Goal: Task Accomplishment & Management: Manage account settings

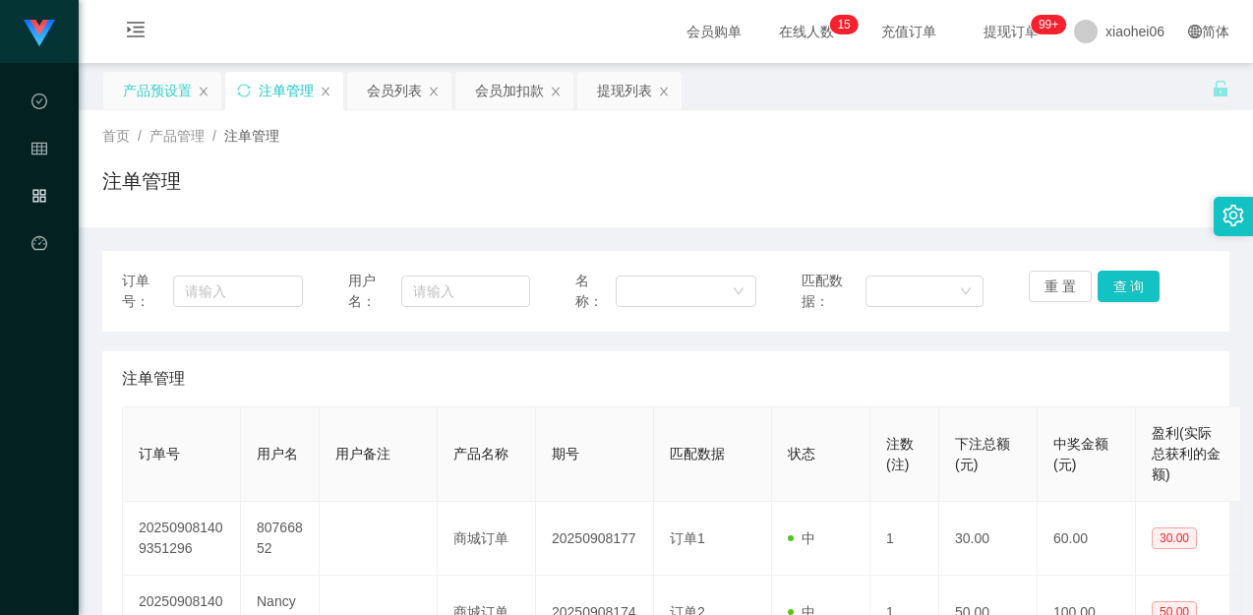
click at [137, 93] on div "产品预设置" at bounding box center [157, 90] width 69 height 37
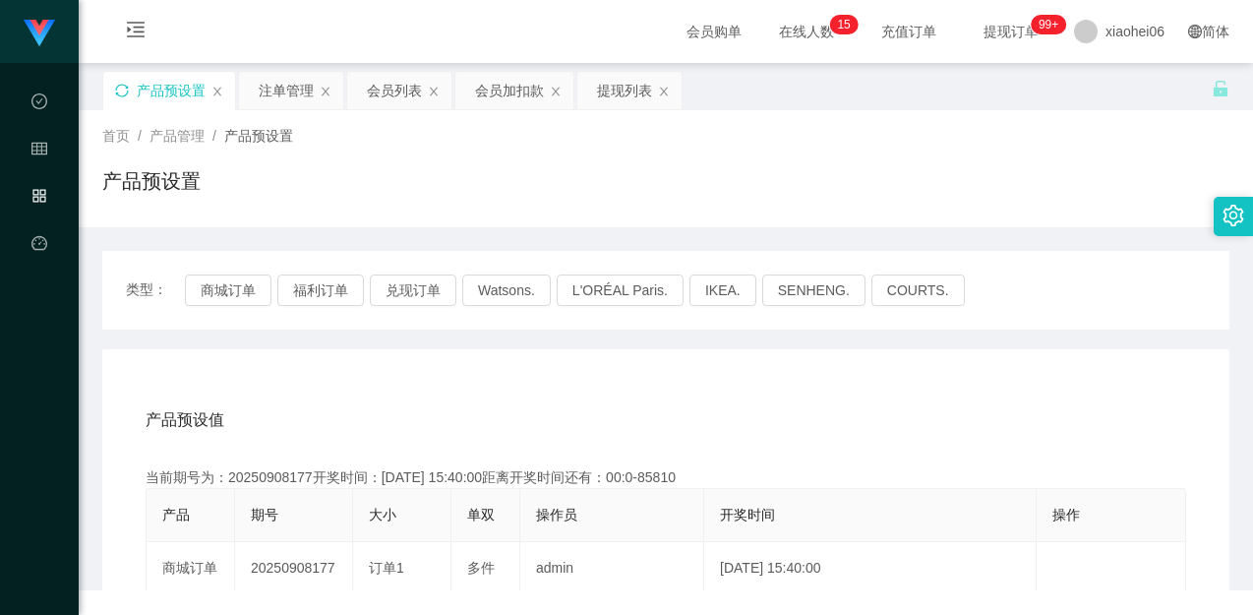
click at [122, 91] on icon "图标: sync" at bounding box center [122, 91] width 14 height 14
click at [190, 292] on button "商城订单" at bounding box center [228, 289] width 87 height 31
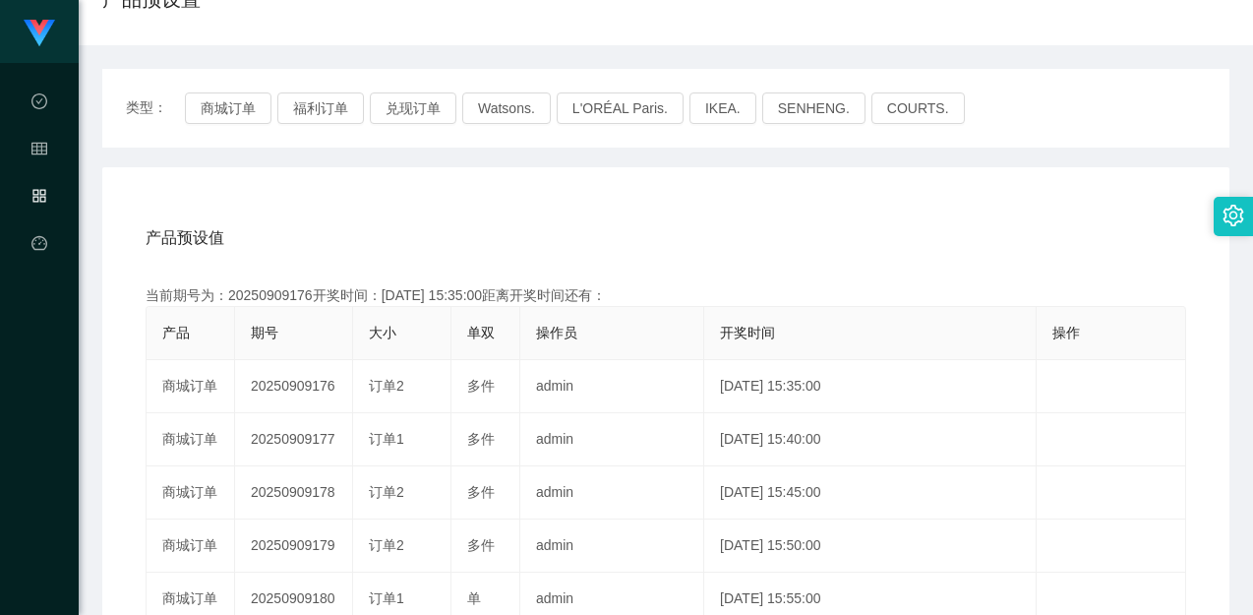
scroll to position [197, 0]
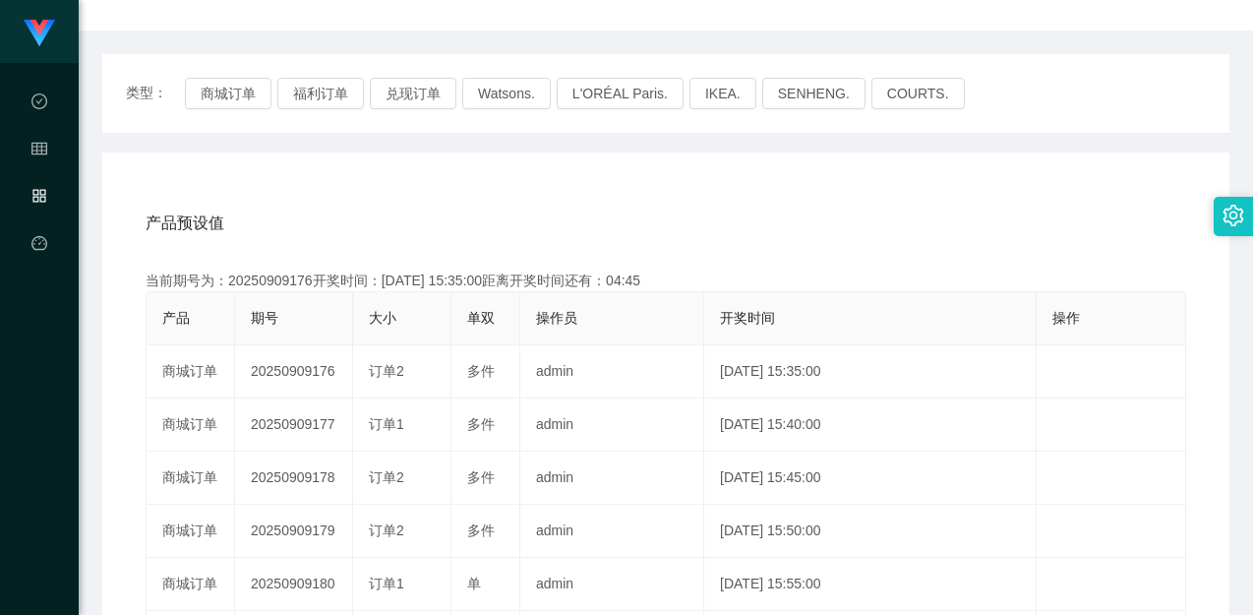
click at [388, 258] on div "产品预设值 添加期号 当前期号为：20250909176开奖时间：[DATE] 15:35:00距离开奖时间还有：04:45 产品 期号 大小 单双 操作员 …" at bounding box center [666, 568] width 1080 height 744
click at [289, 285] on div "当前期号为：20250909176开奖时间：[DATE] 15:35:00距离开奖时间还有：04:44" at bounding box center [666, 281] width 1041 height 21
click at [289, 284] on div "当前期号为：20250909176开奖时间：[DATE] 15:35:00距离开奖时间还有：04:44" at bounding box center [666, 281] width 1041 height 21
drag, startPoint x: 299, startPoint y: 281, endPoint x: 369, endPoint y: 271, distance: 70.7
click at [299, 281] on div "当前期号为：20250909176开奖时间：[DATE] 15:35:00距离开奖时间还有：04:44" at bounding box center [666, 281] width 1041 height 21
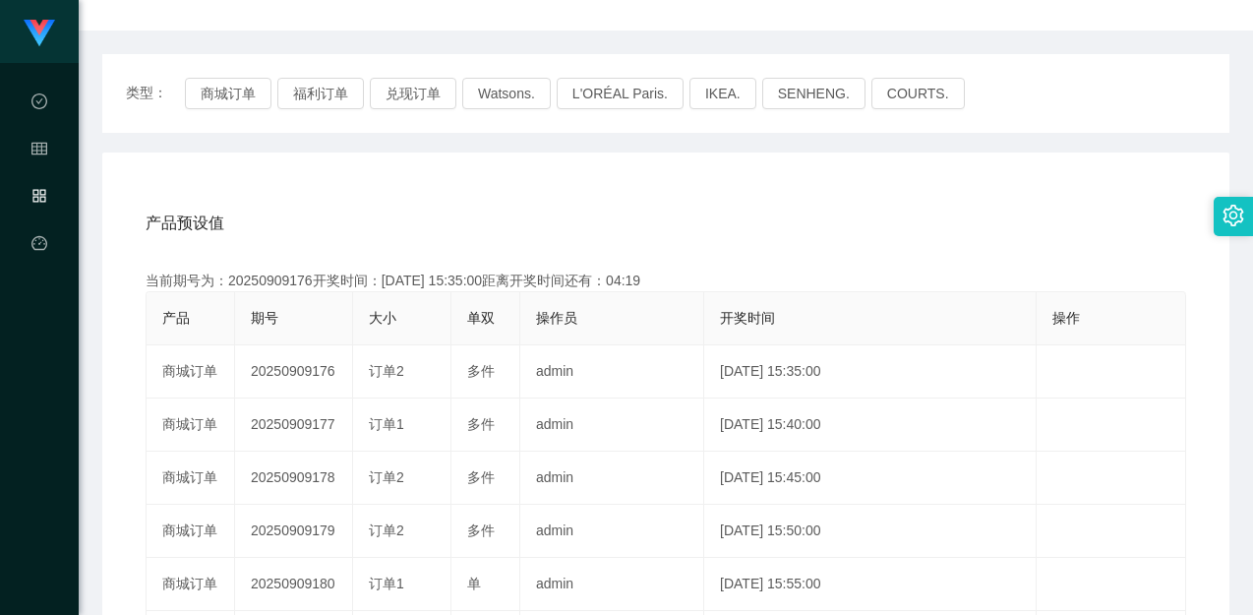
click at [675, 152] on div "产品预设值 添加期号 当前期号为：20250909176开奖时间：[DATE] 15:35:00距离开奖时间还有：04:19 产品 期号 大小 单双 操作员 …" at bounding box center [665, 557] width 1127 height 811
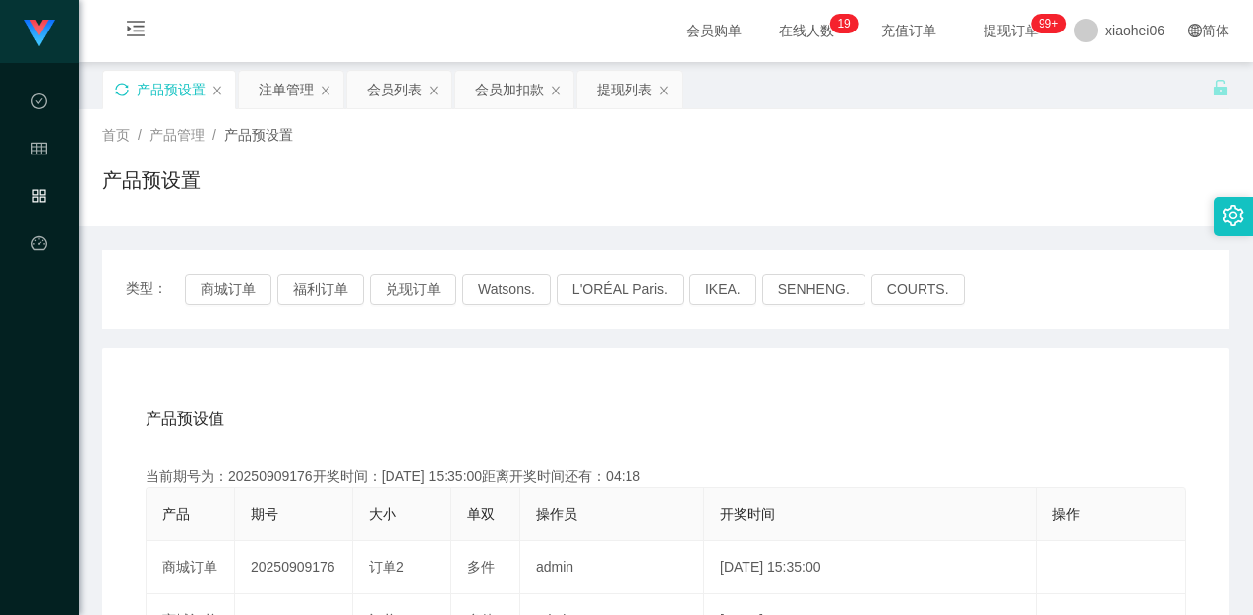
scroll to position [0, 0]
click at [282, 87] on div "注单管理" at bounding box center [286, 90] width 55 height 37
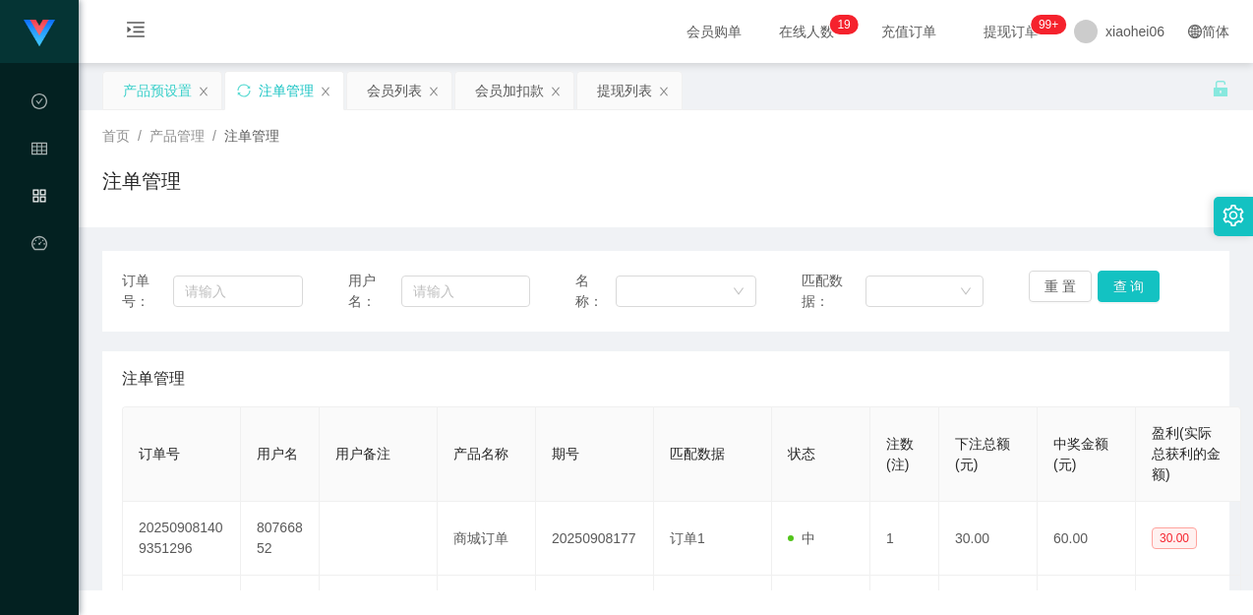
drag, startPoint x: 829, startPoint y: 154, endPoint x: 889, endPoint y: 172, distance: 62.6
click at [829, 154] on div "首页 / 产品管理 / 注单管理 / 注单管理" at bounding box center [665, 169] width 1127 height 86
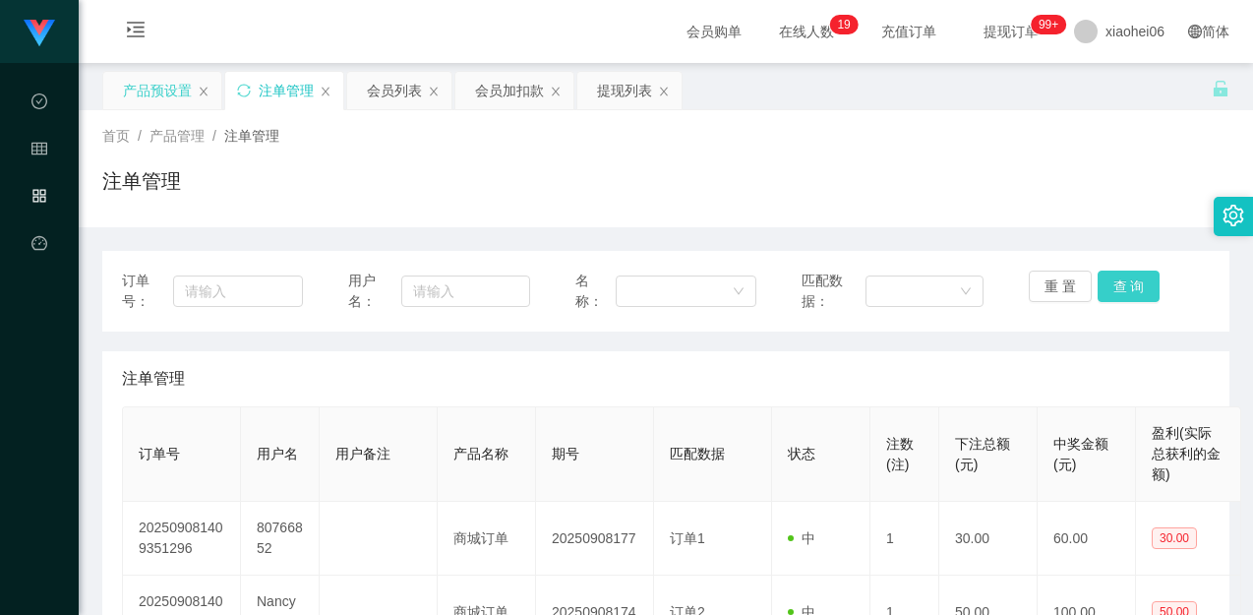
click at [1110, 283] on button "查 询" at bounding box center [1129, 286] width 63 height 31
click at [1058, 363] on div "注单管理" at bounding box center [666, 378] width 1088 height 55
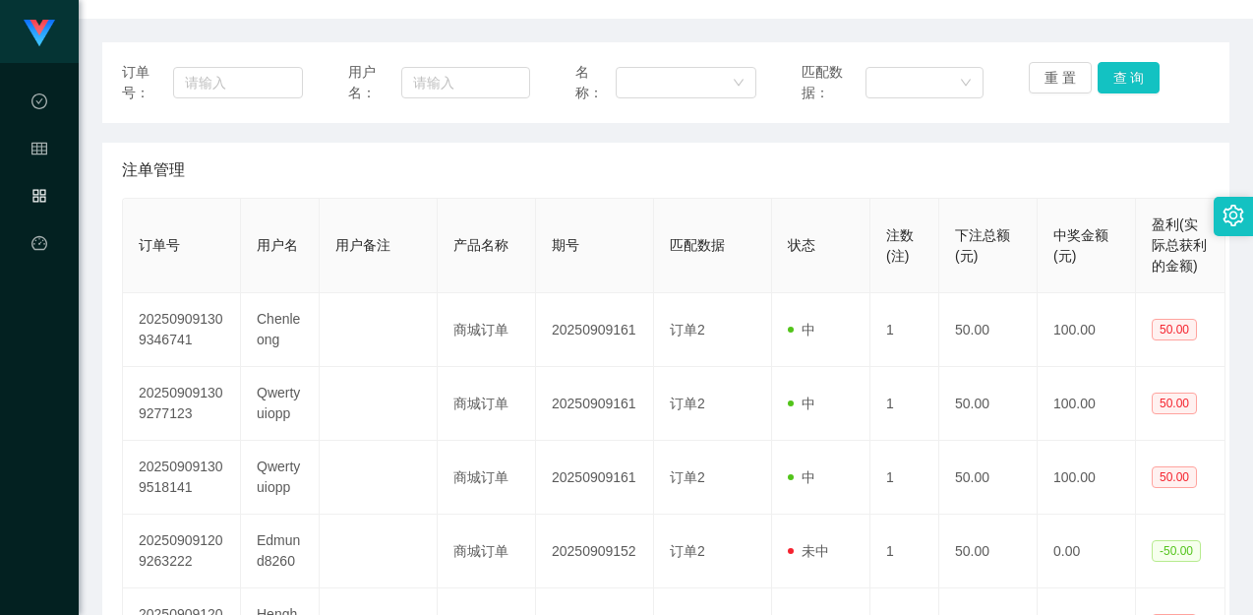
scroll to position [98, 0]
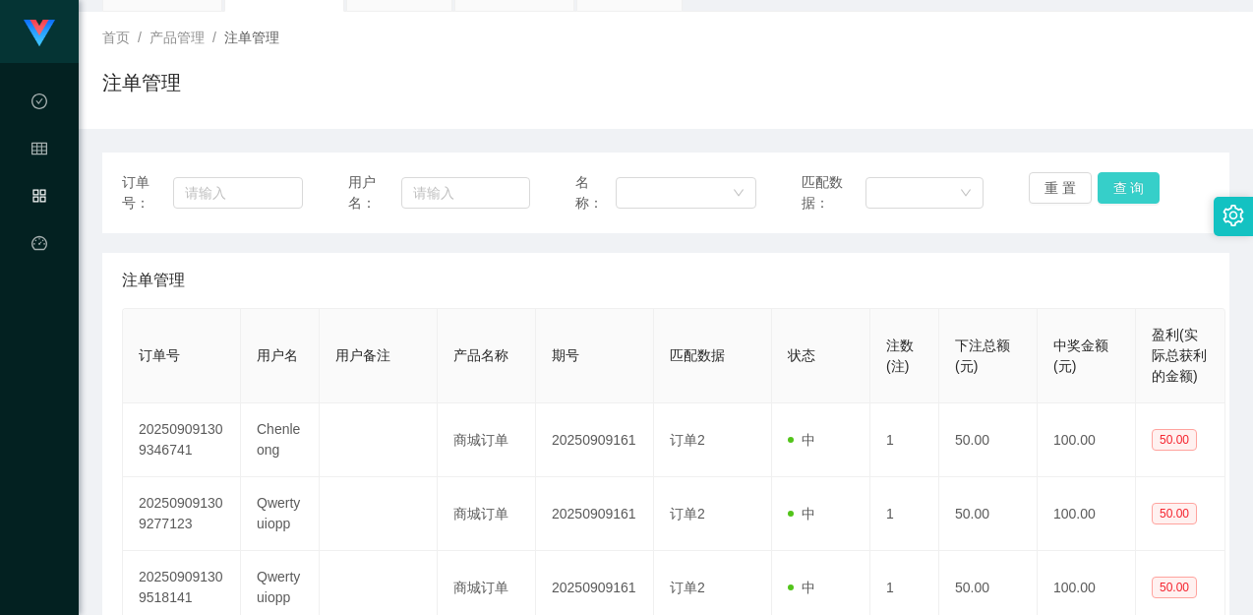
click at [1118, 187] on button "查 询" at bounding box center [1129, 187] width 63 height 31
click at [1118, 186] on button "查 询" at bounding box center [1129, 187] width 63 height 31
click at [1075, 195] on button "重 置" at bounding box center [1060, 187] width 63 height 31
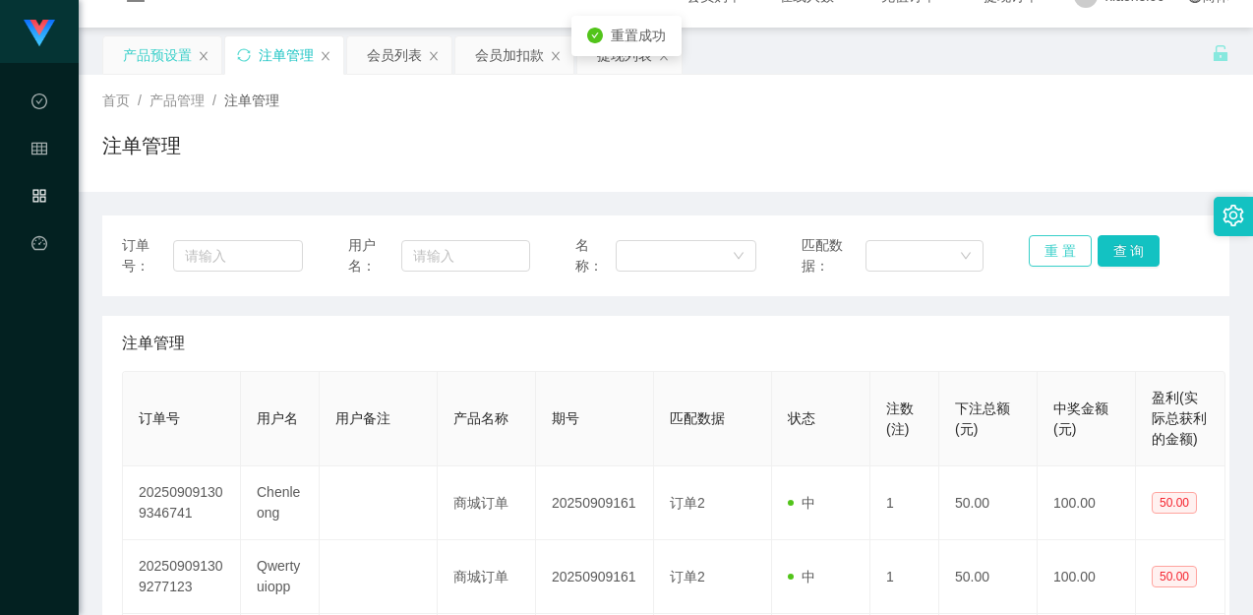
scroll to position [0, 0]
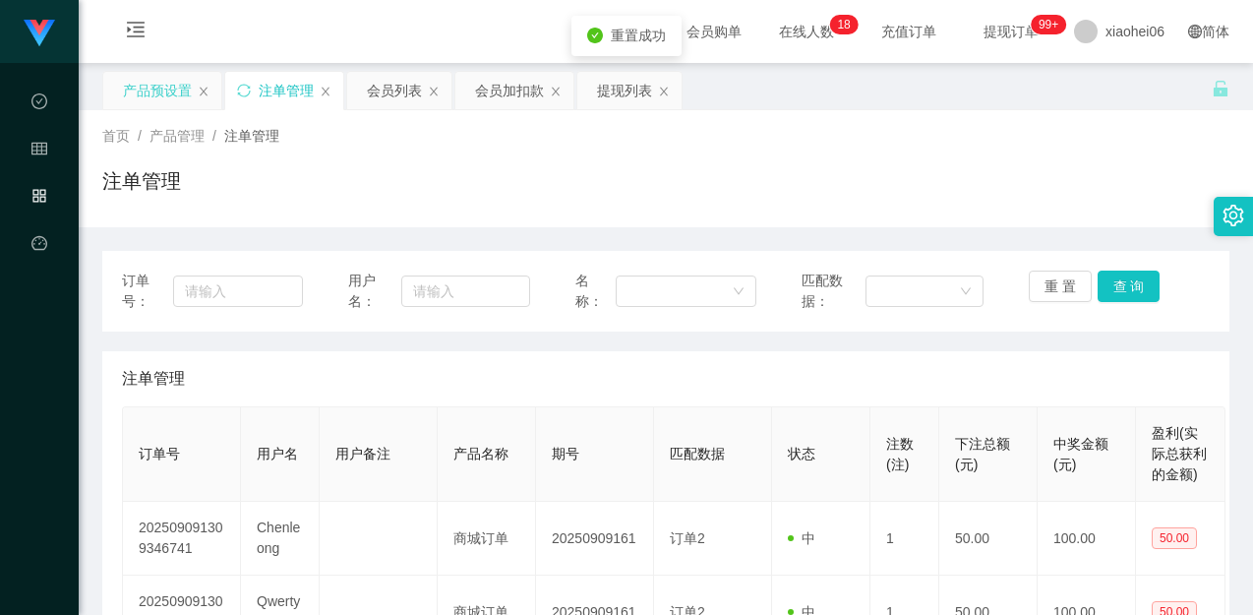
click at [234, 90] on div "注单管理" at bounding box center [284, 90] width 118 height 37
click at [245, 91] on icon "图标: sync" at bounding box center [244, 91] width 14 height 14
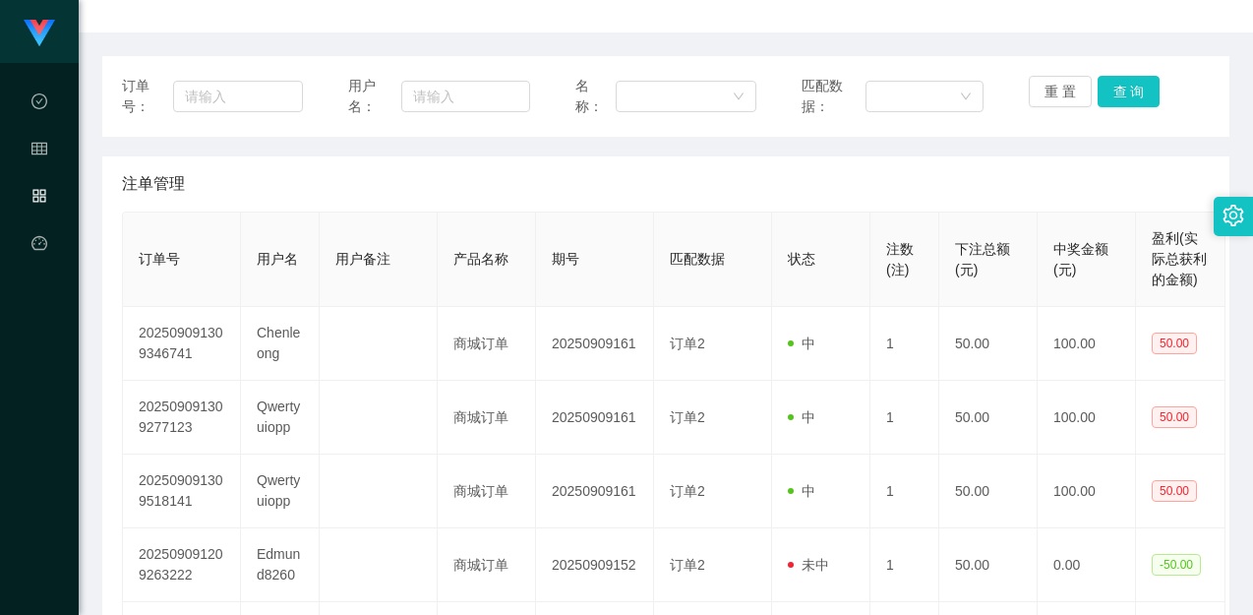
scroll to position [197, 0]
click at [1130, 88] on button "查 询" at bounding box center [1129, 89] width 63 height 31
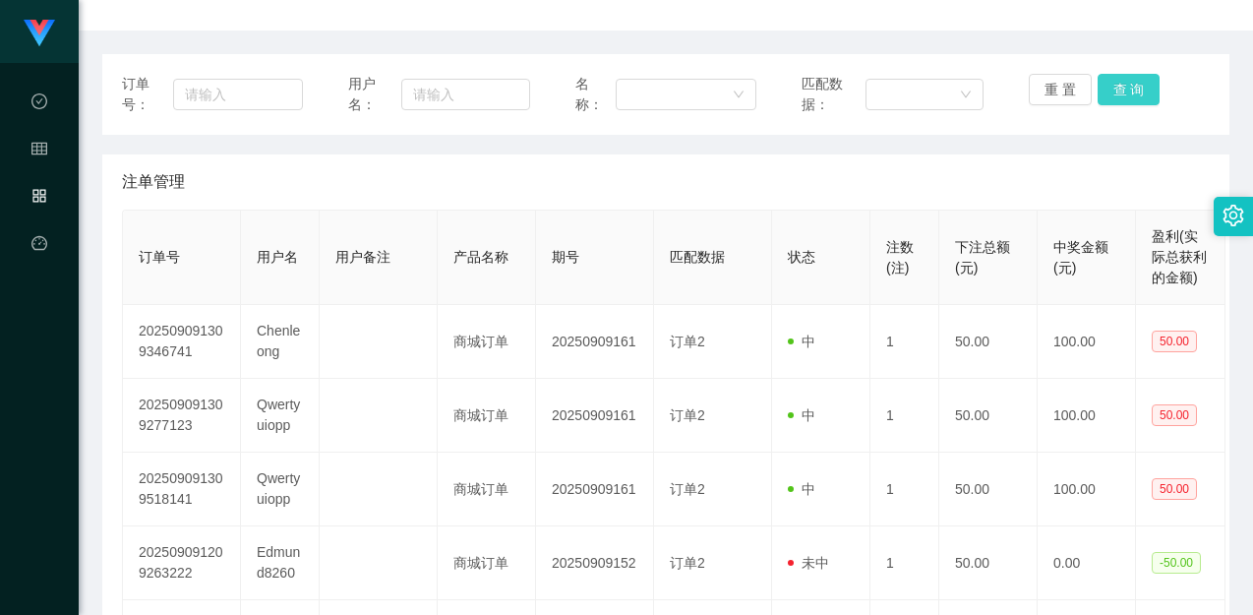
click at [1130, 88] on button "查 询" at bounding box center [1129, 89] width 63 height 31
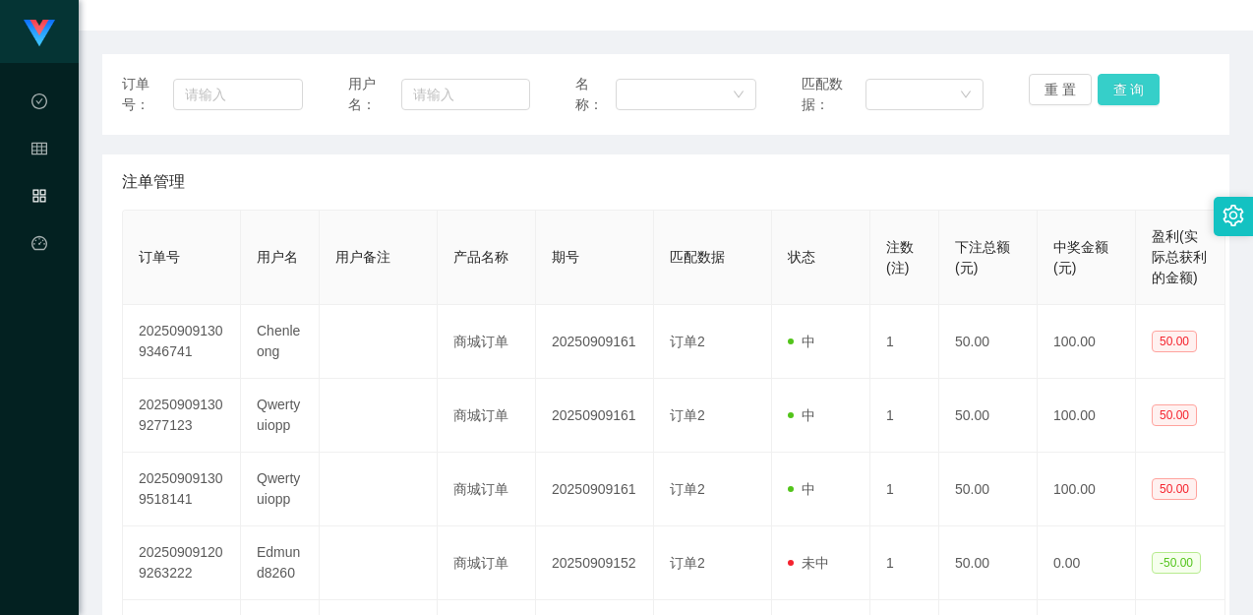
click at [1130, 88] on button "查 询" at bounding box center [1129, 89] width 63 height 31
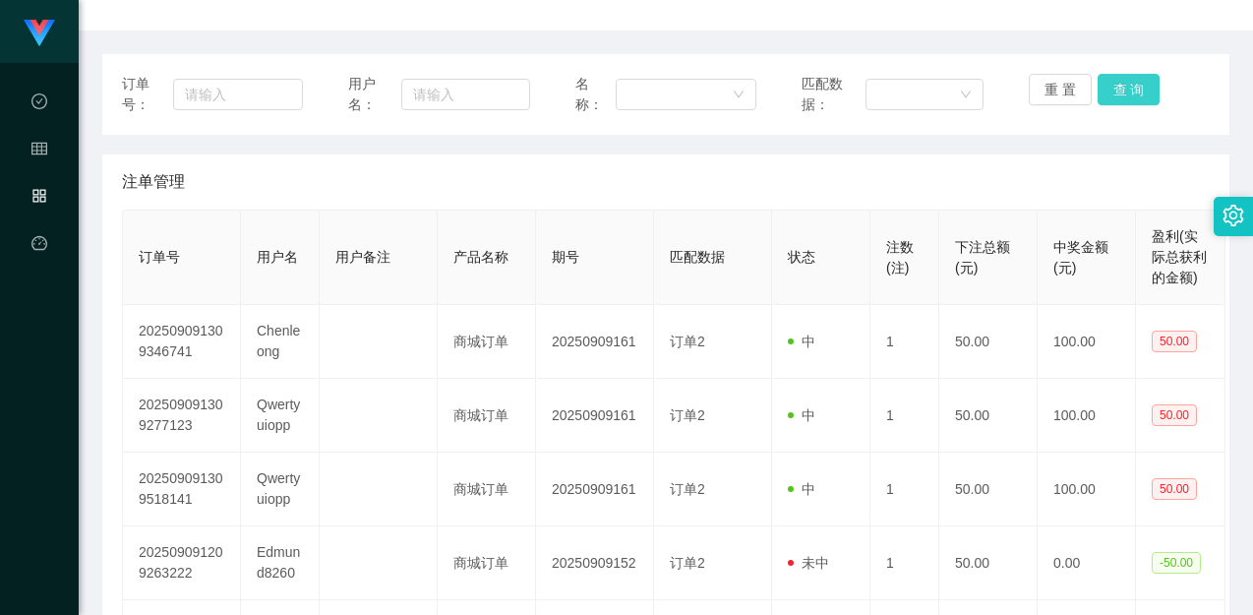
click at [1130, 88] on button "查 询" at bounding box center [1129, 89] width 63 height 31
click at [1115, 84] on button "查 询" at bounding box center [1129, 89] width 63 height 31
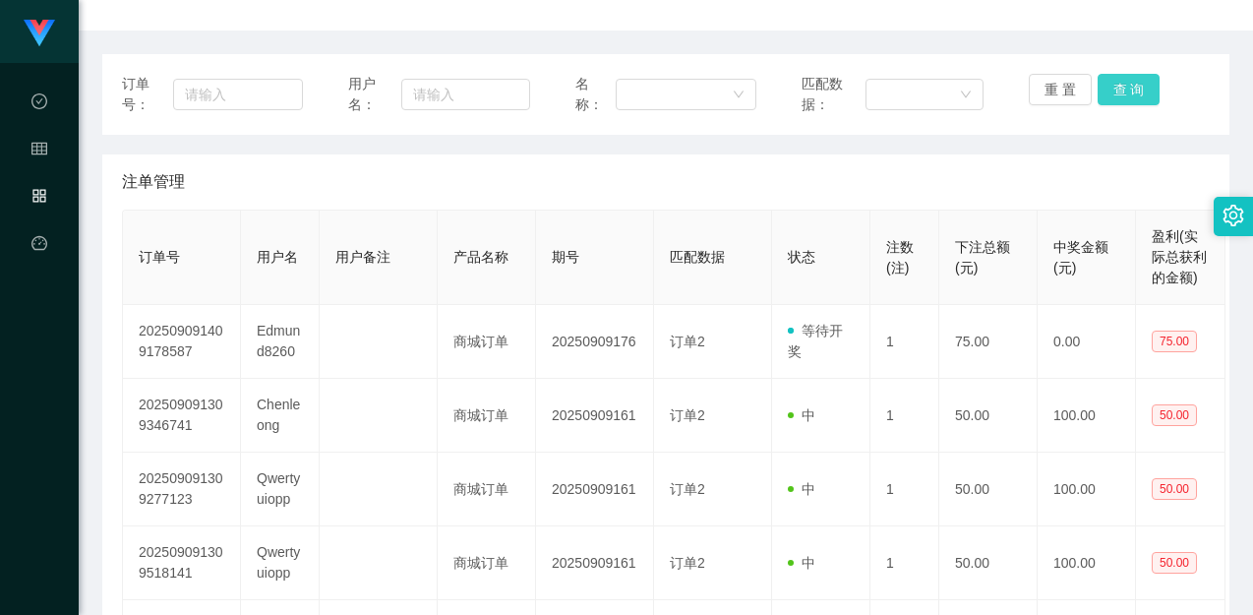
click at [1115, 84] on button "查 询" at bounding box center [1129, 89] width 63 height 31
click at [1104, 171] on div "注单管理" at bounding box center [666, 181] width 1088 height 55
drag, startPoint x: 1156, startPoint y: 51, endPoint x: 1178, endPoint y: 2, distance: 53.7
click at [1157, 46] on div "订单号： 用户名： 名称： 匹配数据： 重 置 查 询 注单管理 订单号 用户名 用户备注 产品名称 期号 匹配数据 状态 注数(注) 下注总额(元) 中奖金…" at bounding box center [665, 567] width 1127 height 1075
click at [1120, 85] on button "查 询" at bounding box center [1129, 89] width 63 height 31
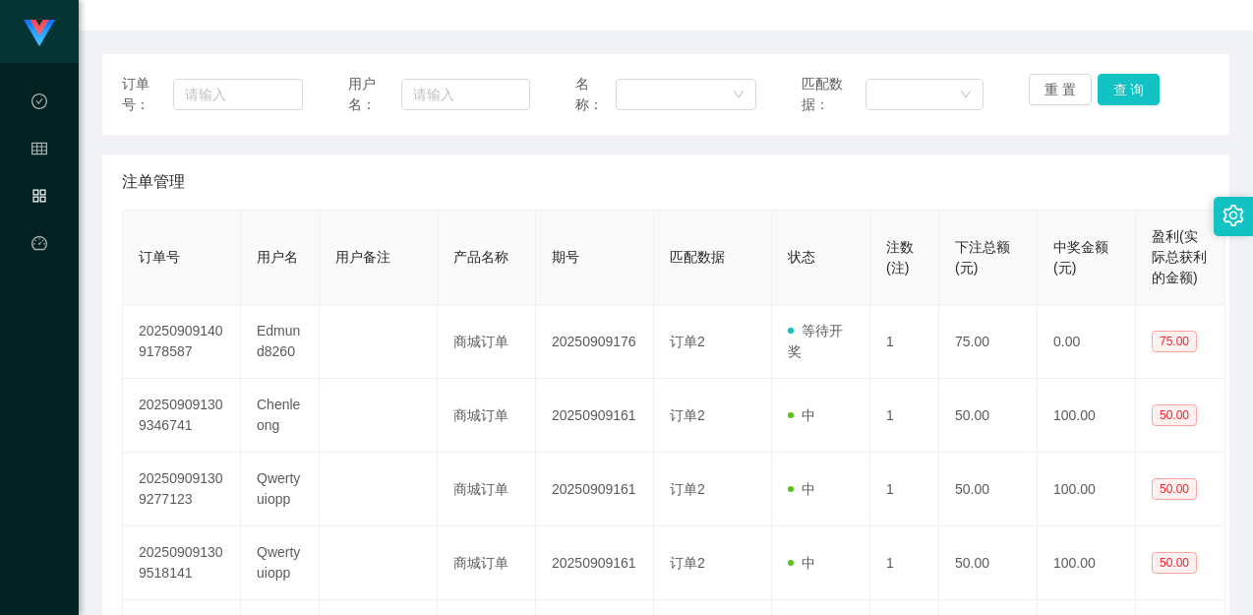
click at [1063, 155] on div "注单管理" at bounding box center [666, 181] width 1088 height 55
click at [1135, 82] on button "查 询" at bounding box center [1129, 89] width 63 height 31
click at [1129, 87] on div "重 置 查 询" at bounding box center [1119, 94] width 181 height 41
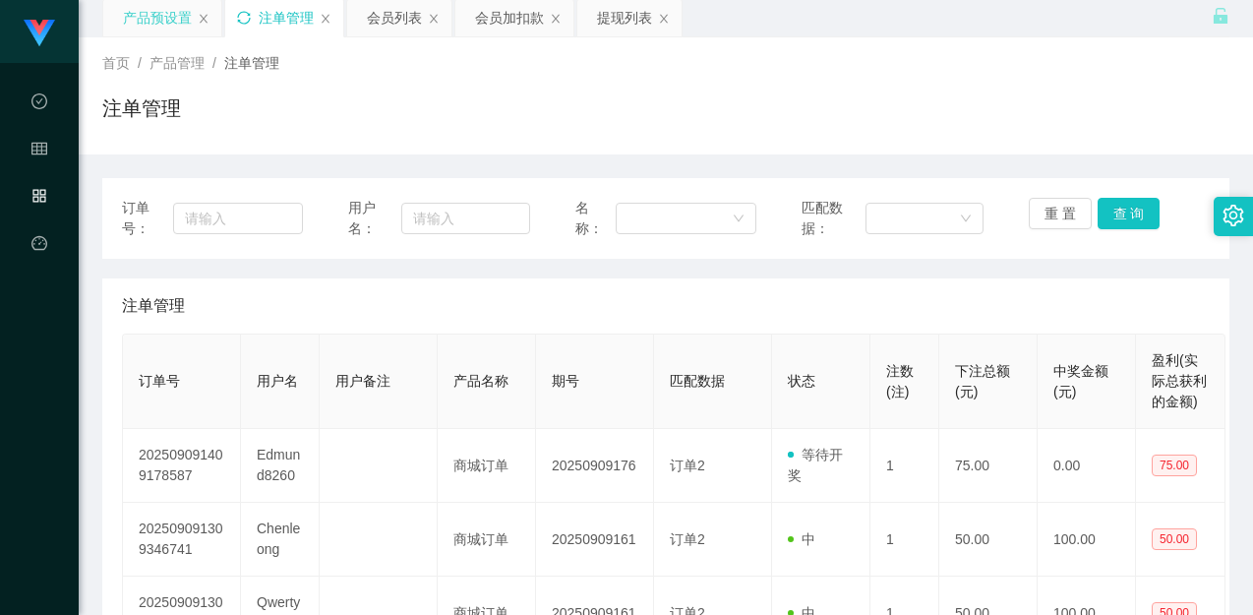
scroll to position [0, 0]
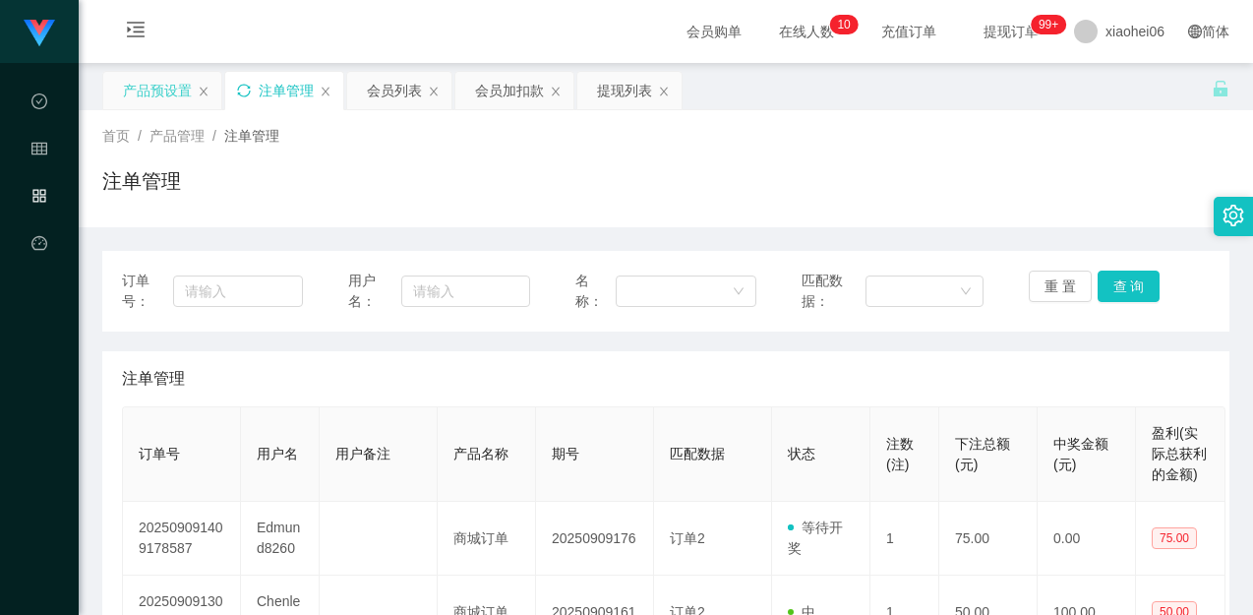
click at [173, 95] on div "产品预设置" at bounding box center [157, 90] width 69 height 37
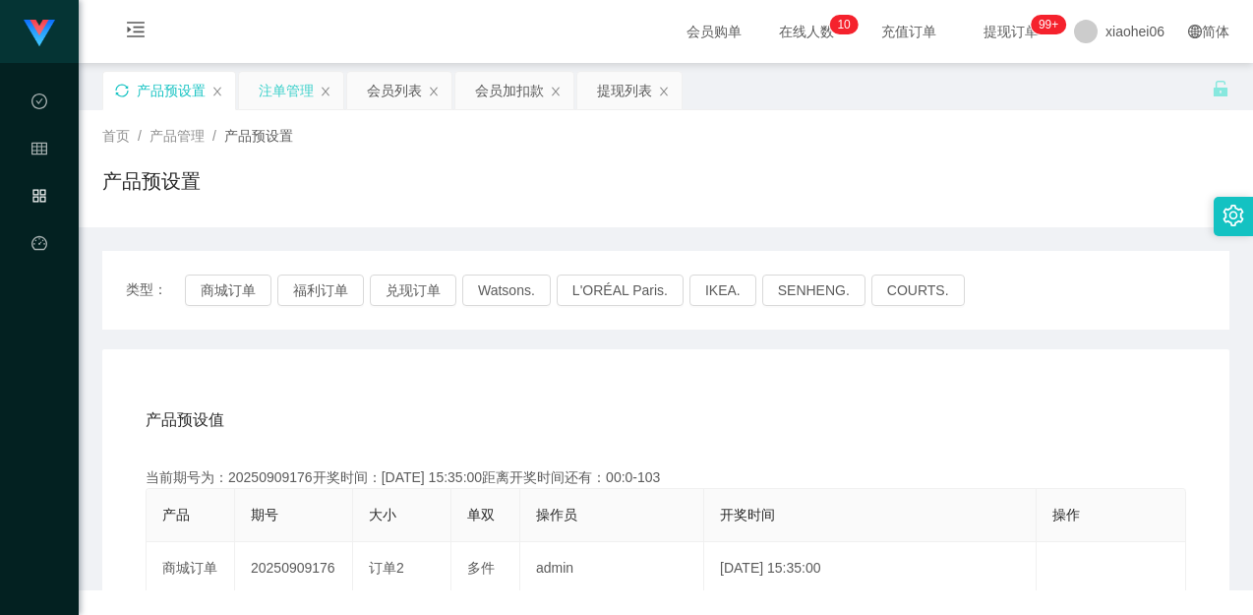
click at [485, 155] on div "首页 / 产品管理 / 产品预设置 / 产品预设置" at bounding box center [665, 169] width 1127 height 86
click at [409, 218] on div "首页 / 产品管理 / 产品预设置 / 产品预设置" at bounding box center [666, 168] width 1175 height 117
click at [242, 298] on button "商城订单" at bounding box center [228, 289] width 87 height 31
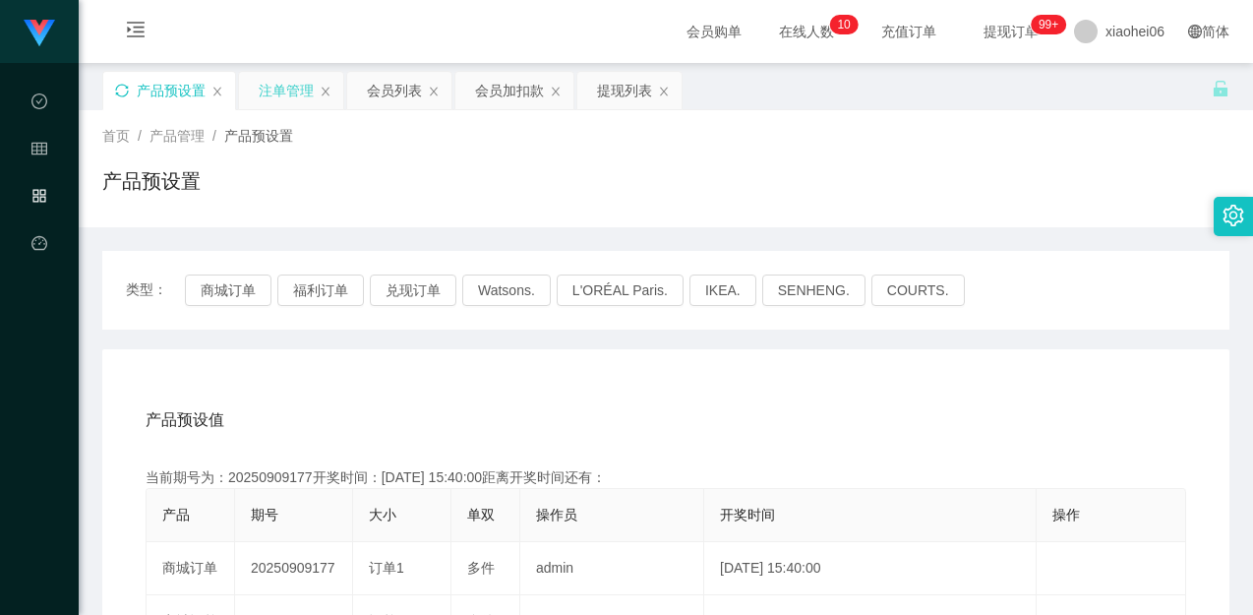
click at [513, 204] on div "产品预设置" at bounding box center [665, 188] width 1127 height 45
click at [533, 224] on div "首页 / 产品管理 / 产品预设置 / 产品预设置" at bounding box center [666, 168] width 1175 height 117
click at [518, 214] on div "首页 / 产品管理 / 产品预设置 / 产品预设置" at bounding box center [666, 168] width 1175 height 117
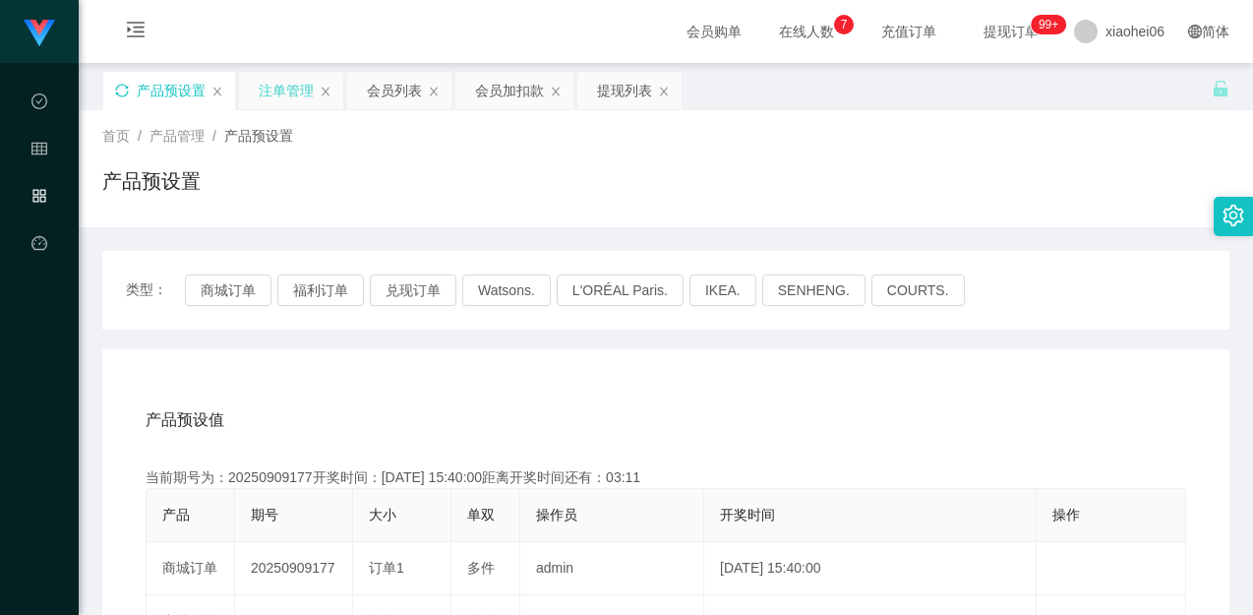
click at [438, 200] on div "产品预设置" at bounding box center [665, 188] width 1127 height 45
click at [276, 92] on div "注单管理" at bounding box center [286, 90] width 55 height 37
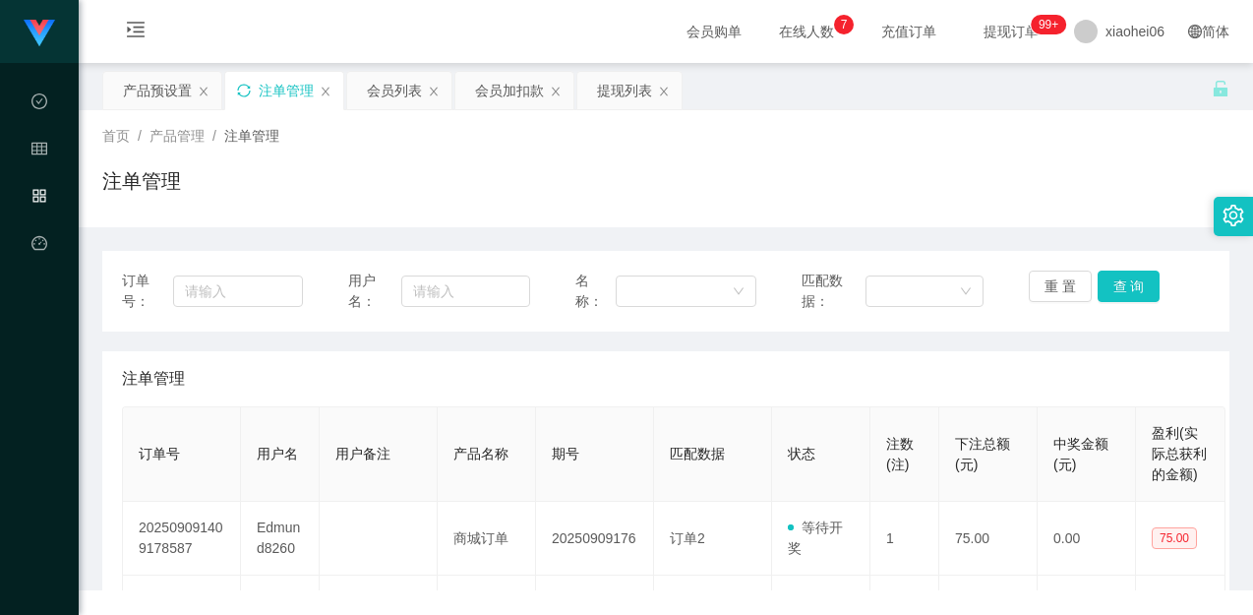
click at [877, 175] on div "注单管理" at bounding box center [665, 188] width 1127 height 45
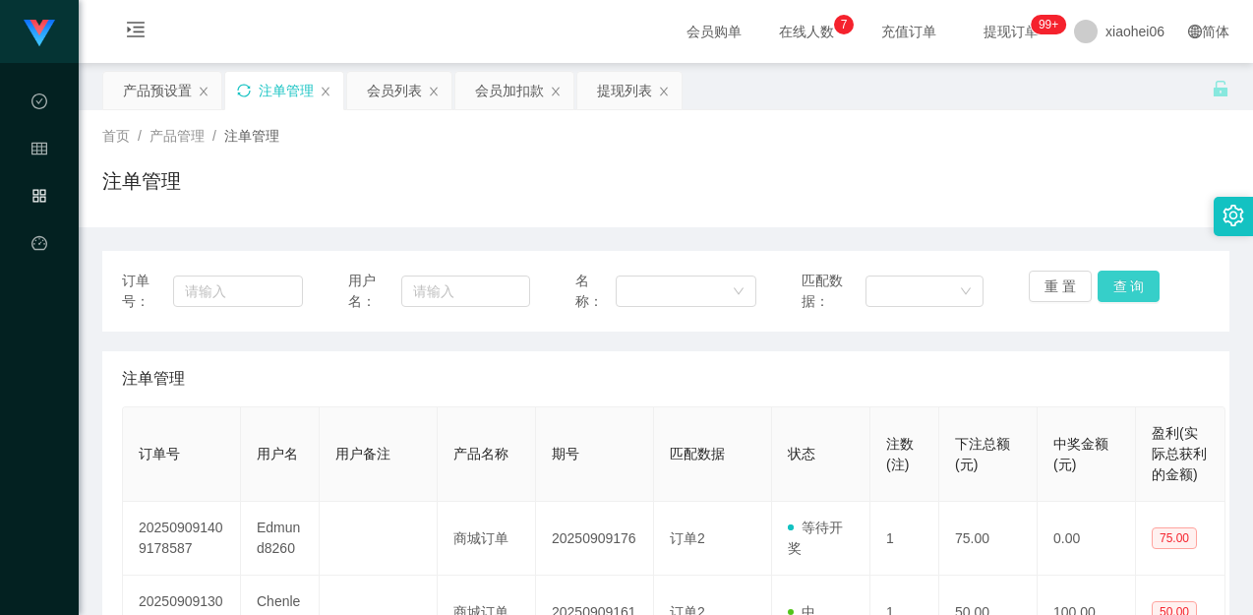
click at [1131, 288] on button "查 询" at bounding box center [1129, 286] width 63 height 31
click at [1048, 284] on button "重 置" at bounding box center [1060, 286] width 63 height 31
click at [1047, 284] on button "重 置" at bounding box center [1060, 286] width 63 height 31
click at [803, 194] on div "注单管理" at bounding box center [665, 188] width 1127 height 45
click at [239, 90] on icon "图标: sync" at bounding box center [244, 91] width 14 height 14
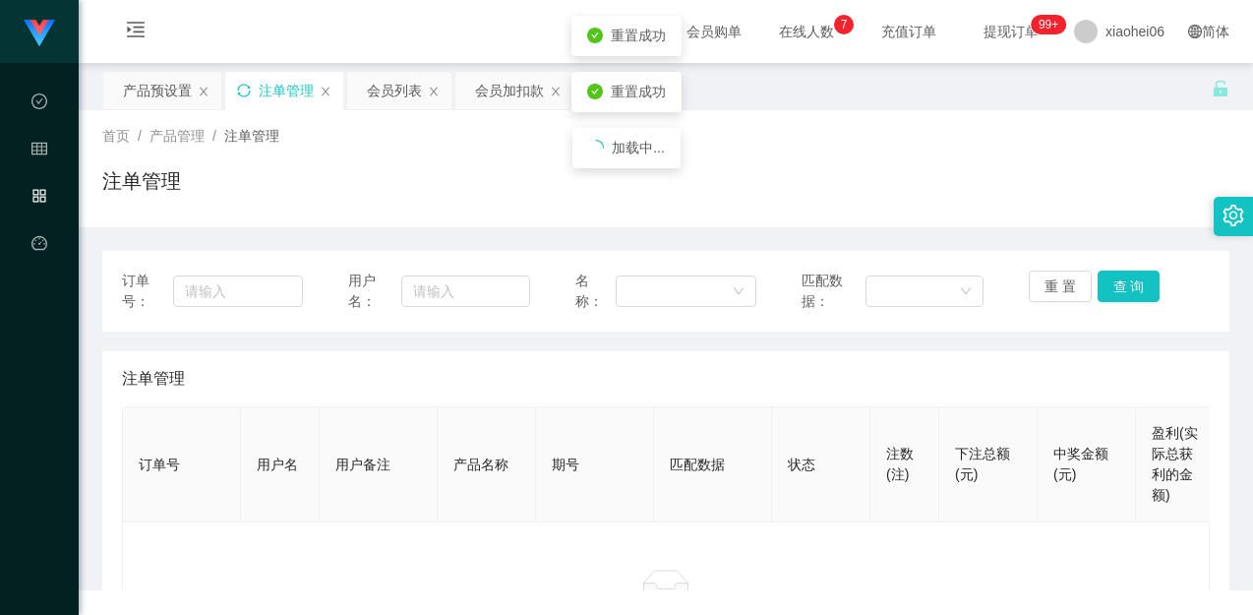
click at [476, 140] on main "关闭左侧 关闭右侧 关闭其它 刷新页面 产品预设置 注单管理 会员列表 会员加扣款 提现列表 首页 / 产品管理 / 注单管理 / 注单管理 订单号： 用户名…" at bounding box center [666, 281] width 1175 height 436
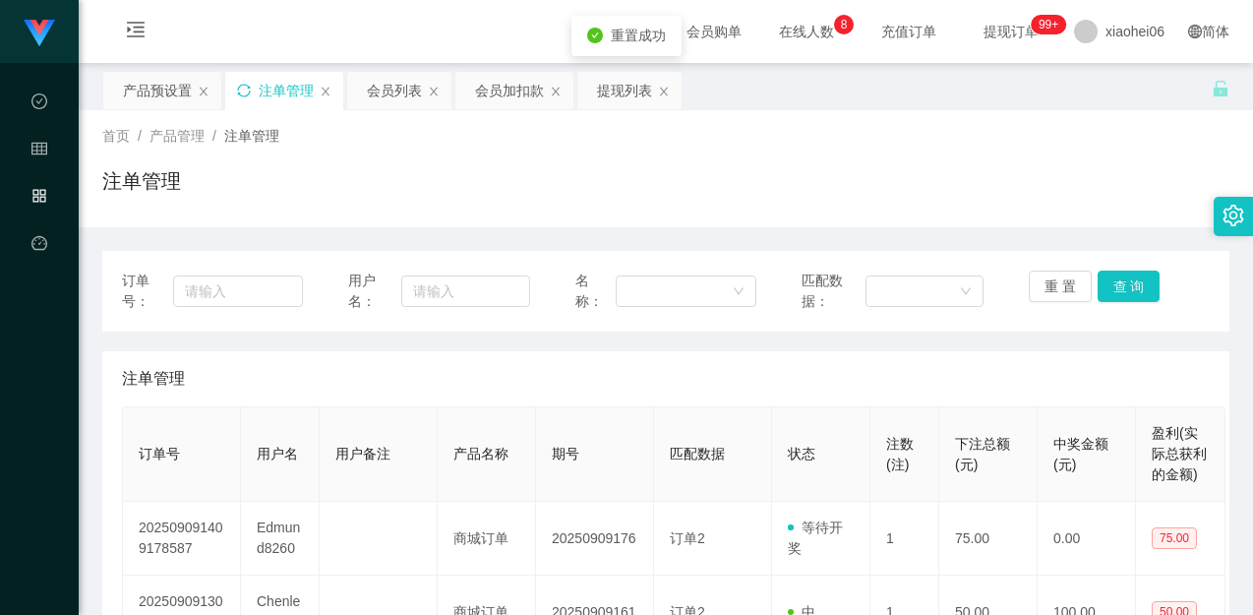
click at [545, 376] on div "注单管理" at bounding box center [666, 378] width 1088 height 55
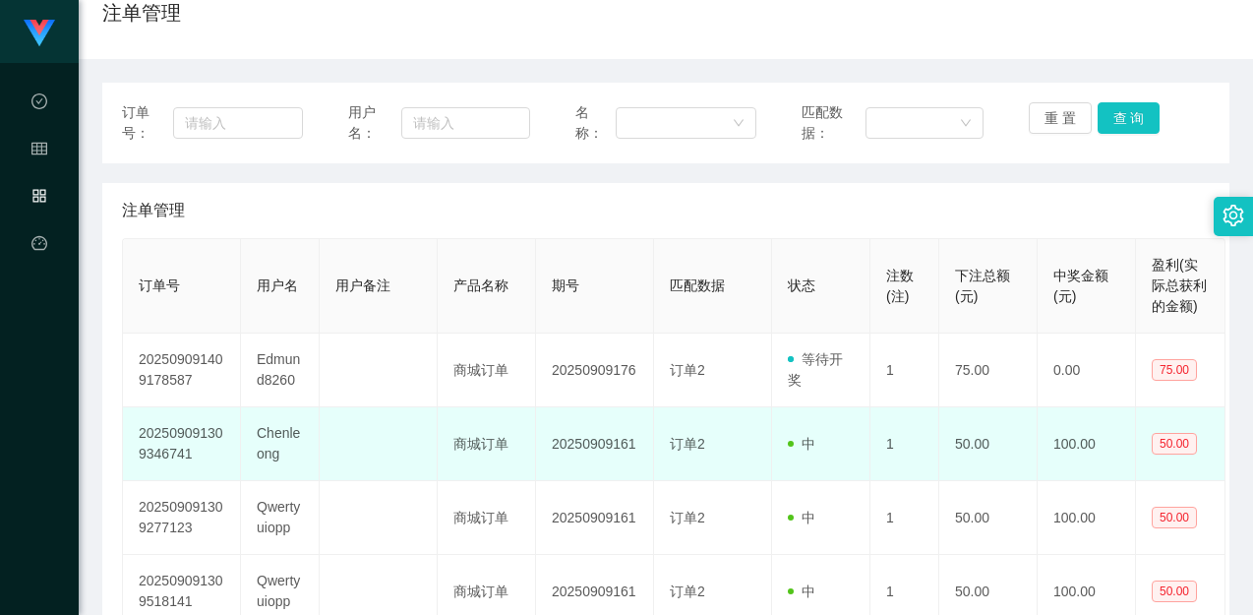
scroll to position [197, 0]
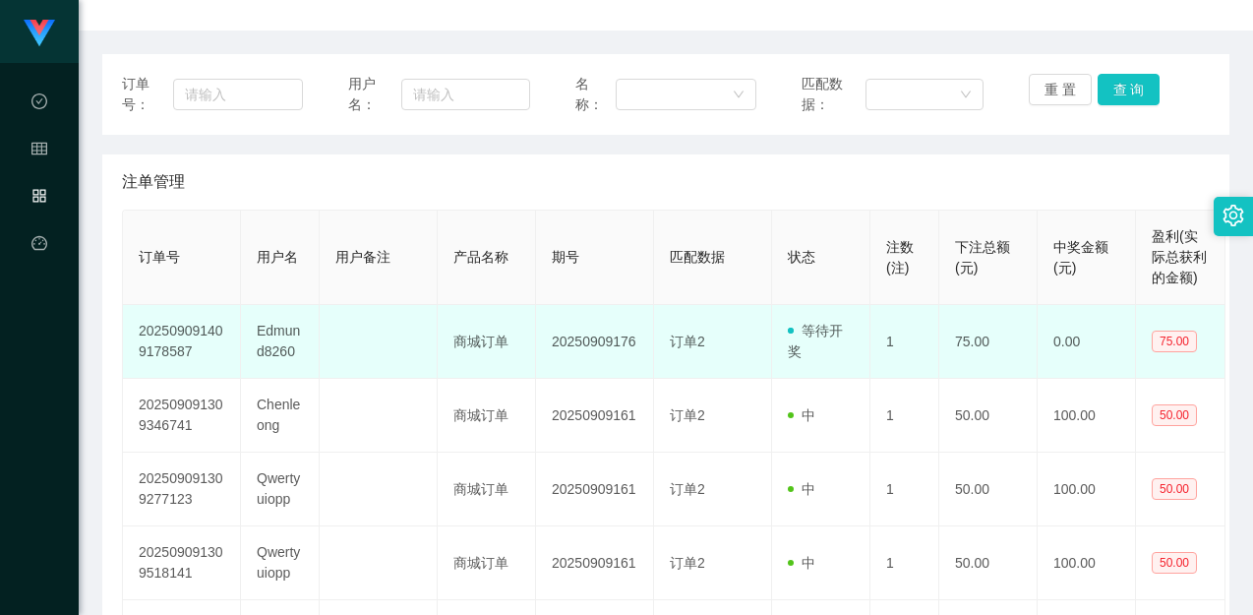
click at [285, 333] on td "Edmund8260" at bounding box center [280, 342] width 79 height 74
click at [285, 332] on td "Edmund8260" at bounding box center [280, 342] width 79 height 74
click at [570, 328] on td "20250909176" at bounding box center [595, 342] width 118 height 74
click at [252, 333] on td "Edmund8260" at bounding box center [280, 342] width 79 height 74
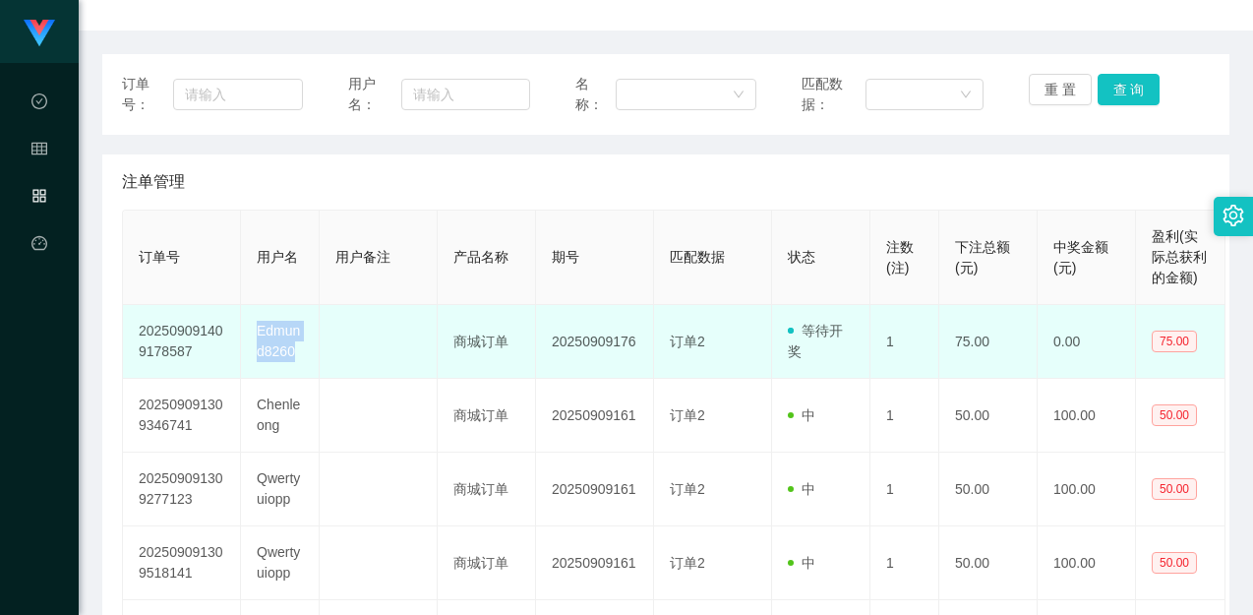
copy td "Edmund8260"
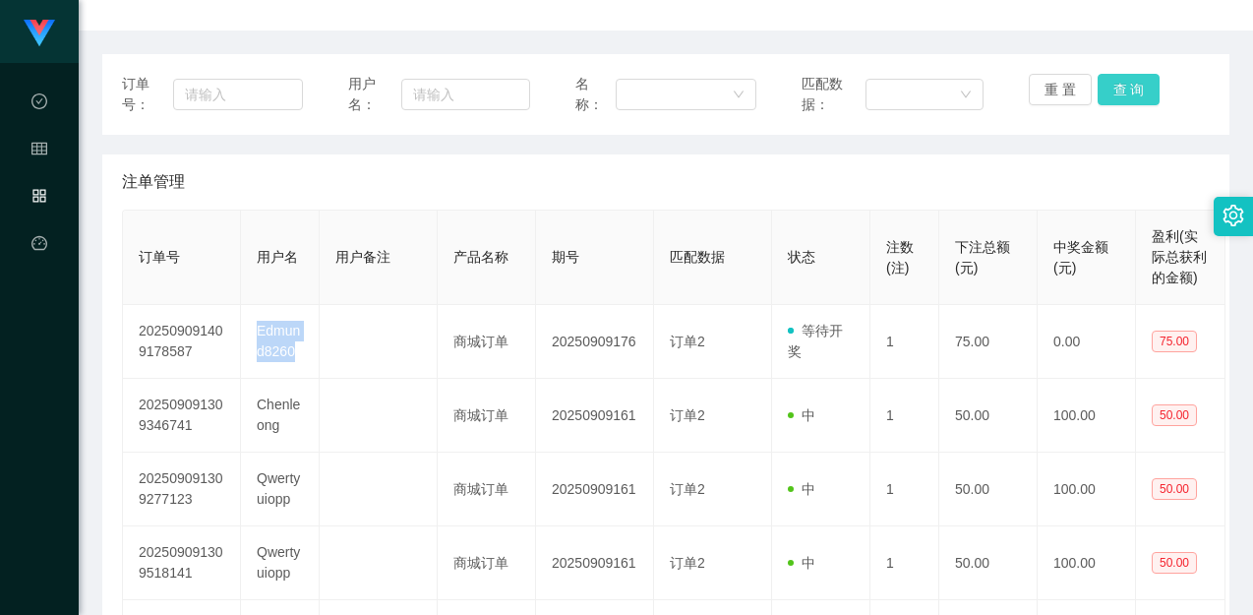
click at [1107, 87] on button "查 询" at bounding box center [1129, 89] width 63 height 31
click at [927, 179] on div "注单管理" at bounding box center [666, 181] width 1088 height 55
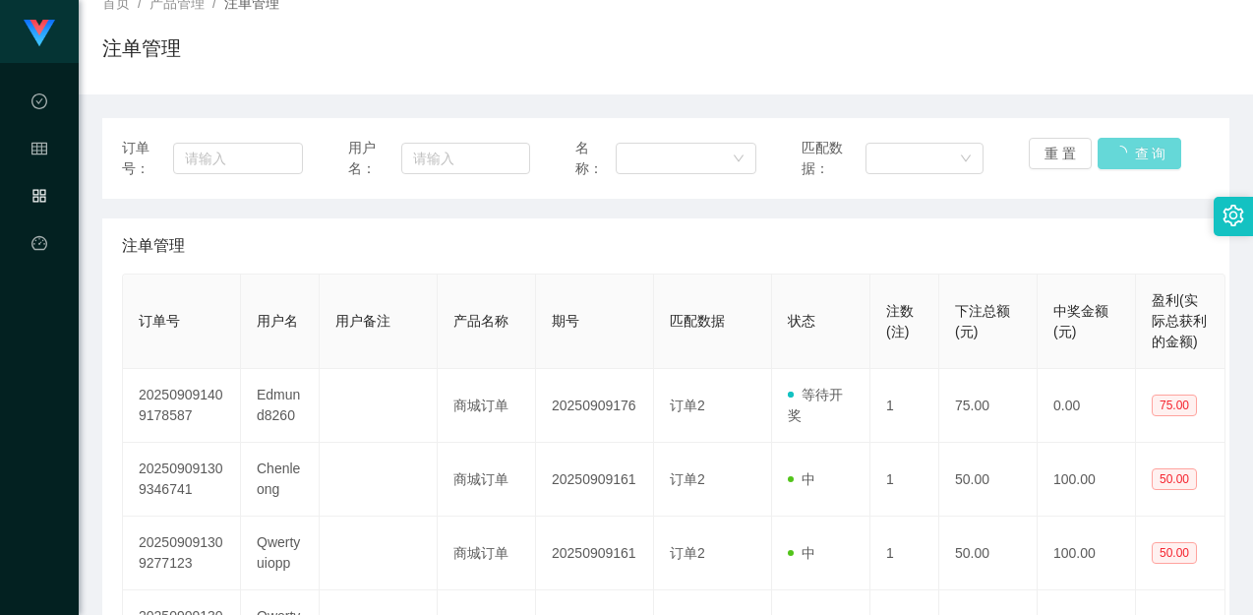
scroll to position [0, 0]
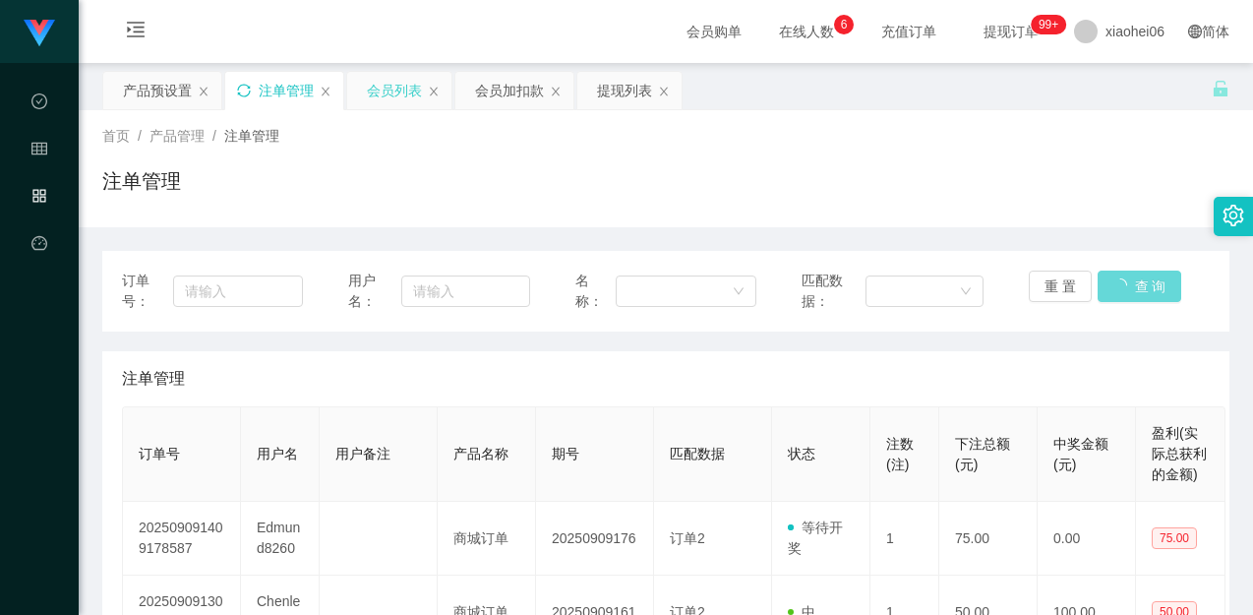
click at [377, 91] on div "会员列表" at bounding box center [394, 90] width 55 height 37
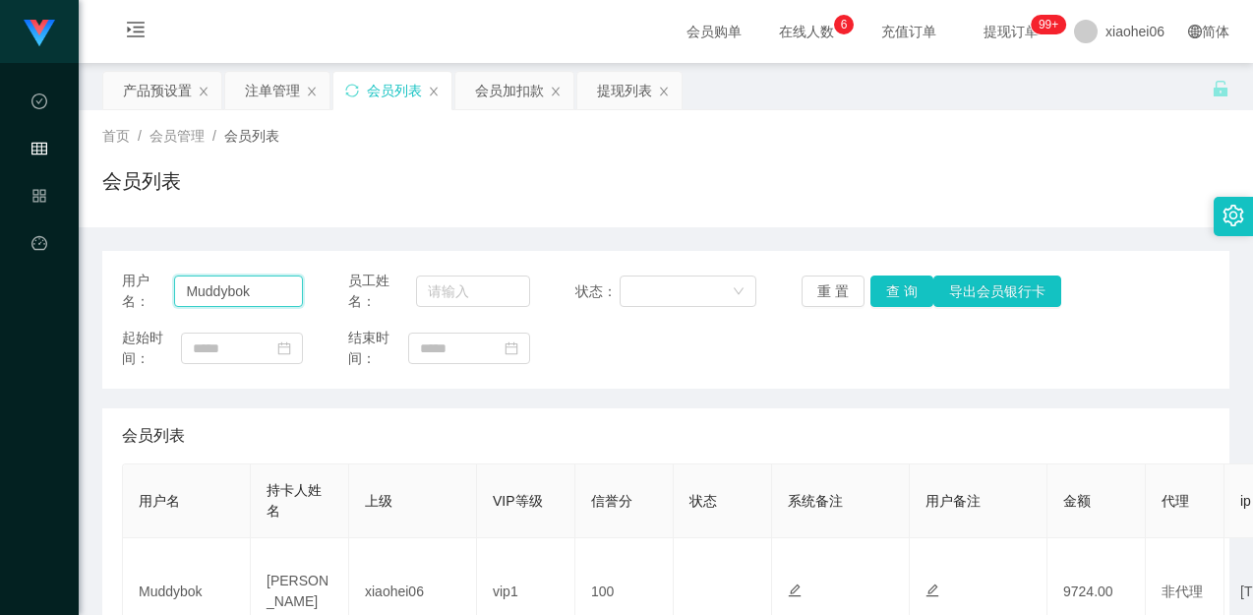
drag, startPoint x: 275, startPoint y: 300, endPoint x: 287, endPoint y: 298, distance: 12.0
click at [275, 300] on input "Muddybok" at bounding box center [238, 290] width 129 height 31
paste input "Edmund8260"
type input "Edmund8260"
click at [873, 290] on button "查 询" at bounding box center [902, 290] width 63 height 31
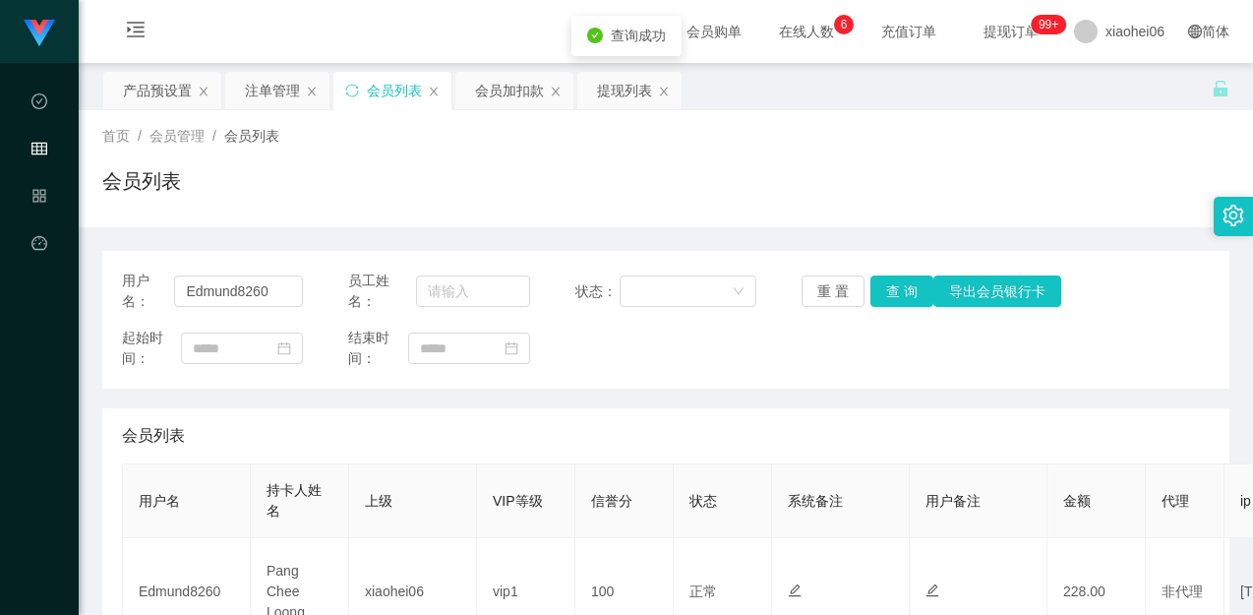
click at [833, 385] on div "用户名： Edmund8260 员工姓名： 状态： 重 置 查 询 导出会员银行卡 起始时间： 结束时间：" at bounding box center [665, 320] width 1127 height 138
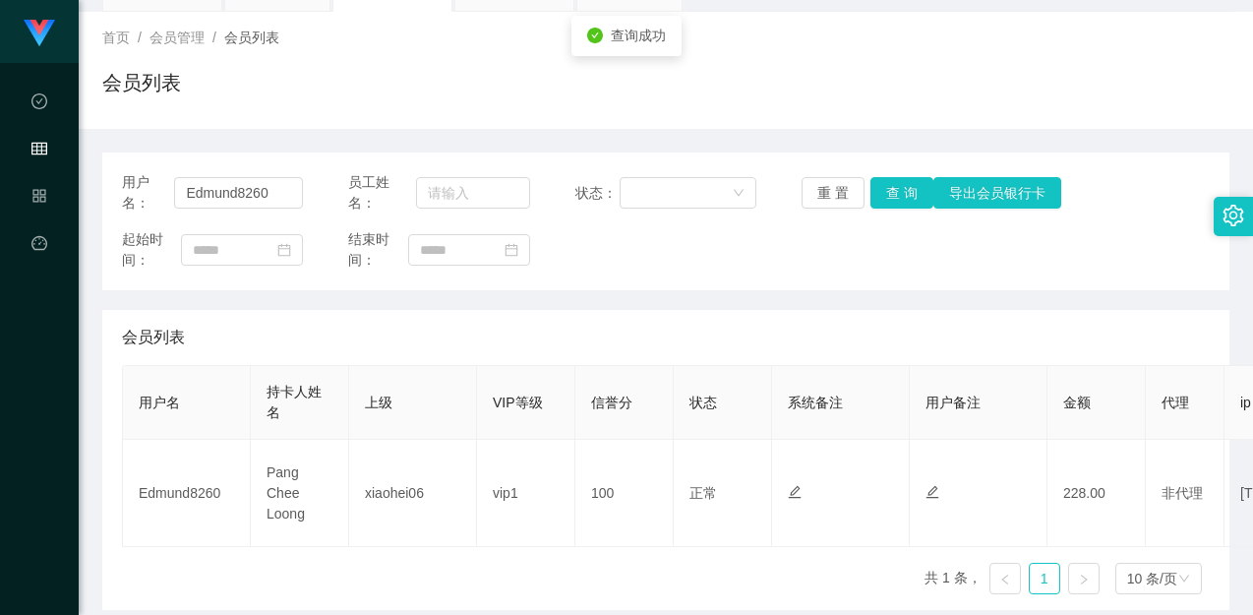
click at [816, 275] on div "用户名： Edmund8260 员工姓名： 状态： 重 置 查 询 导出会员银行卡 起始时间： 结束时间：" at bounding box center [665, 221] width 1127 height 138
click at [859, 121] on div "首页 / 会员管理 / 会员列表 / 会员列表" at bounding box center [666, 70] width 1175 height 117
click at [851, 297] on div "用户名： Edmund8260 员工姓名： 状态： 重 置 查 询 导出会员银行卡 起始时间： 结束时间： 会员列表 用户名 持卡人姓名 上级 VIP等级 信…" at bounding box center [665, 380] width 1127 height 457
drag, startPoint x: 848, startPoint y: 95, endPoint x: 829, endPoint y: 149, distance: 56.3
click at [848, 94] on div "会员列表" at bounding box center [665, 90] width 1127 height 45
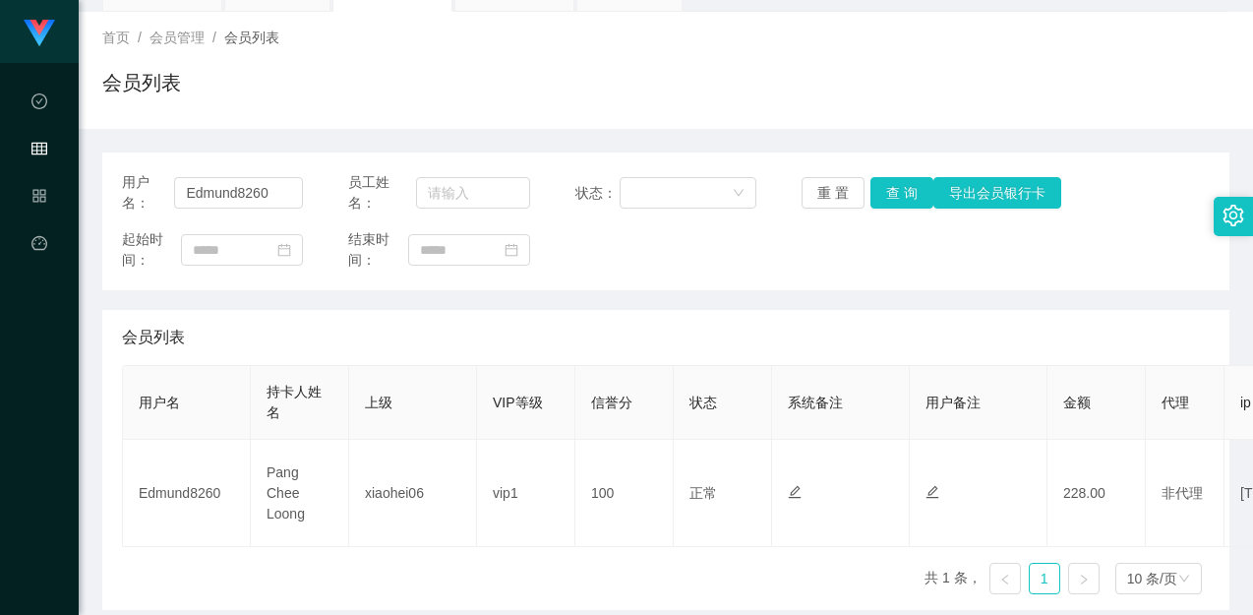
click at [798, 303] on div "用户名： Edmund8260 员工姓名： 状态： 重 置 查 询 导出会员银行卡 起始时间： 结束时间： 会员列表 用户名 持卡人姓名 上级 VIP等级 信…" at bounding box center [665, 380] width 1127 height 457
click at [798, 300] on div "用户名： Edmund8260 员工姓名： 状态： 重 置 查 询 导出会员银行卡 起始时间： 结束时间： 会员列表 用户名 持卡人姓名 上级 VIP等级 信…" at bounding box center [665, 380] width 1127 height 457
click at [450, 201] on input "text" at bounding box center [473, 192] width 114 height 31
type input "v228+75"
drag, startPoint x: 273, startPoint y: 181, endPoint x: 131, endPoint y: 206, distance: 143.8
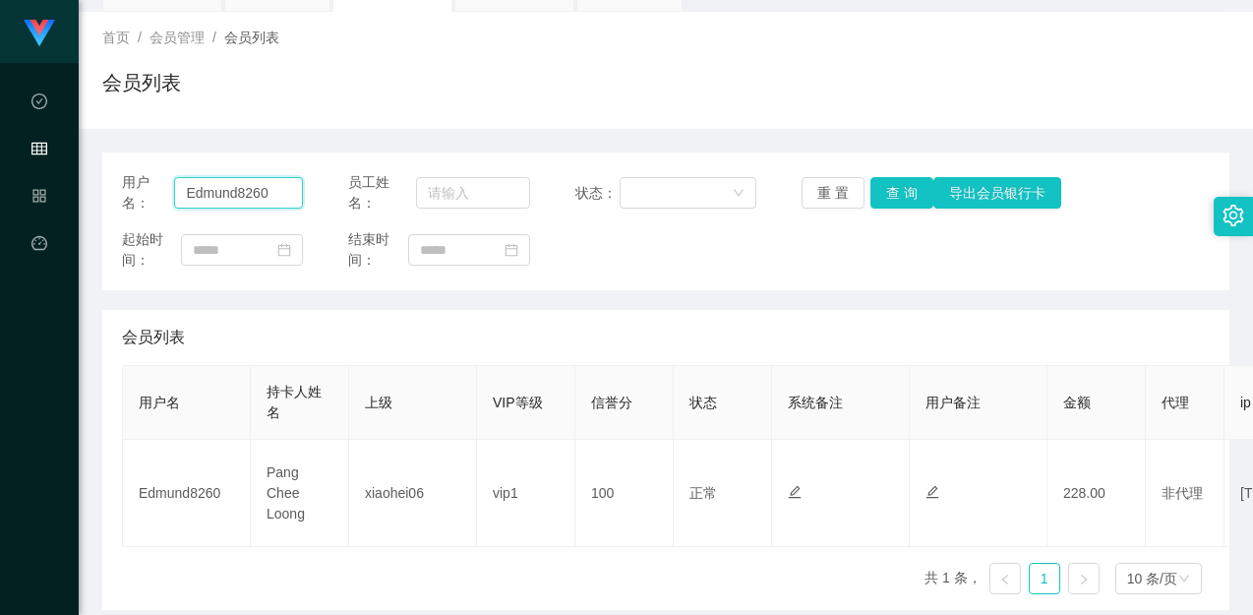
click at [131, 206] on div "用户名： Edmund8260" at bounding box center [212, 192] width 181 height 41
click at [903, 192] on button "查 询" at bounding box center [902, 192] width 63 height 31
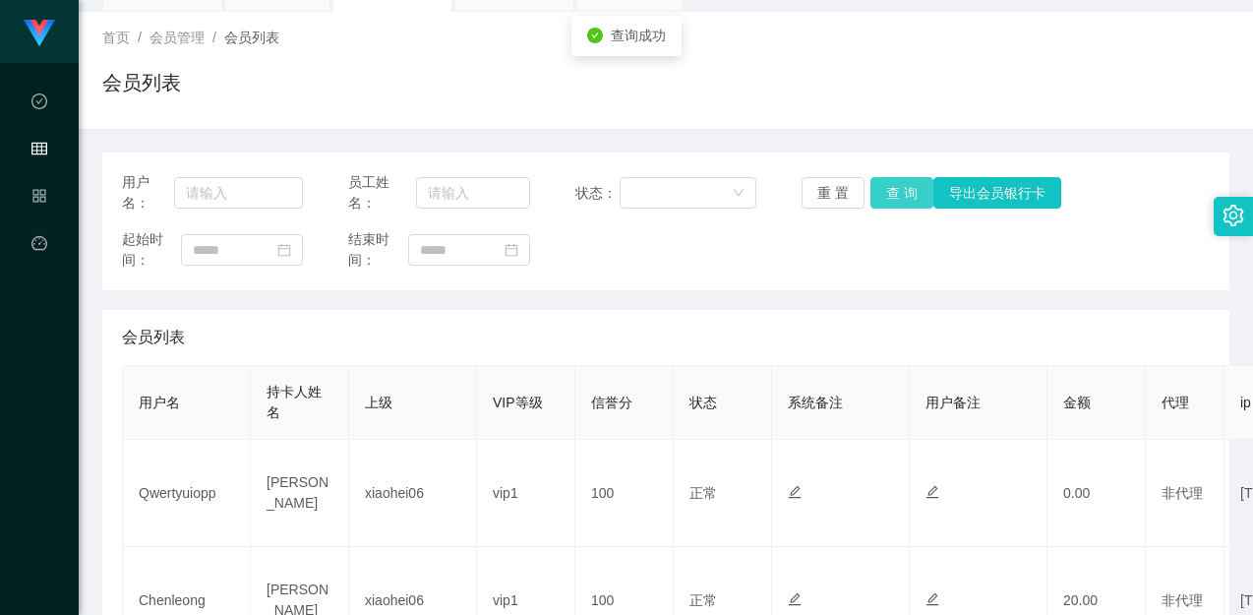
drag, startPoint x: 866, startPoint y: 228, endPoint x: 865, endPoint y: 181, distance: 47.2
click at [866, 228] on div "用户名： 员工姓名： 状态： 重 置 查 询 导出会员银行卡 起始时间： 结束时间：" at bounding box center [665, 221] width 1127 height 138
drag, startPoint x: 276, startPoint y: 204, endPoint x: 388, endPoint y: 187, distance: 112.4
click at [274, 202] on input "text" at bounding box center [238, 192] width 129 height 31
paste input "Edmund8260"
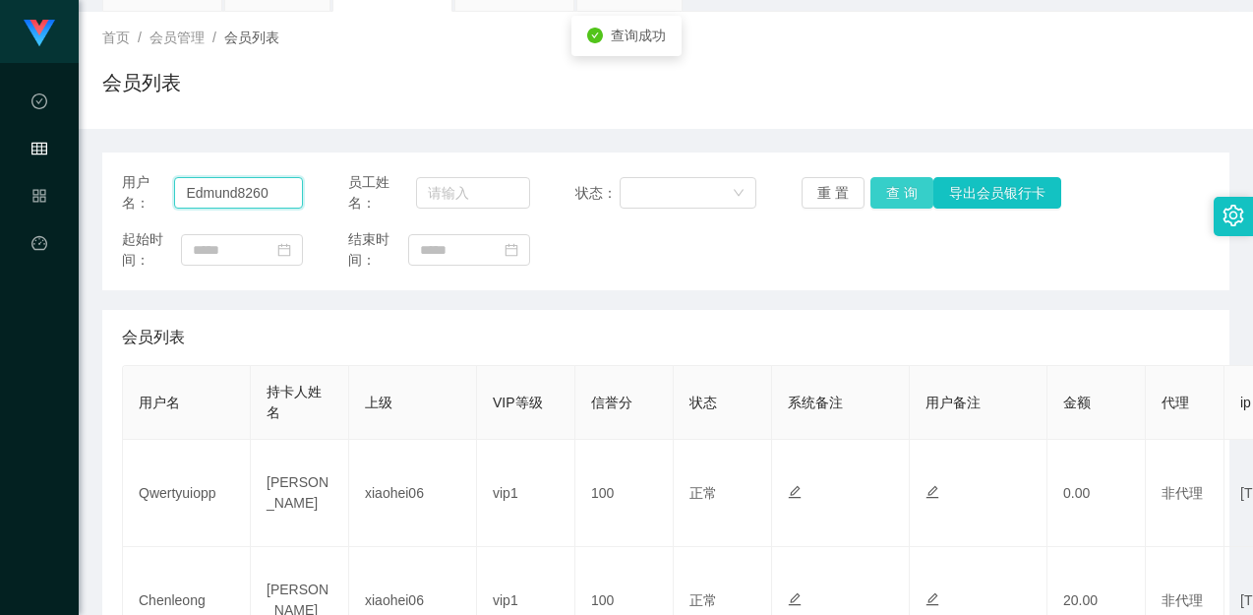
type input "Edmund8260"
click at [901, 192] on button "查 询" at bounding box center [902, 192] width 63 height 31
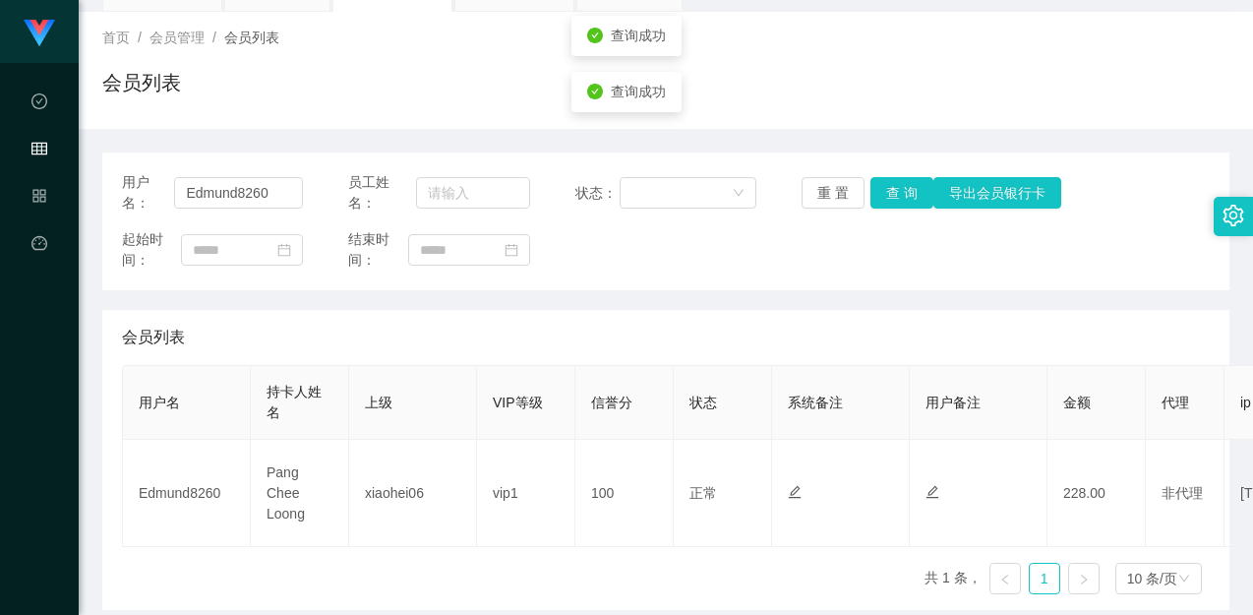
click at [900, 146] on div "用户名： Edmund8260 员工姓名： 状态： 重 置 查 询 导出会员银行卡 起始时间： 结束时间： 会员列表 用户名 持卡人姓名 上级 VIP等级 信…" at bounding box center [665, 369] width 1127 height 481
click at [936, 305] on div "用户名： Edmund8260 员工姓名： 状态： 重 置 查 询 导出会员银行卡 起始时间： 结束时间： 会员列表 用户名 持卡人姓名 上级 VIP等级 信…" at bounding box center [665, 380] width 1127 height 457
drag, startPoint x: 939, startPoint y: 113, endPoint x: 966, endPoint y: 88, distance: 37.6
click at [939, 109] on div "首页 / 会员管理 / 会员列表 / 会员列表" at bounding box center [666, 70] width 1175 height 117
drag, startPoint x: 638, startPoint y: 287, endPoint x: 636, endPoint y: 264, distance: 23.7
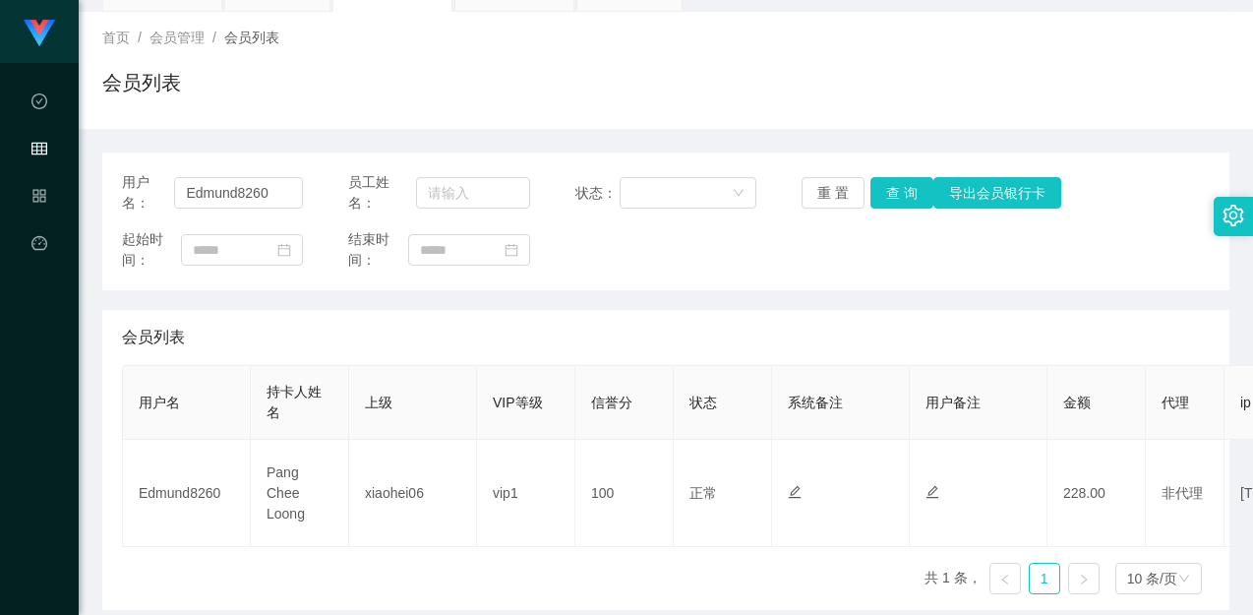
click at [638, 285] on div "用户名： Edmund8260 员工姓名： 状态： 重 置 查 询 导出会员银行卡 起始时间： 结束时间：" at bounding box center [665, 221] width 1127 height 138
click at [881, 177] on button "查 询" at bounding box center [902, 192] width 63 height 31
click at [883, 204] on button "查 询" at bounding box center [902, 192] width 63 height 31
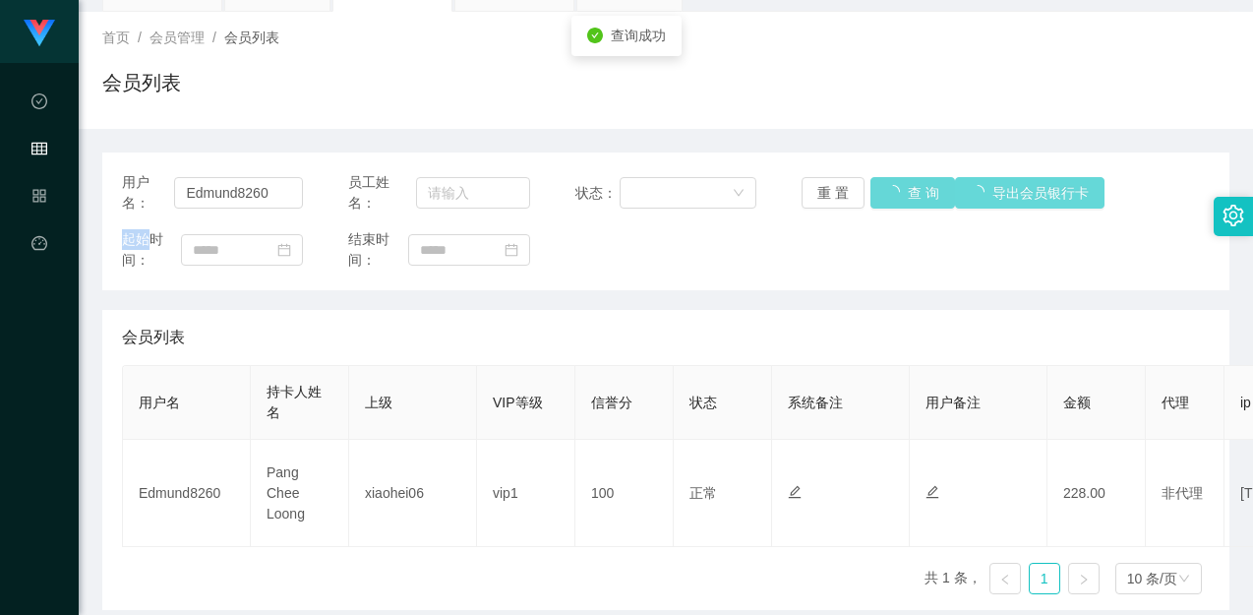
click at [884, 204] on div "重 置 查 询 导出会员银行卡" at bounding box center [892, 192] width 181 height 31
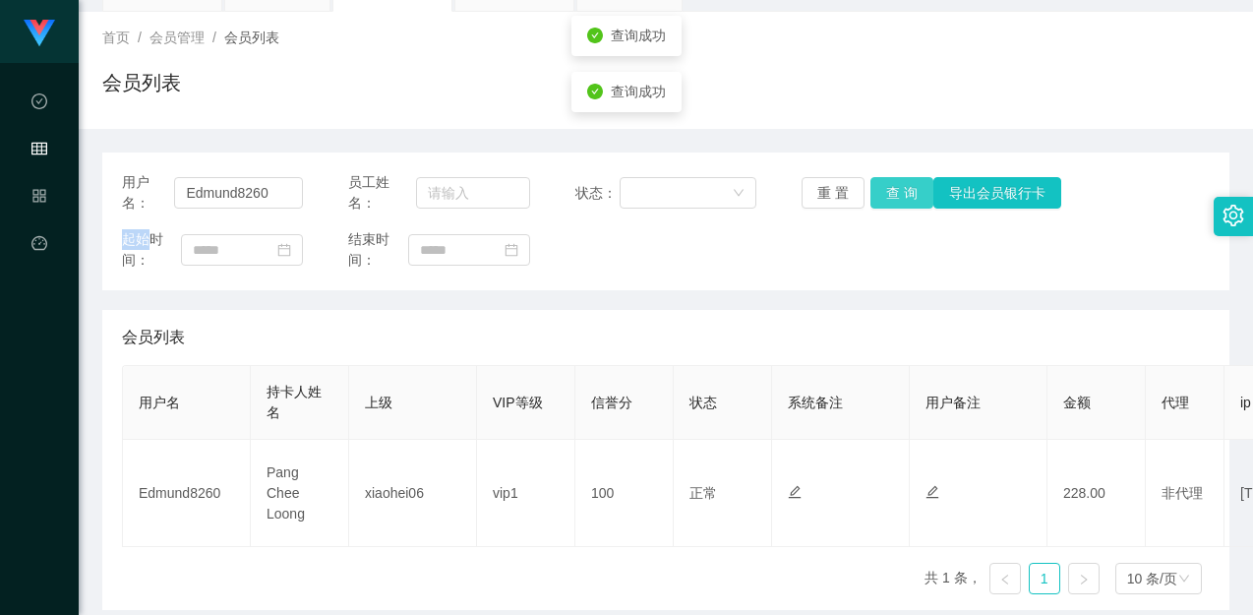
click at [884, 204] on button "查 询" at bounding box center [902, 192] width 63 height 31
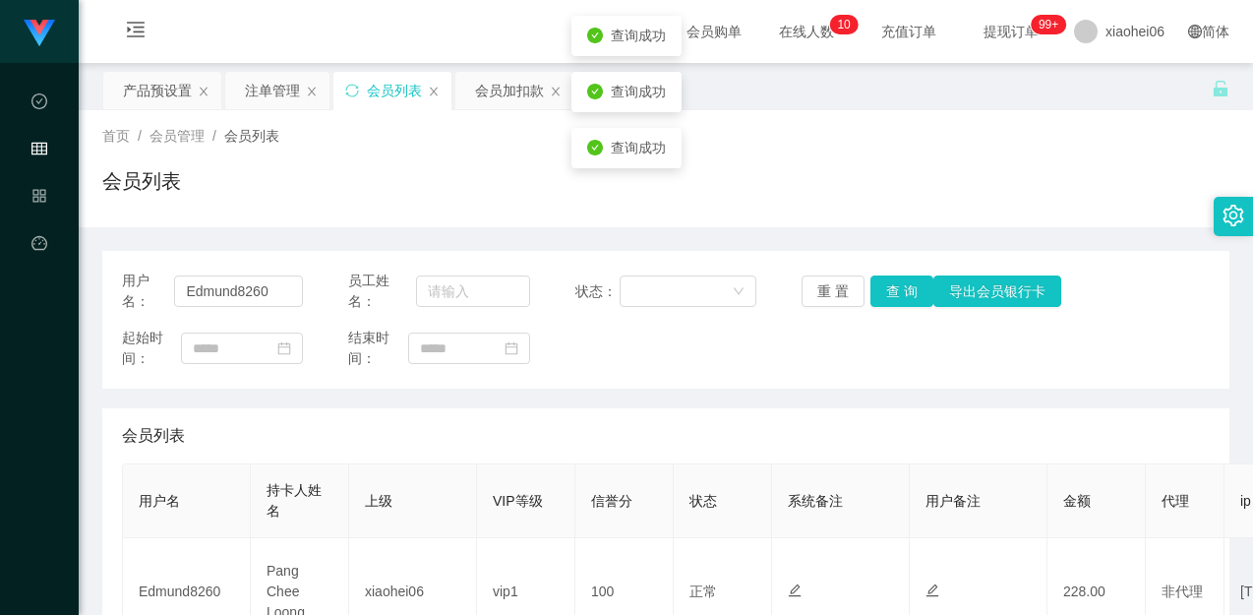
click at [496, 158] on div "首页 / 会员管理 / 会员列表 / 会员列表" at bounding box center [665, 169] width 1127 height 86
click at [282, 96] on div "注单管理" at bounding box center [272, 90] width 55 height 37
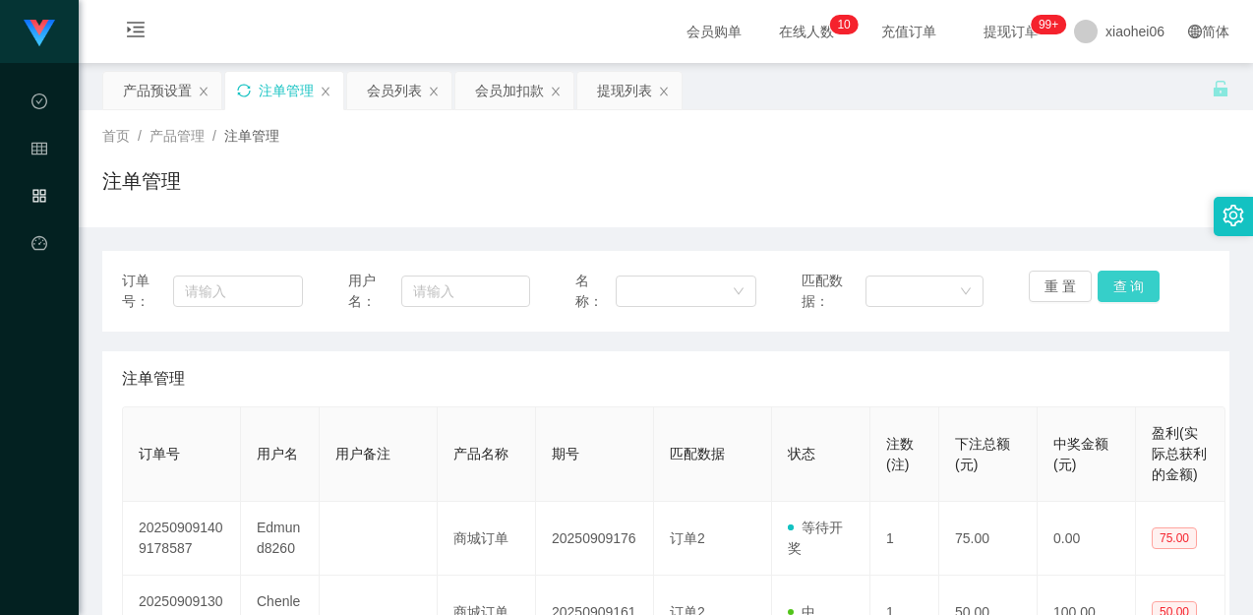
click at [1102, 281] on button "查 询" at bounding box center [1129, 286] width 63 height 31
click at [1106, 286] on button "查 询" at bounding box center [1140, 286] width 85 height 31
click at [1106, 286] on div "重 置 查 询" at bounding box center [1119, 291] width 181 height 41
click at [1069, 373] on div "注单管理" at bounding box center [666, 378] width 1088 height 55
click at [1125, 293] on button "查 询" at bounding box center [1129, 286] width 63 height 31
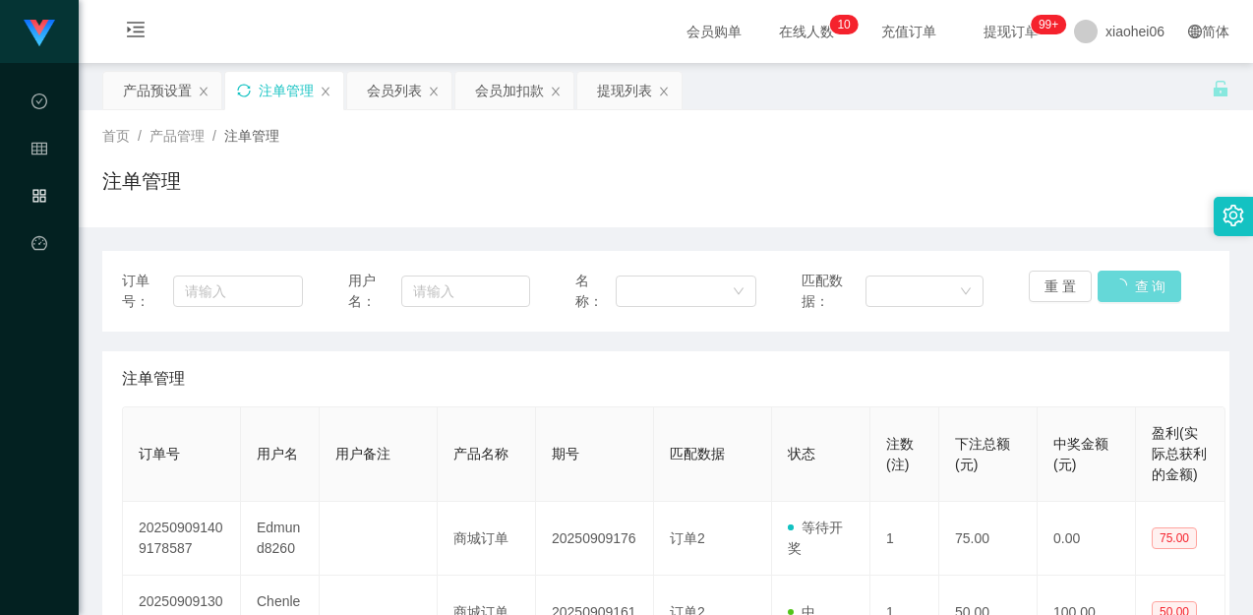
click at [1065, 275] on button "重 置" at bounding box center [1060, 286] width 63 height 31
click at [1067, 285] on button "重 置" at bounding box center [1060, 286] width 63 height 31
click at [1066, 284] on button "重 置" at bounding box center [1060, 286] width 63 height 31
click at [1044, 325] on div "订单号： 用户名： 名称： 匹配数据： 重 置 查 询" at bounding box center [665, 291] width 1127 height 81
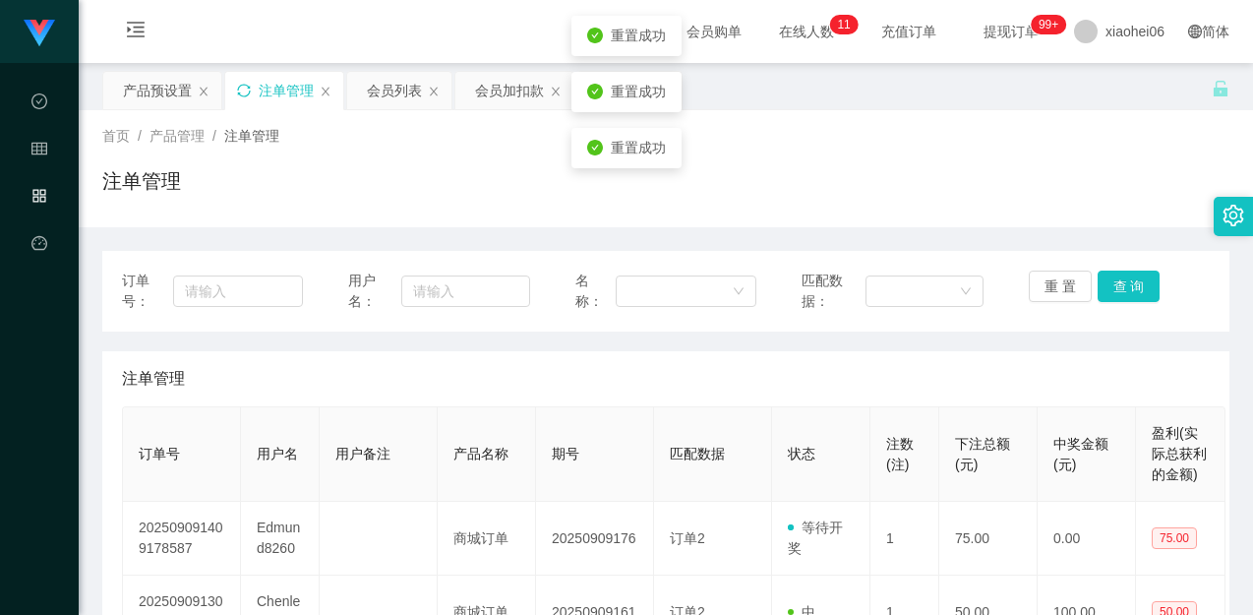
click at [1034, 196] on div "注单管理" at bounding box center [665, 188] width 1127 height 45
click at [1044, 287] on button "重 置" at bounding box center [1060, 286] width 63 height 31
click at [1042, 282] on button "重 置" at bounding box center [1060, 286] width 63 height 31
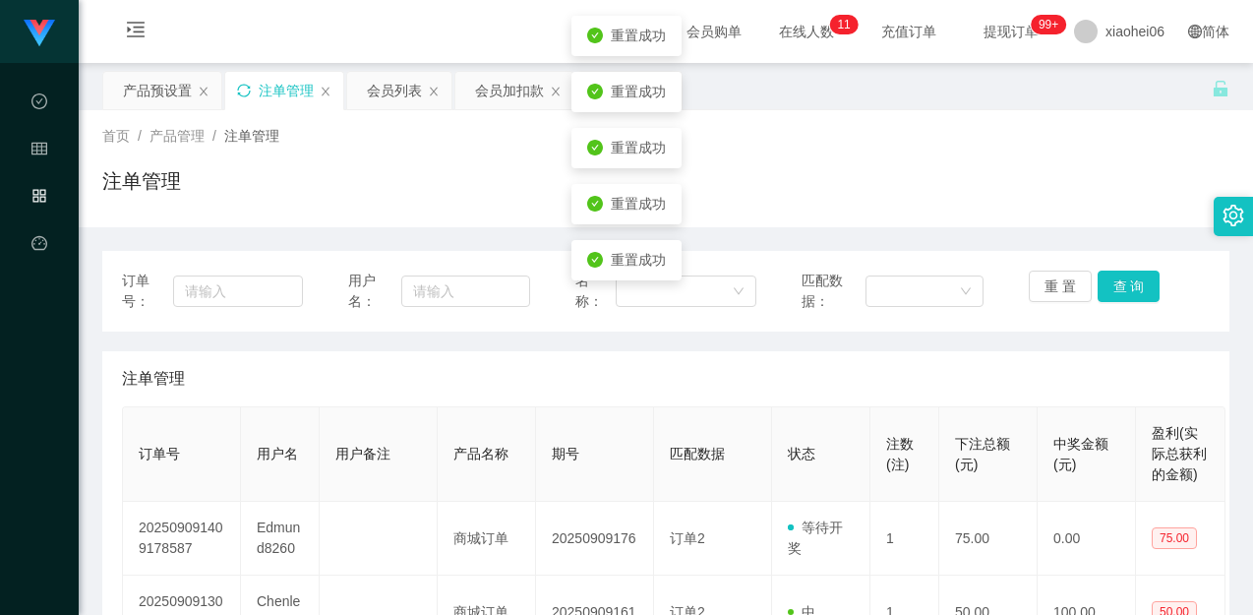
click at [1038, 266] on div "订单号： 用户名： 名称： 匹配数据： 重 置 查 询" at bounding box center [665, 291] width 1127 height 81
click at [1035, 299] on button "重 置" at bounding box center [1060, 286] width 63 height 31
click at [1029, 286] on button "重 置" at bounding box center [1060, 286] width 63 height 31
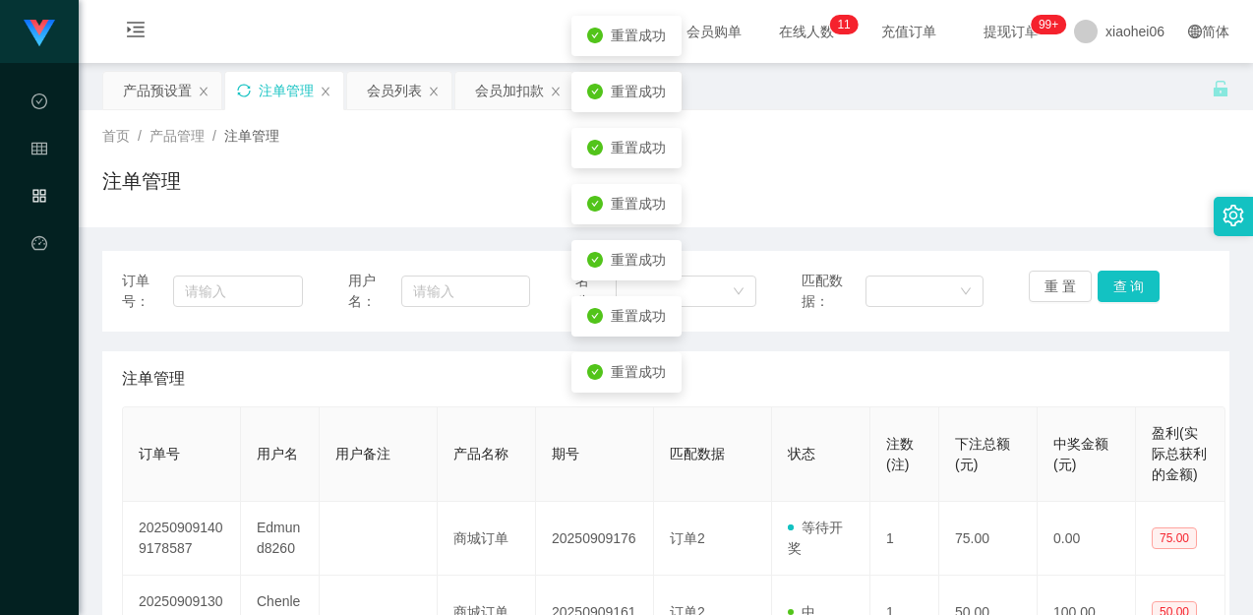
click at [974, 213] on div "首页 / 产品管理 / 注单管理 / 注单管理" at bounding box center [666, 168] width 1175 height 117
click at [250, 86] on icon "图标: sync" at bounding box center [244, 91] width 14 height 14
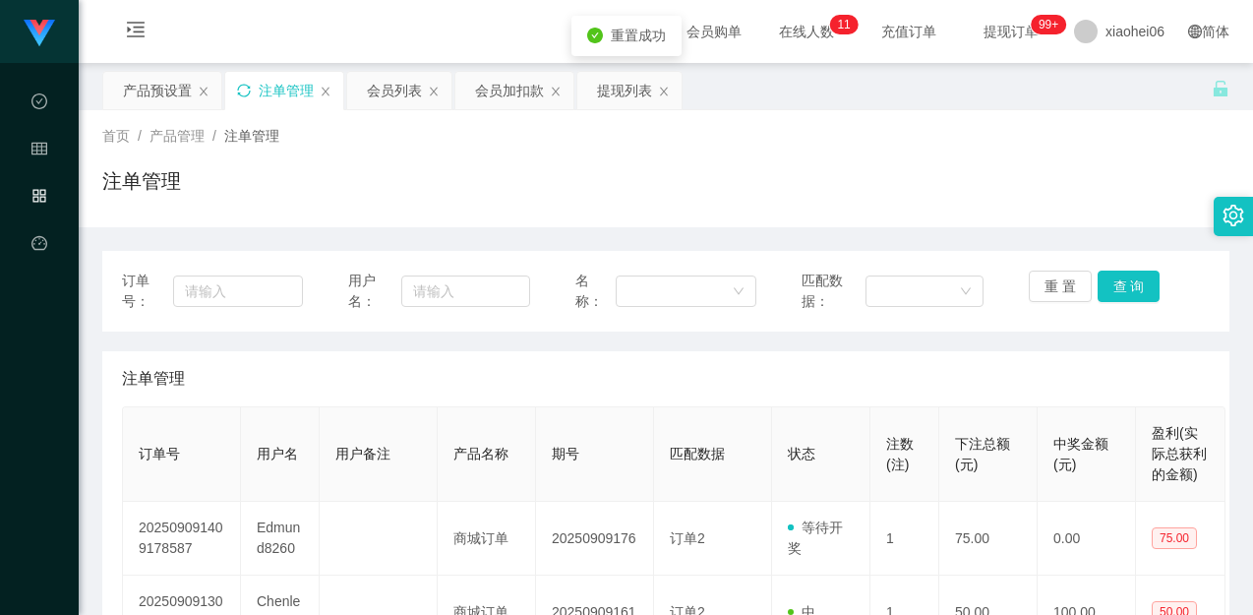
click at [351, 182] on div "注单管理" at bounding box center [665, 188] width 1127 height 45
click at [1120, 282] on button "查 询" at bounding box center [1129, 286] width 63 height 31
drag, startPoint x: 1120, startPoint y: 282, endPoint x: 1111, endPoint y: 291, distance: 12.5
click at [1120, 282] on div "重 置 查 询" at bounding box center [1119, 291] width 181 height 41
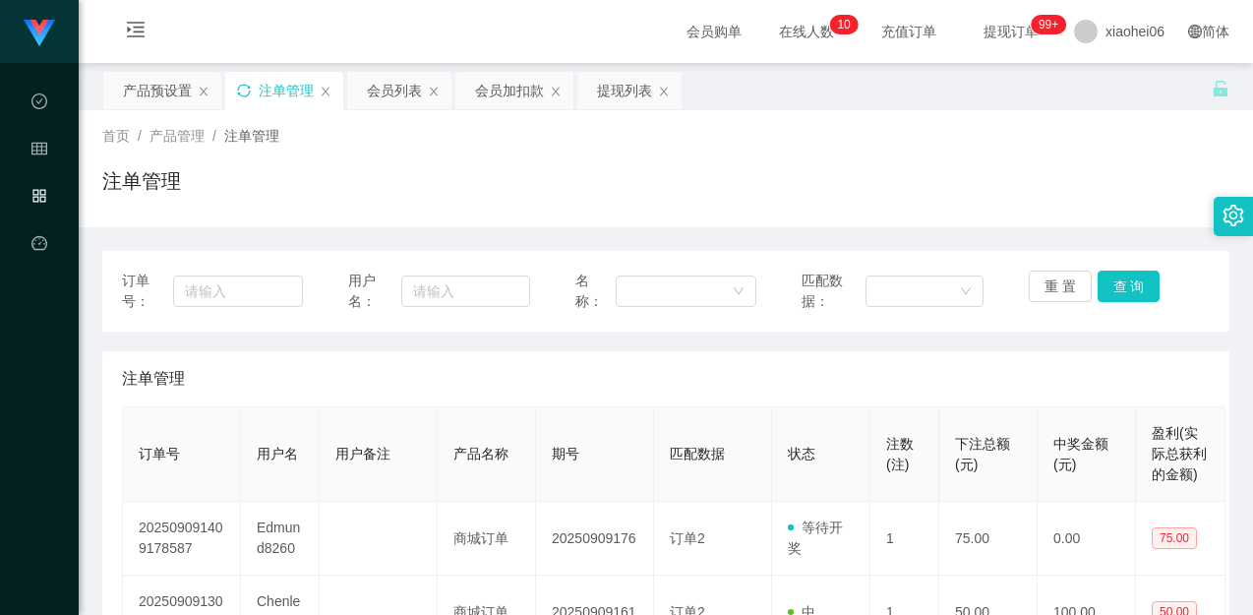
click at [1084, 291] on div "重 置 查 询" at bounding box center [1119, 291] width 181 height 41
click at [1070, 292] on button "重 置" at bounding box center [1060, 286] width 63 height 31
click at [1036, 280] on button "重 置" at bounding box center [1060, 286] width 63 height 31
click at [1037, 281] on button "重 置" at bounding box center [1060, 286] width 63 height 31
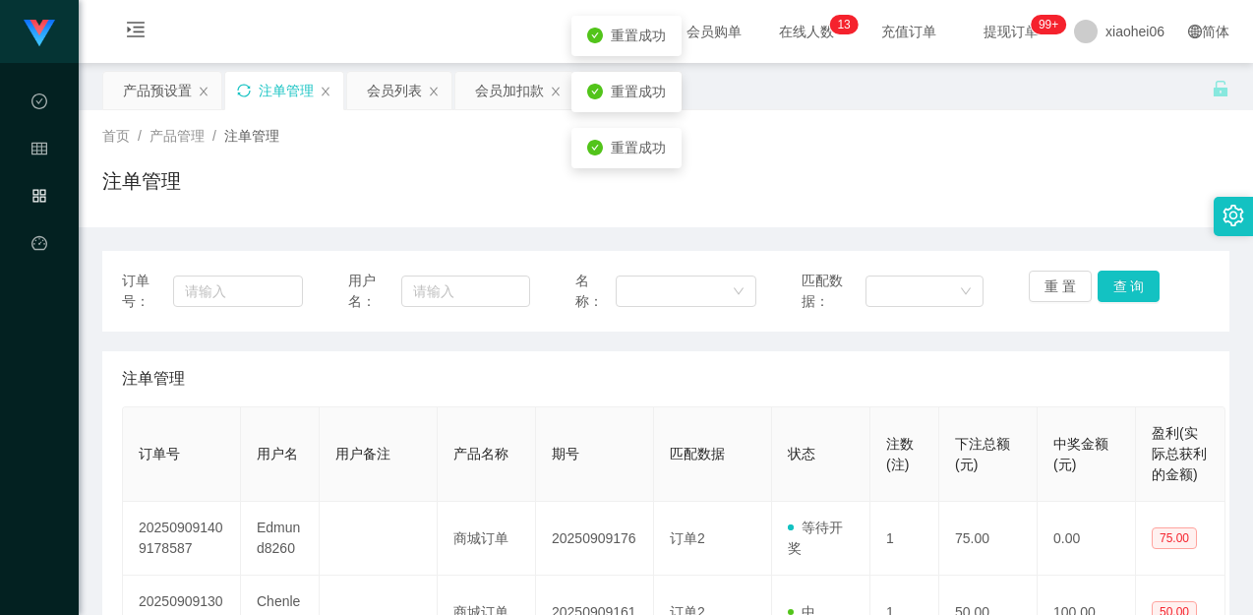
click at [1062, 184] on div "注单管理" at bounding box center [665, 188] width 1127 height 45
click at [1121, 268] on div "订单号： 用户名： 名称： 匹配数据： 重 置 查 询" at bounding box center [665, 291] width 1127 height 81
click at [1121, 271] on button "查 询" at bounding box center [1129, 286] width 63 height 31
click at [1070, 172] on div "注单管理" at bounding box center [665, 188] width 1127 height 45
click at [1079, 154] on div "首页 / 产品管理 / 注单管理 / 注单管理" at bounding box center [665, 169] width 1127 height 86
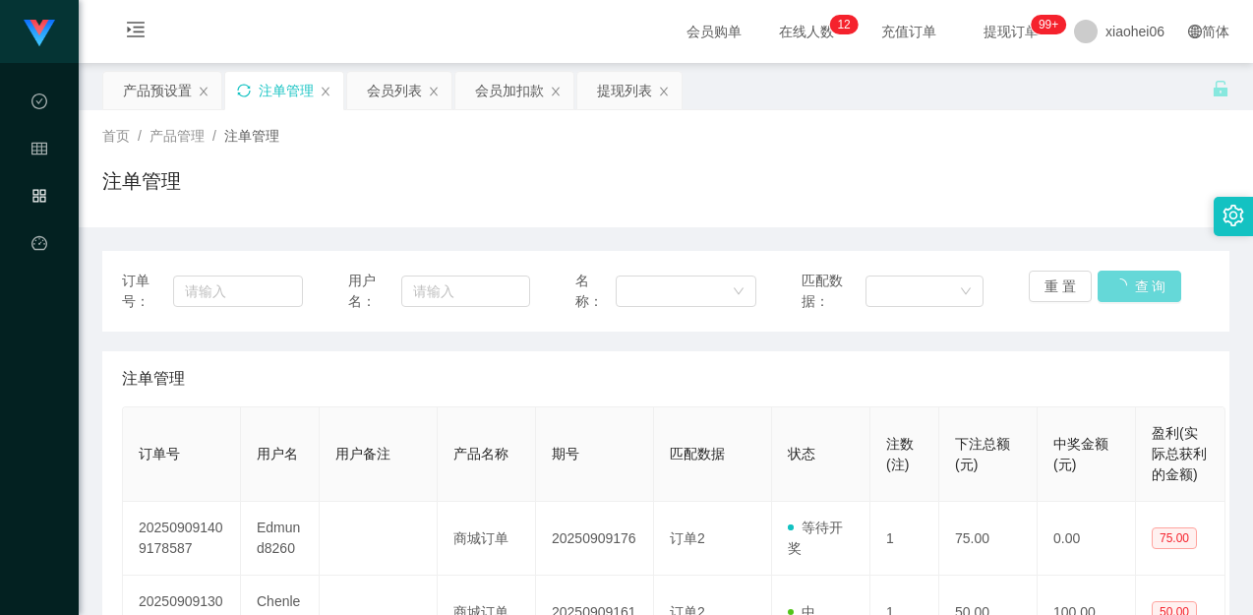
click at [595, 222] on div "首页 / 产品管理 / 注单管理 / 注单管理" at bounding box center [666, 168] width 1175 height 117
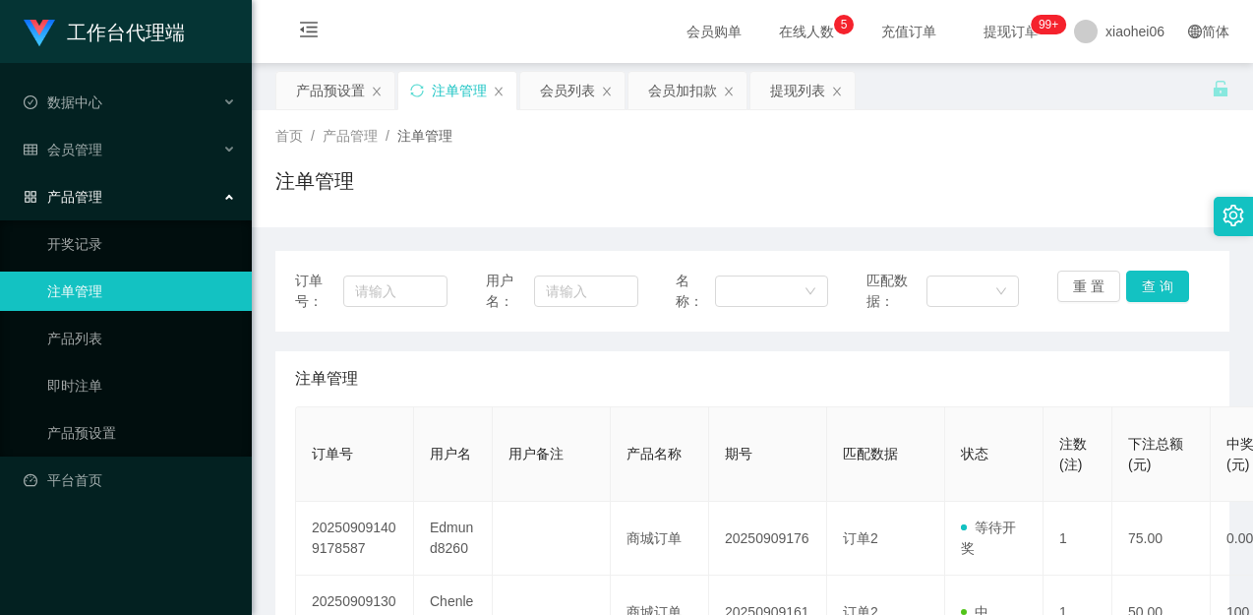
click at [1000, 181] on div "注单管理" at bounding box center [752, 188] width 954 height 45
drag, startPoint x: 1166, startPoint y: 286, endPoint x: 1131, endPoint y: 273, distance: 37.1
click at [1166, 286] on button "查 询" at bounding box center [1158, 286] width 63 height 31
click at [1024, 209] on div "注单管理" at bounding box center [752, 188] width 954 height 45
click at [306, 26] on icon "图标: menu-fold" at bounding box center [309, 30] width 20 height 20
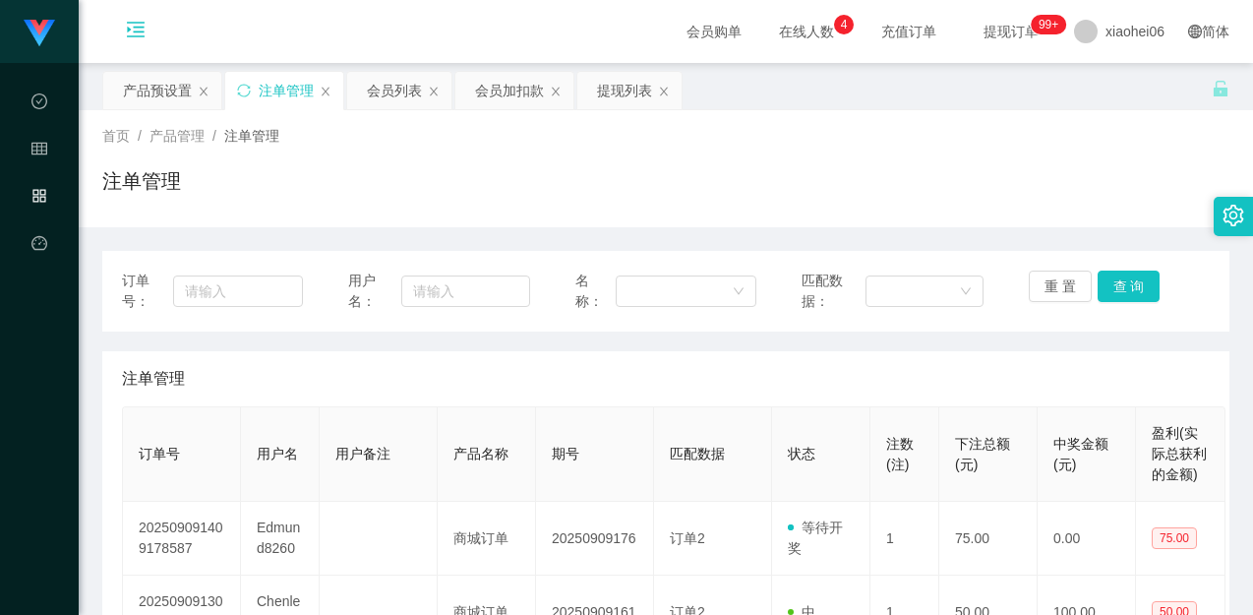
click at [703, 153] on div "首页 / 产品管理 / 注单管理 / 注单管理" at bounding box center [665, 169] width 1127 height 86
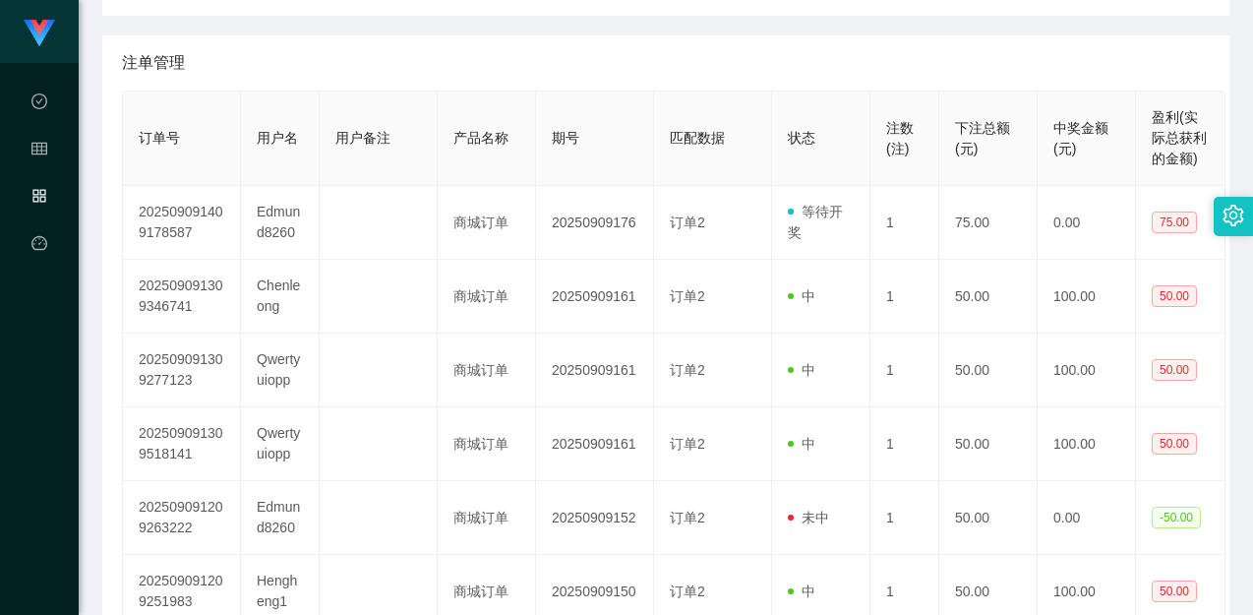
scroll to position [197, 0]
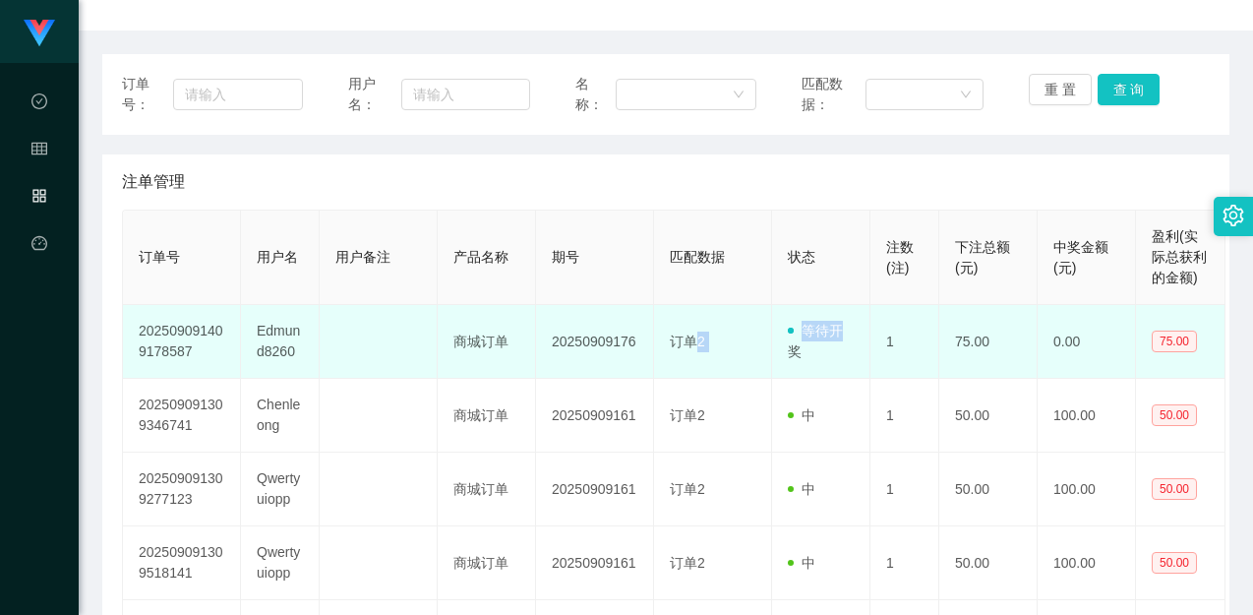
drag, startPoint x: 861, startPoint y: 326, endPoint x: 694, endPoint y: 333, distance: 167.4
click at [694, 333] on tr "202509091409178587 Edmund8260 商城订单 20250909176 订单2 等待开奖 1 75.00 0.00 75.00" at bounding box center [674, 342] width 1103 height 74
click at [850, 366] on td "等待开奖" at bounding box center [821, 342] width 98 height 74
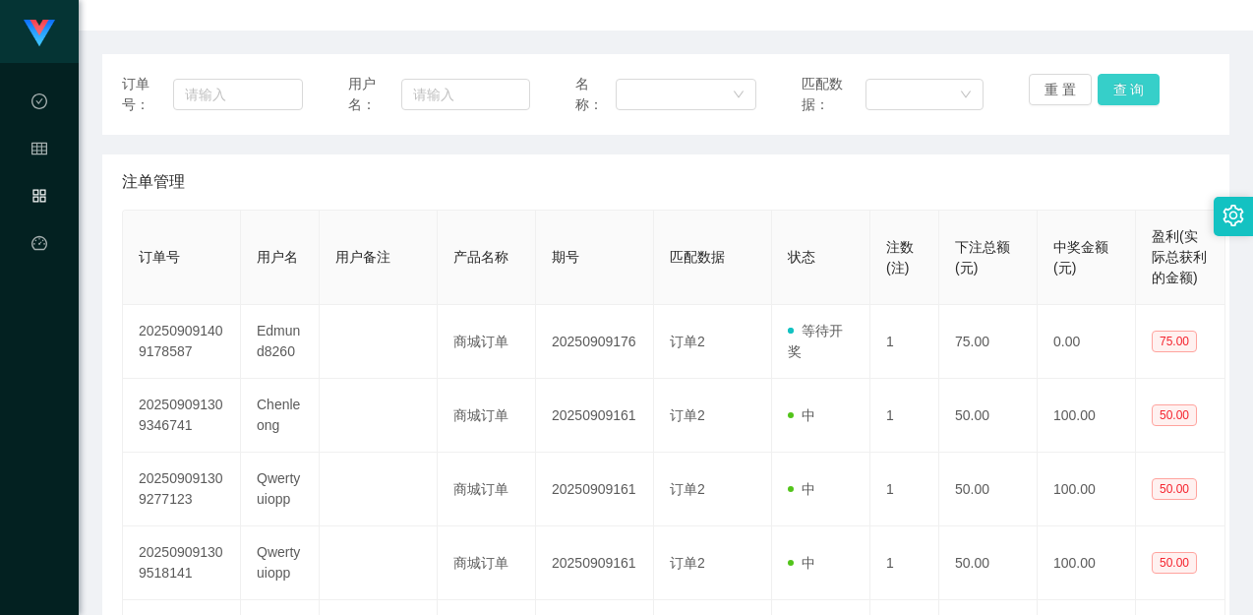
click at [1119, 91] on button "查 询" at bounding box center [1129, 89] width 63 height 31
click at [1057, 169] on div "注单管理" at bounding box center [666, 181] width 1088 height 55
click at [1127, 77] on button "查 询" at bounding box center [1129, 89] width 63 height 31
click at [1115, 86] on button "查 询" at bounding box center [1129, 89] width 63 height 31
click at [1091, 128] on div "订单号： 用户名： 名称： 匹配数据： 重 置 查 询" at bounding box center [665, 94] width 1127 height 81
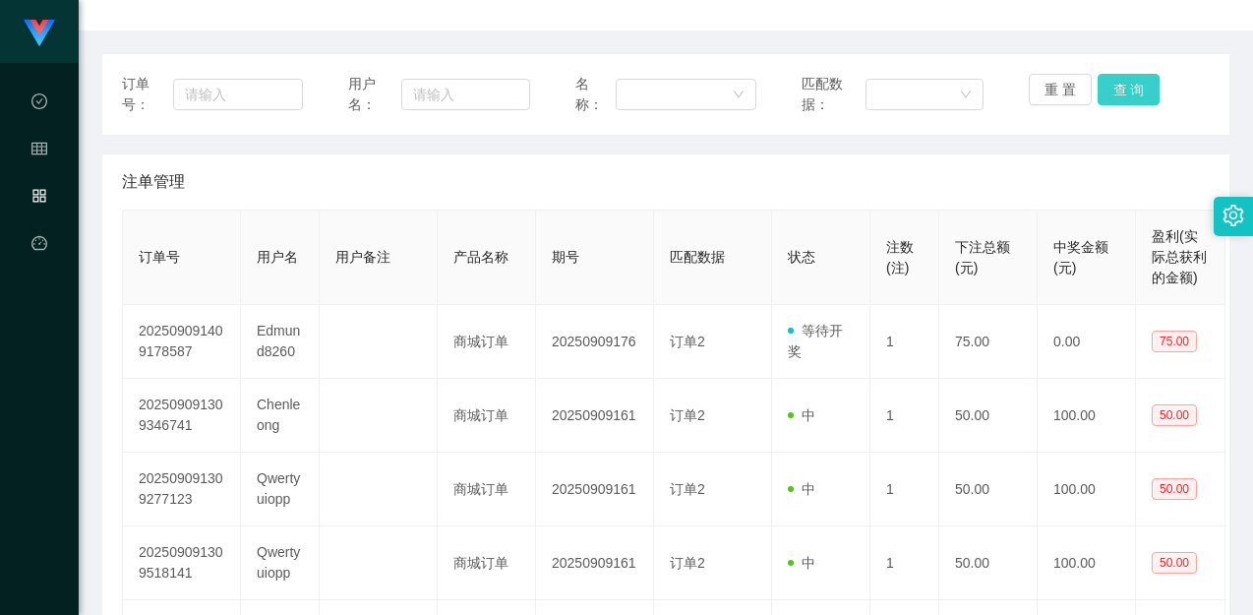
click at [1105, 82] on button "查 询" at bounding box center [1129, 89] width 63 height 31
drag, startPoint x: 1083, startPoint y: 132, endPoint x: 1093, endPoint y: 104, distance: 29.3
click at [1083, 132] on div "订单号： 用户名： 名称： 匹配数据： 重 置 查 询" at bounding box center [665, 94] width 1127 height 81
drag, startPoint x: 1108, startPoint y: 79, endPoint x: 1085, endPoint y: 147, distance: 71.6
click at [1108, 79] on button "查 询" at bounding box center [1129, 89] width 63 height 31
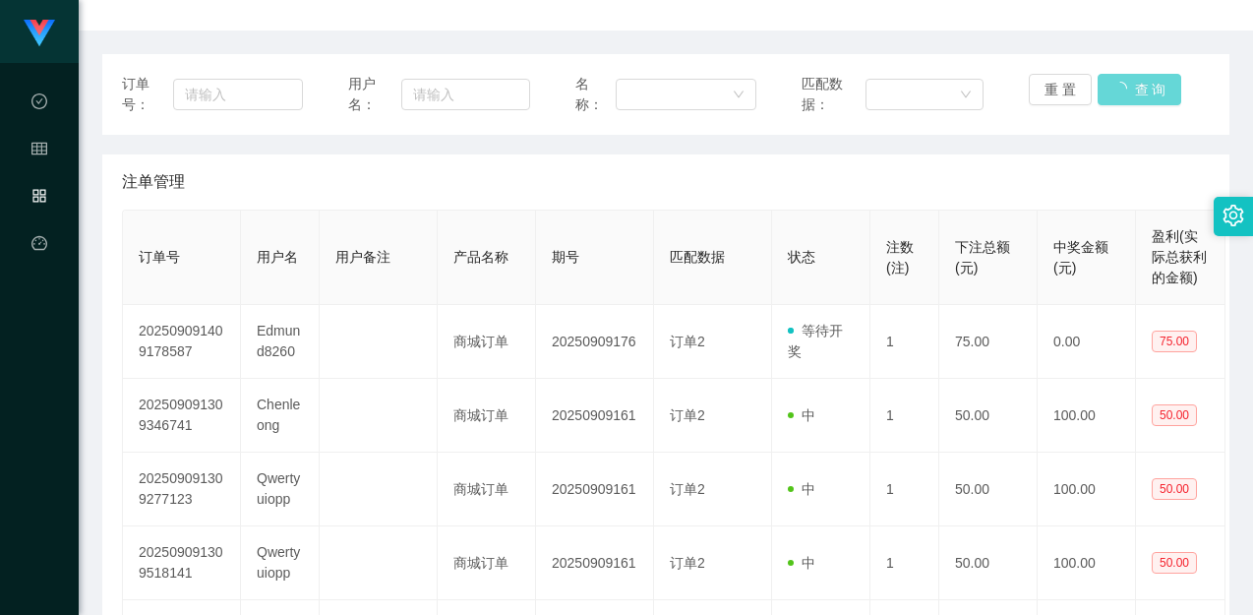
click at [1084, 150] on div "订单号： 用户名： 名称： 匹配数据： 重 置 查 询 注单管理 订单号 用户名 用户备注 产品名称 期号 匹配数据 状态 注数(注) 下注总额(元) 中奖金…" at bounding box center [665, 580] width 1127 height 1052
click at [1127, 77] on button "查 询" at bounding box center [1129, 89] width 63 height 31
click at [1077, 180] on div "注单管理" at bounding box center [666, 181] width 1088 height 55
drag, startPoint x: 855, startPoint y: 291, endPoint x: 823, endPoint y: 325, distance: 45.9
click at [853, 292] on th "状态" at bounding box center [821, 258] width 98 height 94
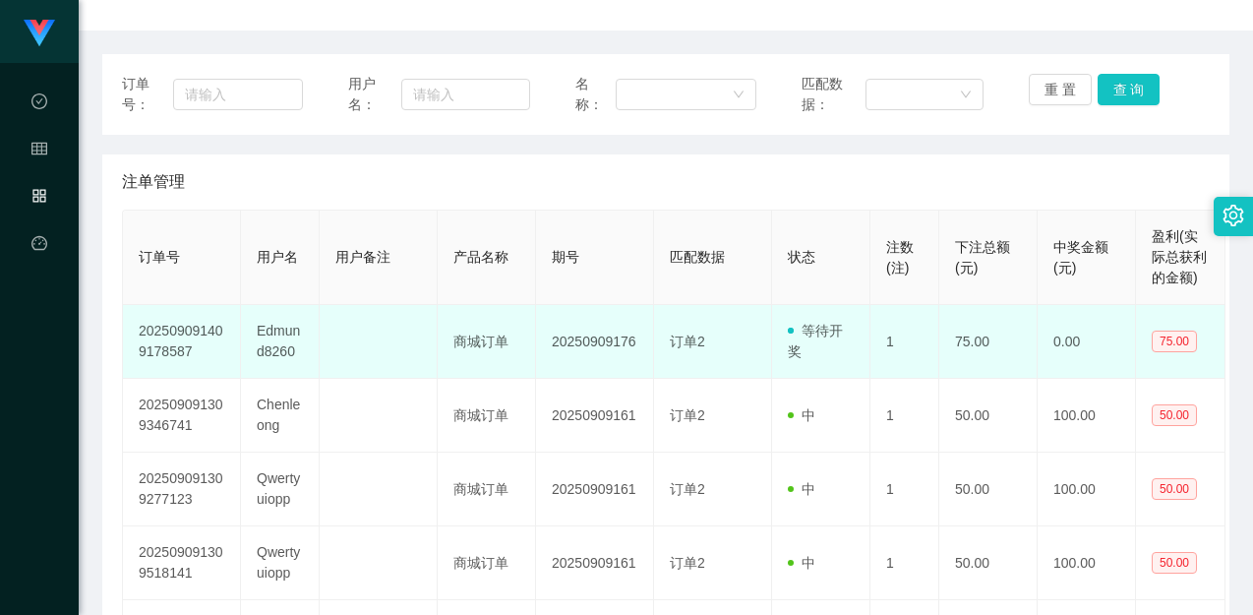
click at [811, 336] on span "等待开奖" at bounding box center [815, 341] width 55 height 36
drag, startPoint x: 818, startPoint y: 347, endPoint x: 835, endPoint y: 376, distance: 33.6
click at [819, 347] on td "等待开奖" at bounding box center [821, 342] width 98 height 74
drag, startPoint x: 837, startPoint y: 378, endPoint x: 829, endPoint y: 371, distance: 10.5
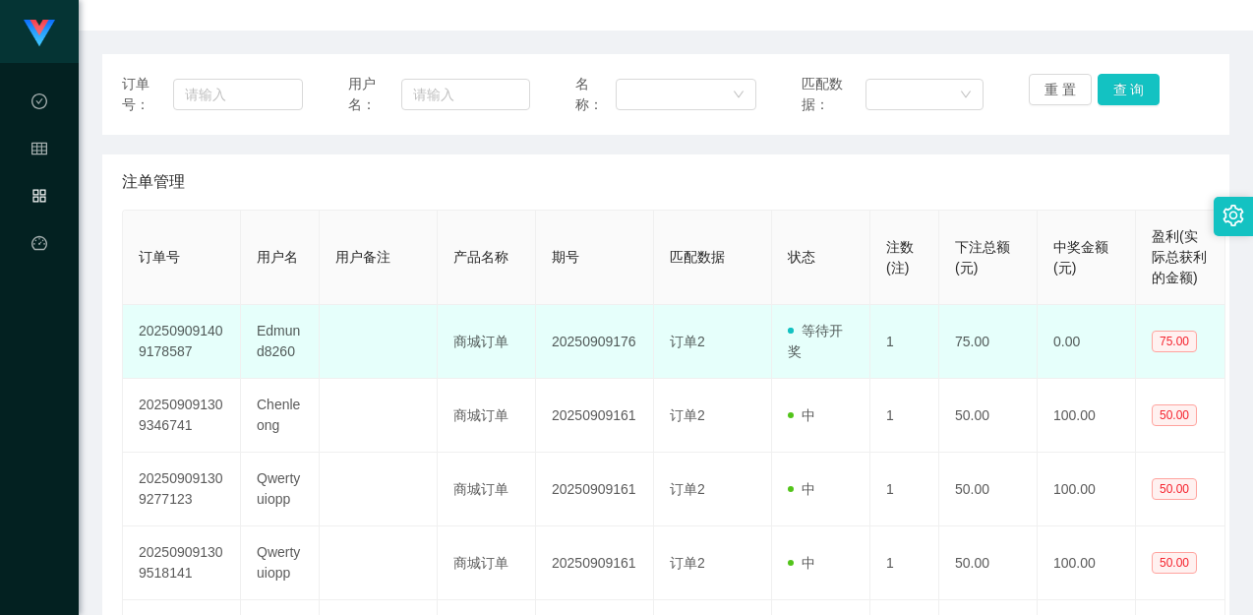
click at [837, 378] on td "等待开奖" at bounding box center [821, 342] width 98 height 74
click at [813, 341] on td "等待开奖" at bounding box center [821, 342] width 98 height 74
click at [810, 337] on span "等待开奖" at bounding box center [815, 341] width 55 height 36
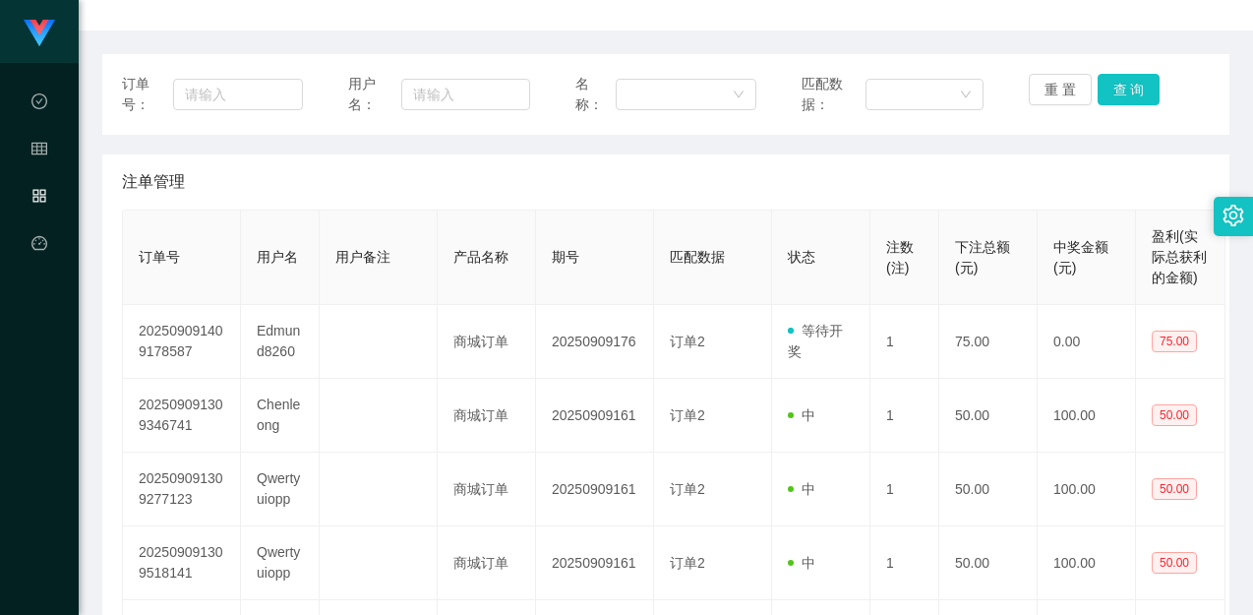
click at [984, 188] on div "注单管理" at bounding box center [666, 181] width 1088 height 55
click at [1105, 89] on button "查 询" at bounding box center [1129, 89] width 63 height 31
click at [1106, 90] on div "重 置 查 询" at bounding box center [1119, 94] width 181 height 41
click at [1047, 178] on div "注单管理" at bounding box center [666, 181] width 1088 height 55
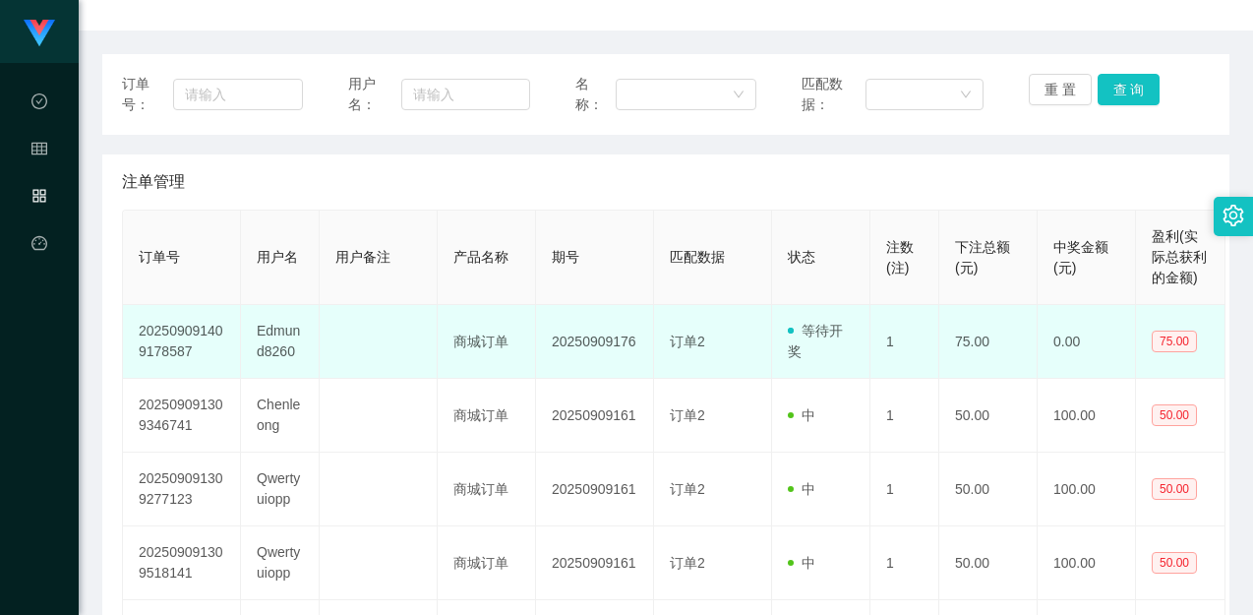
click at [572, 344] on td "20250909176" at bounding box center [595, 342] width 118 height 74
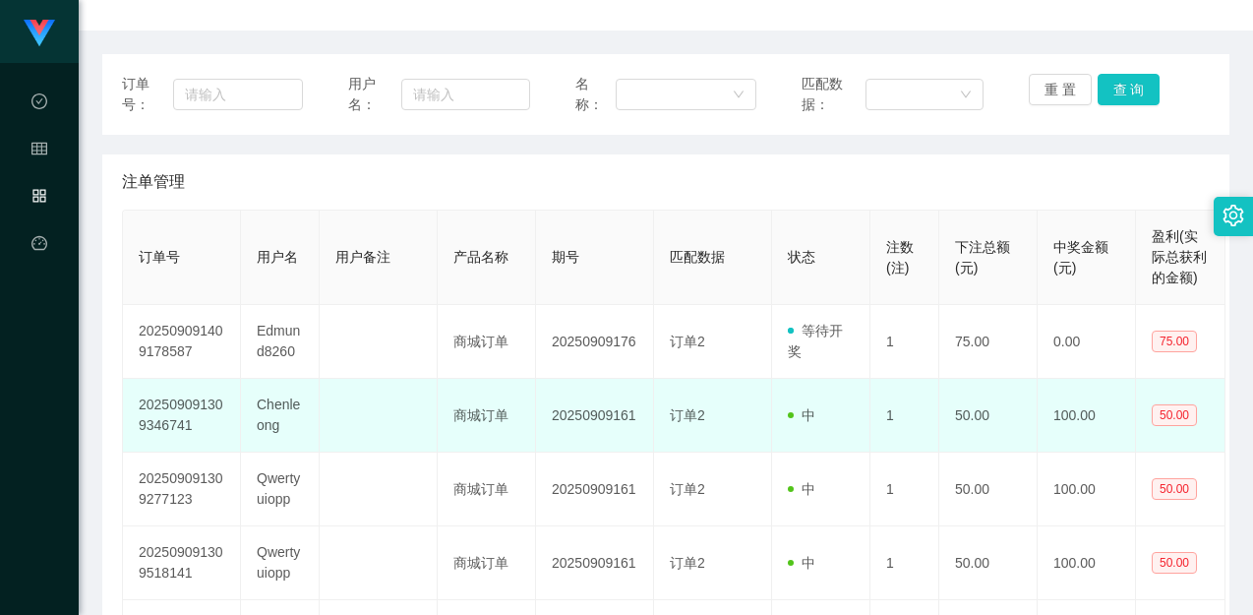
click at [662, 388] on td "订单2" at bounding box center [713, 416] width 118 height 74
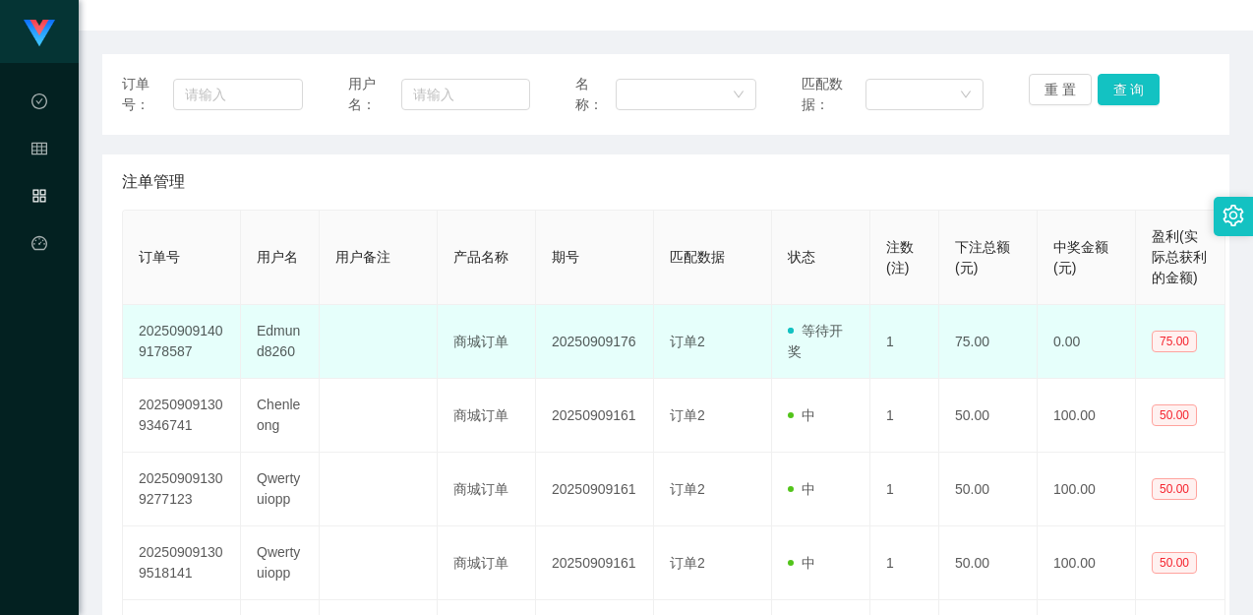
click at [628, 345] on td "20250909176" at bounding box center [595, 342] width 118 height 74
click at [627, 344] on td "20250909176" at bounding box center [595, 342] width 118 height 74
drag, startPoint x: 646, startPoint y: 367, endPoint x: 680, endPoint y: 368, distance: 33.5
click at [646, 367] on td "20250909176" at bounding box center [595, 342] width 118 height 74
click at [792, 354] on span "等待开奖" at bounding box center [815, 341] width 55 height 36
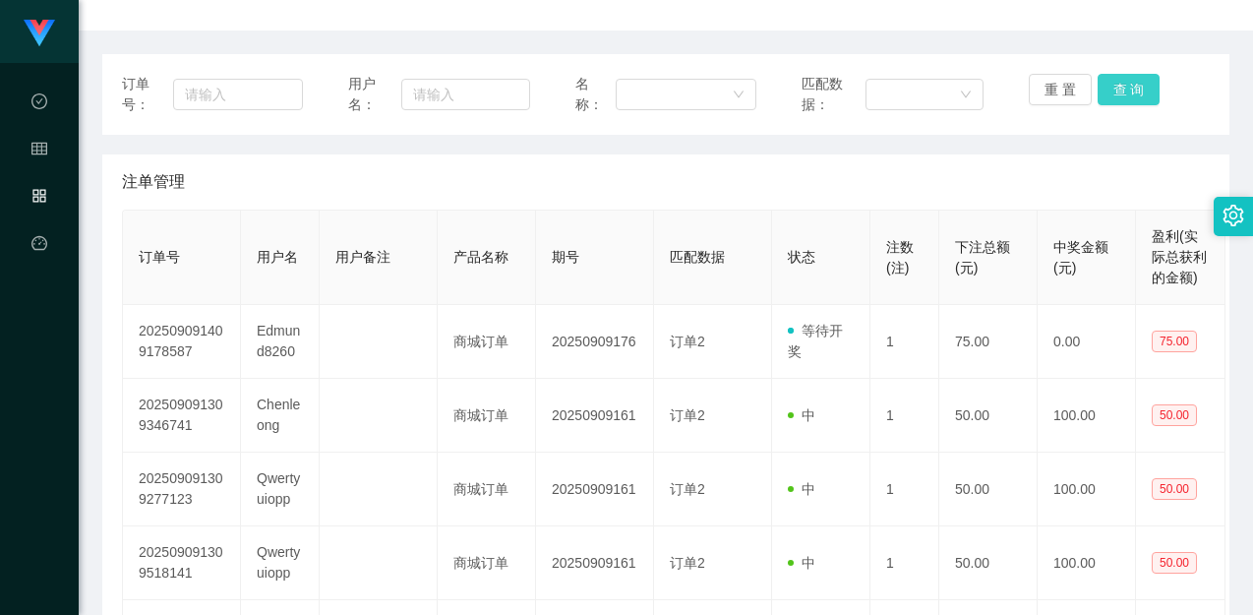
click at [1121, 90] on button "查 询" at bounding box center [1129, 89] width 63 height 31
click at [1067, 217] on th "中奖金额(元)" at bounding box center [1087, 258] width 98 height 94
click at [1041, 180] on div "注单管理" at bounding box center [666, 181] width 1088 height 55
click at [1101, 71] on div "订单号： 用户名： 名称： 匹配数据： 重 置 查 询" at bounding box center [665, 94] width 1127 height 81
click at [1106, 86] on button "查 询" at bounding box center [1129, 89] width 63 height 31
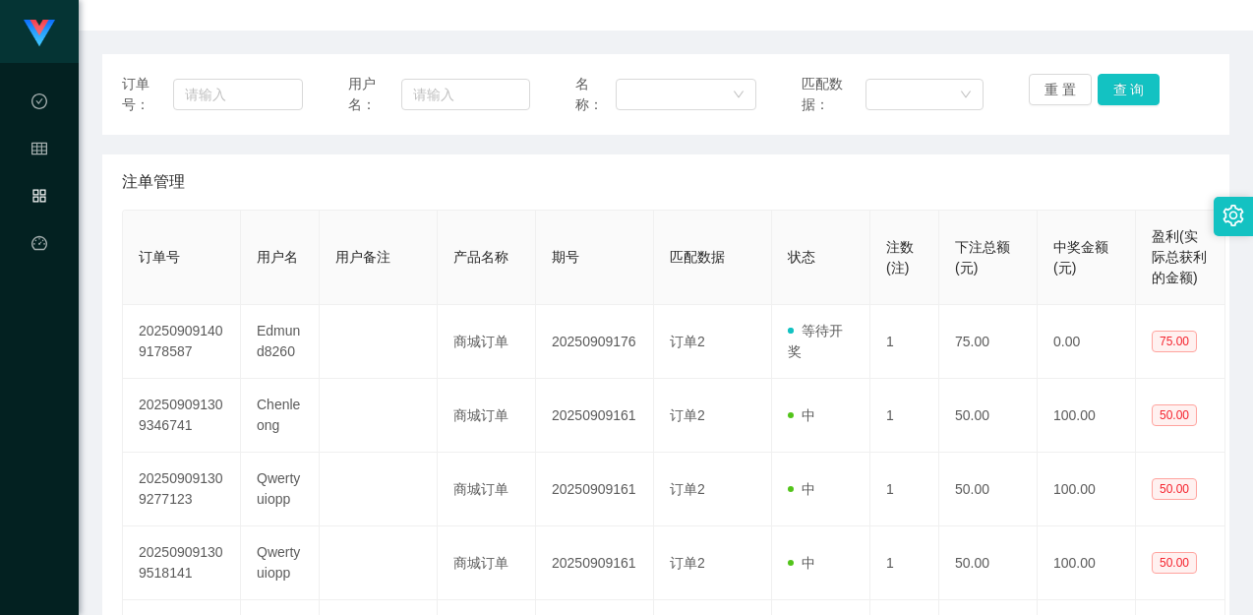
click at [1050, 162] on div "注单管理" at bounding box center [666, 181] width 1088 height 55
click at [1109, 78] on button "查 询" at bounding box center [1129, 89] width 63 height 31
click at [1079, 153] on div "订单号： 用户名： 名称： 匹配数据： 重 置 查 询 注单管理 订单号 用户名 用户备注 产品名称 期号 匹配数据 状态 注数(注) 下注总额(元) 中奖金…" at bounding box center [665, 580] width 1127 height 1052
click at [1117, 66] on div "订单号： 用户名： 名称： 匹配数据： 重 置 查 询" at bounding box center [665, 94] width 1127 height 81
click at [1109, 112] on div "重 置 查 询" at bounding box center [1119, 94] width 181 height 41
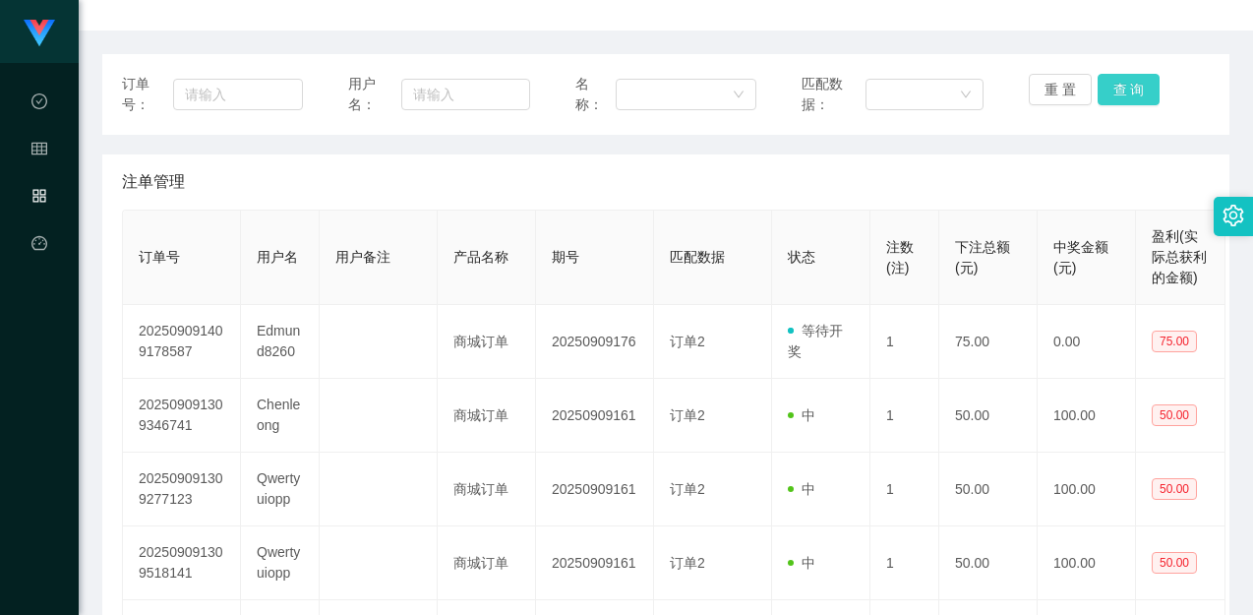
click at [1120, 81] on button "查 询" at bounding box center [1129, 89] width 63 height 31
drag, startPoint x: 1082, startPoint y: 170, endPoint x: 1084, endPoint y: 160, distance: 10.0
click at [1082, 170] on div "注单管理" at bounding box center [666, 181] width 1088 height 55
click at [1133, 73] on div "订单号： 用户名： 名称： 匹配数据： 重 置 查 询" at bounding box center [665, 94] width 1127 height 81
click at [1102, 135] on div "订单号： 用户名： 名称： 匹配数据： 重 置 查 询 注单管理 订单号 用户名 用户备注 产品名称 期号 匹配数据 状态 注数(注) 下注总额(元) 中奖金…" at bounding box center [665, 580] width 1127 height 1052
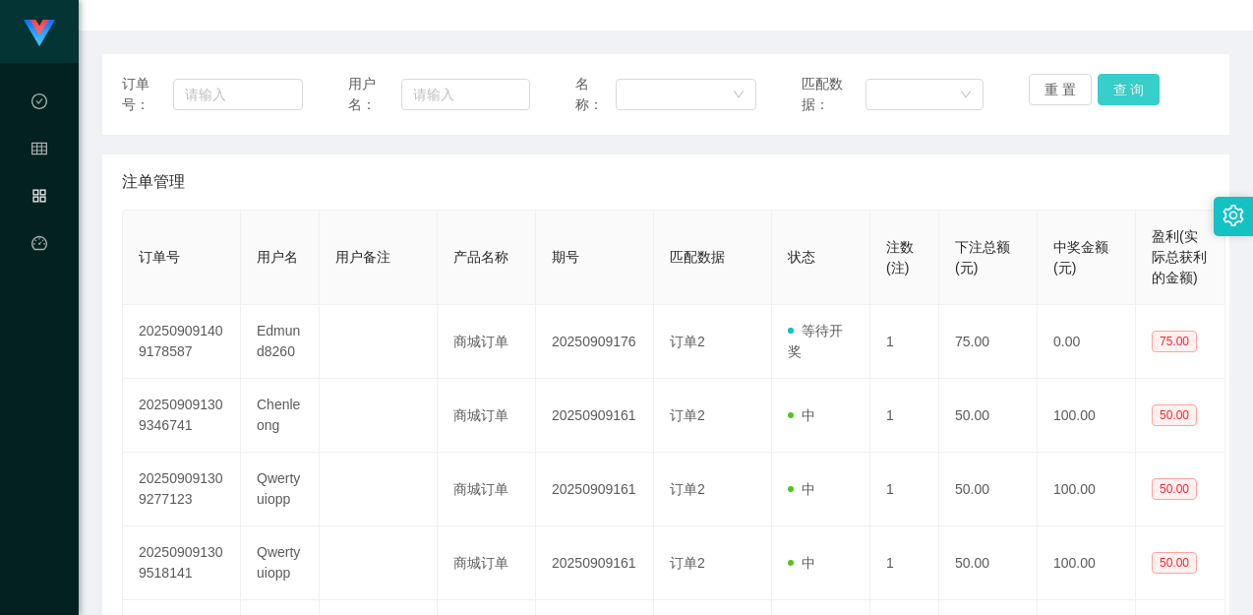
drag, startPoint x: 1122, startPoint y: 84, endPoint x: 1110, endPoint y: 114, distance: 32.7
click at [1122, 84] on button "查 询" at bounding box center [1129, 89] width 63 height 31
click at [1093, 145] on div "订单号： 用户名： 名称： 匹配数据： 重 置 查 询 注单管理 订单号 用户名 用户备注 产品名称 期号 匹配数据 状态 注数(注) 下注总额(元) 中奖金…" at bounding box center [665, 580] width 1127 height 1052
click at [1126, 71] on div "订单号： 用户名： 名称： 匹配数据： 重 置 查 询" at bounding box center [665, 94] width 1127 height 81
drag, startPoint x: 1093, startPoint y: 147, endPoint x: 1120, endPoint y: 90, distance: 62.9
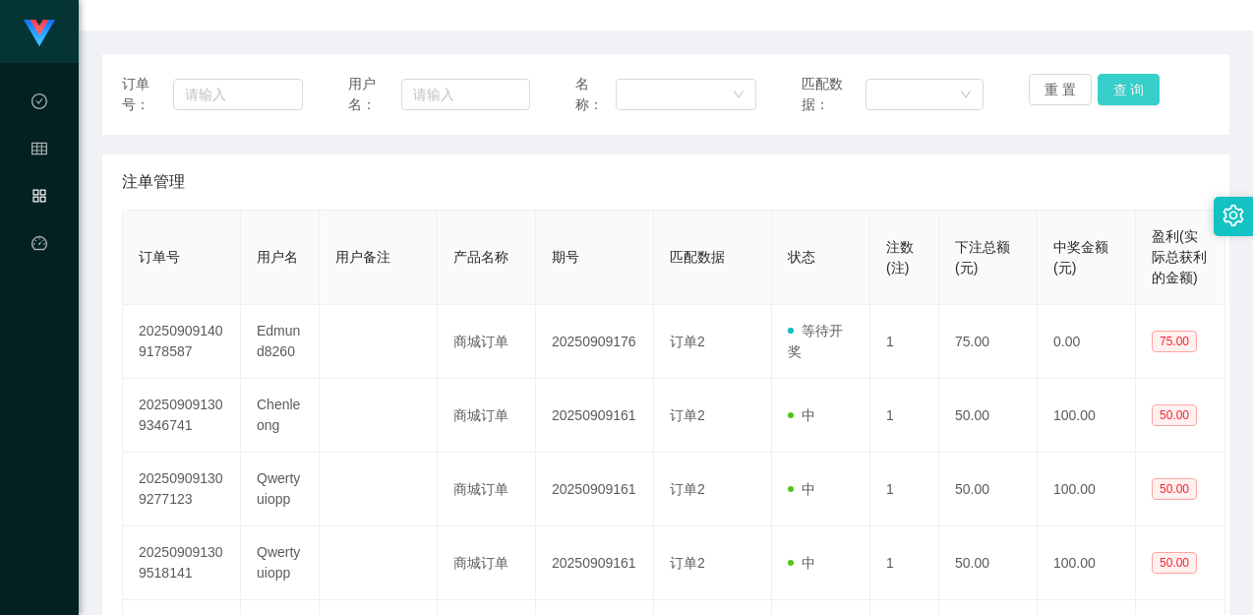
click at [1093, 142] on div "订单号： 用户名： 名称： 匹配数据： 重 置 查 询 注单管理 订单号 用户名 用户备注 产品名称 期号 匹配数据 状态 注数(注) 下注总额(元) 中奖金…" at bounding box center [665, 580] width 1127 height 1052
drag, startPoint x: 1120, startPoint y: 90, endPoint x: 1101, endPoint y: 137, distance: 50.8
click at [1119, 94] on button "查 询" at bounding box center [1129, 89] width 63 height 31
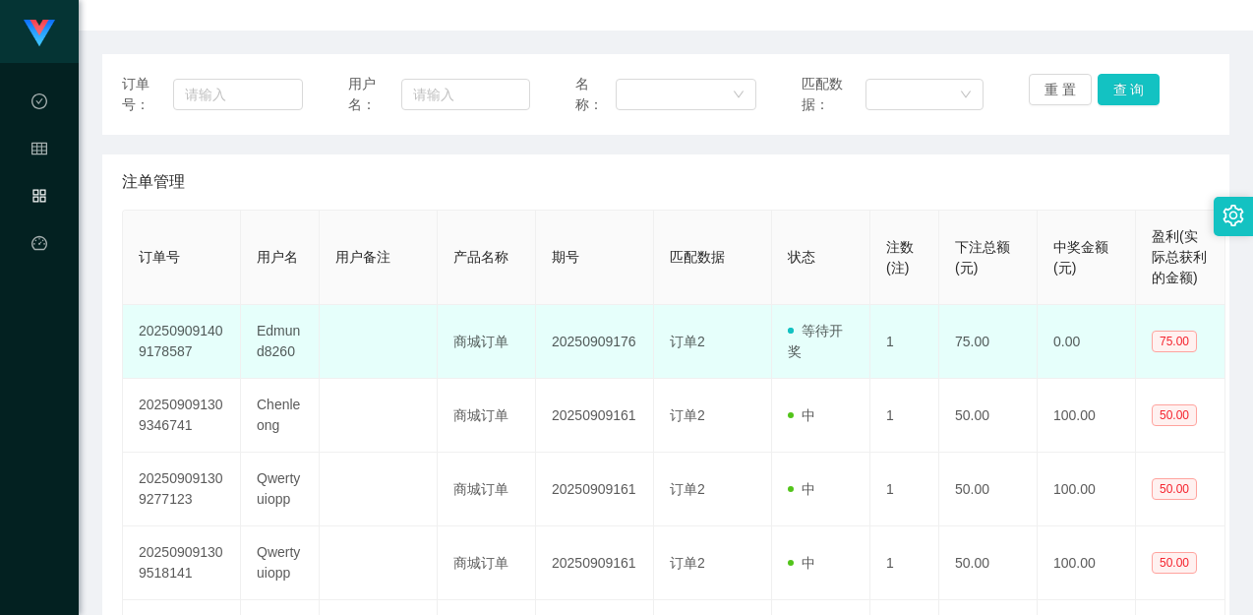
click at [625, 340] on td "20250909176" at bounding box center [595, 342] width 118 height 74
click at [599, 334] on td "20250909176" at bounding box center [595, 342] width 118 height 74
click at [616, 346] on td "20250909176" at bounding box center [595, 342] width 118 height 74
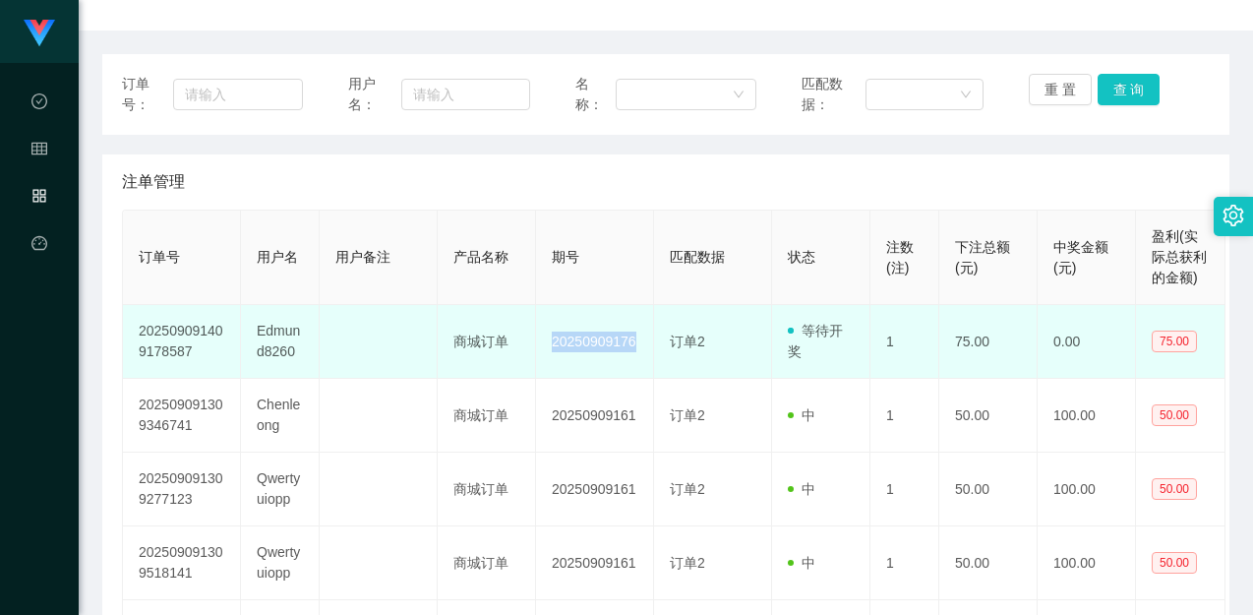
click at [616, 345] on td "20250909176" at bounding box center [595, 342] width 118 height 74
click at [761, 327] on td "订单2" at bounding box center [713, 342] width 118 height 74
drag, startPoint x: 585, startPoint y: 349, endPoint x: 625, endPoint y: 353, distance: 39.6
click at [625, 353] on td "20250909176" at bounding box center [595, 342] width 118 height 74
click at [615, 345] on td "20250909176" at bounding box center [595, 342] width 118 height 74
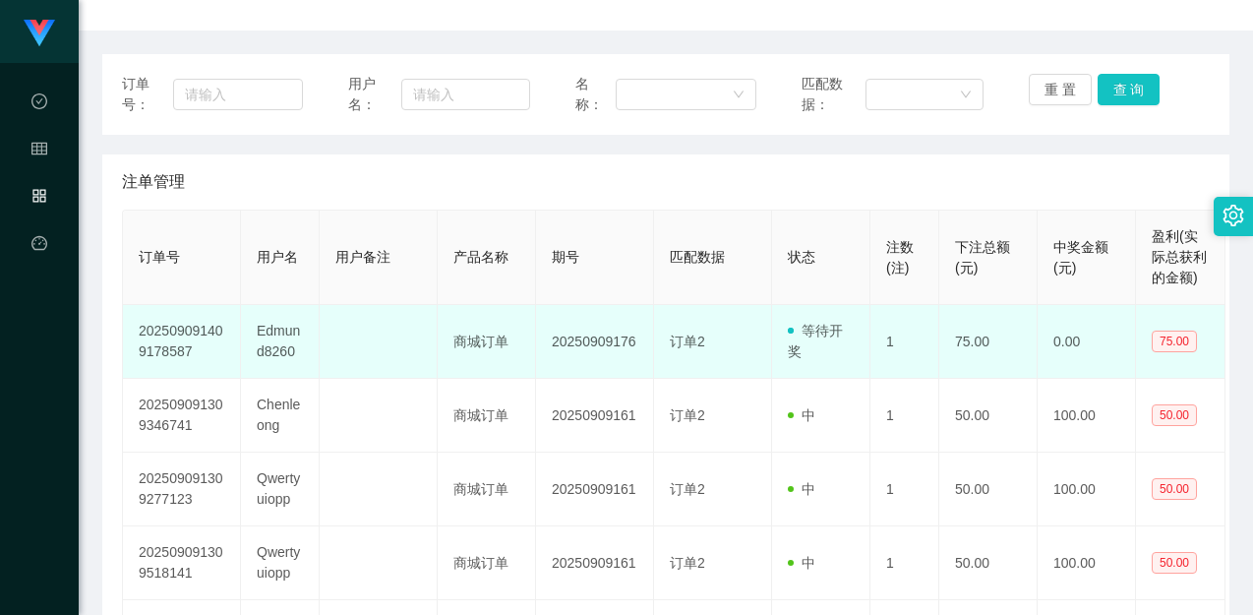
click at [628, 344] on td "20250909176" at bounding box center [595, 342] width 118 height 74
drag, startPoint x: 615, startPoint y: 340, endPoint x: 628, endPoint y: 340, distance: 12.8
click at [628, 340] on td "20250909176" at bounding box center [595, 342] width 118 height 74
click at [619, 347] on td "20250909176" at bounding box center [595, 342] width 118 height 74
click at [617, 345] on td "20250909176" at bounding box center [595, 342] width 118 height 74
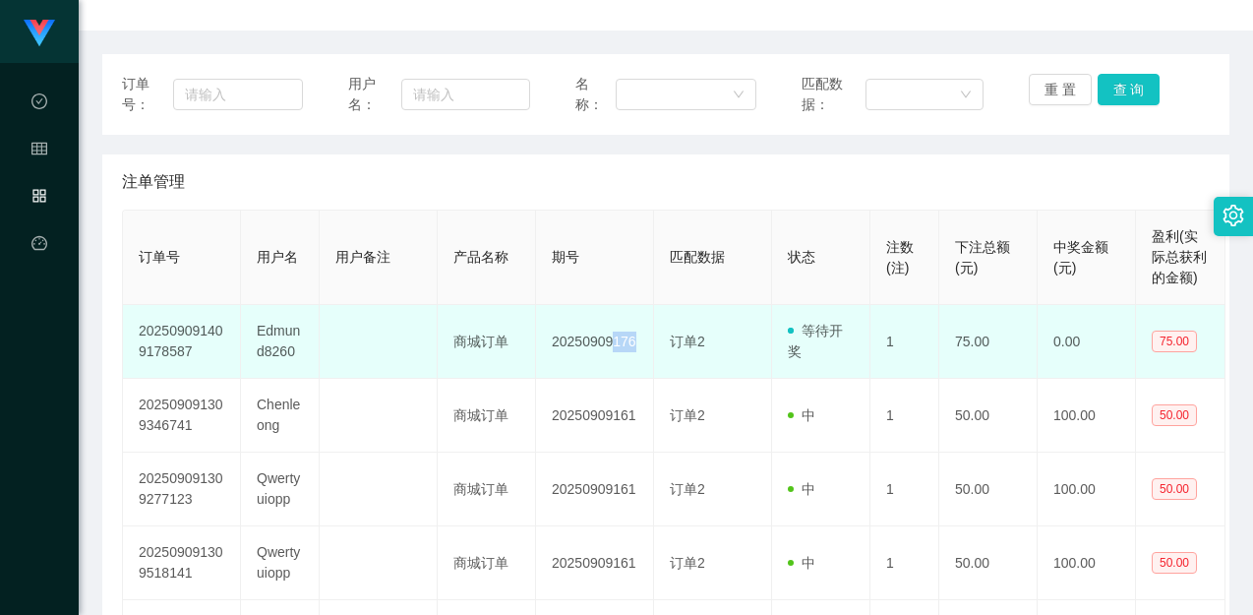
drag, startPoint x: 639, startPoint y: 340, endPoint x: 615, endPoint y: 349, distance: 25.2
click at [615, 349] on td "20250909176" at bounding box center [595, 342] width 118 height 74
click at [615, 350] on td "20250909176" at bounding box center [595, 342] width 118 height 74
click at [621, 345] on td "20250909176" at bounding box center [595, 342] width 118 height 74
click at [674, 347] on span "订单2" at bounding box center [687, 342] width 35 height 16
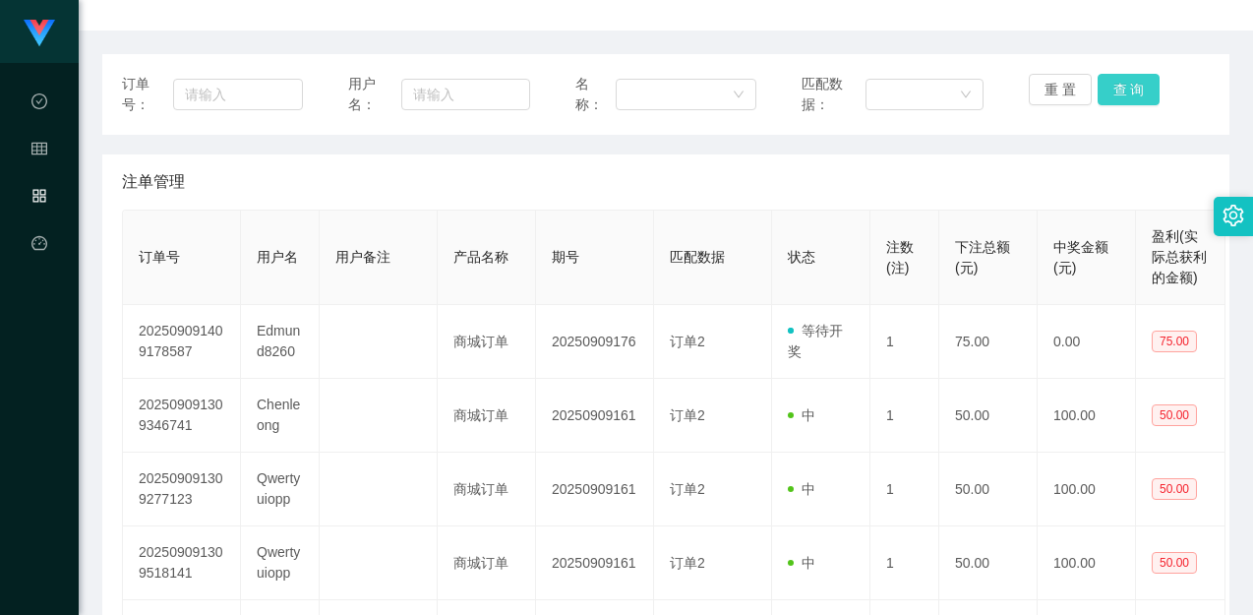
click at [1130, 79] on button "查 询" at bounding box center [1129, 89] width 63 height 31
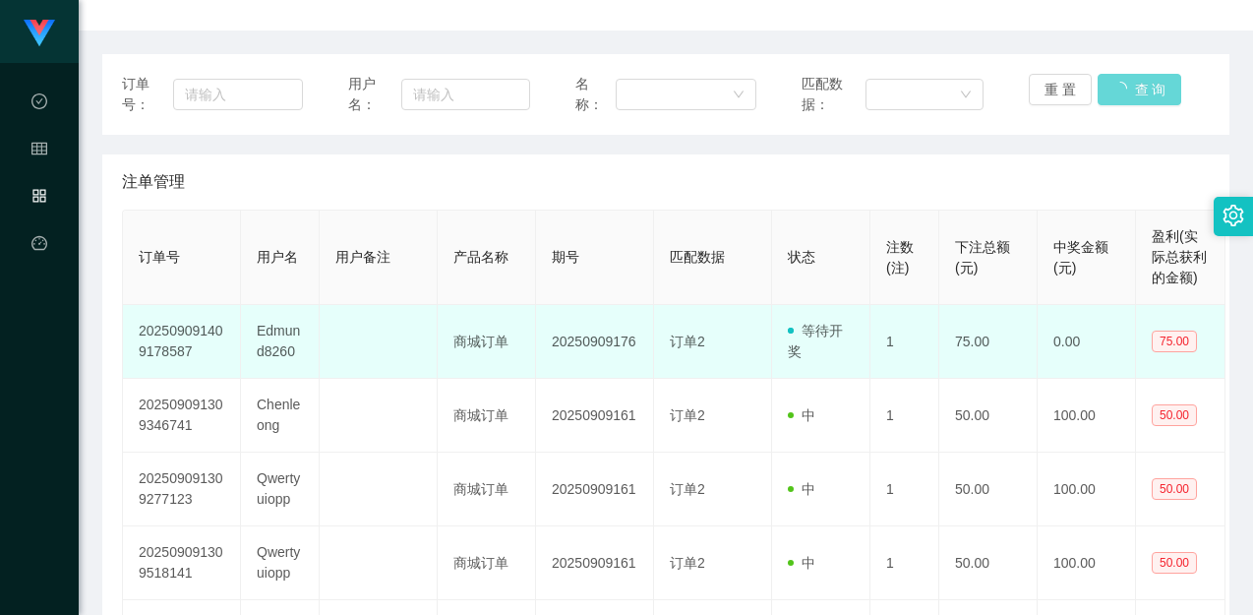
click at [299, 338] on td "Edmund8260" at bounding box center [280, 342] width 79 height 74
click at [286, 336] on td "Edmund8260" at bounding box center [280, 342] width 79 height 74
click at [286, 335] on td "Edmund8260" at bounding box center [280, 342] width 79 height 74
copy td "Edmund8260"
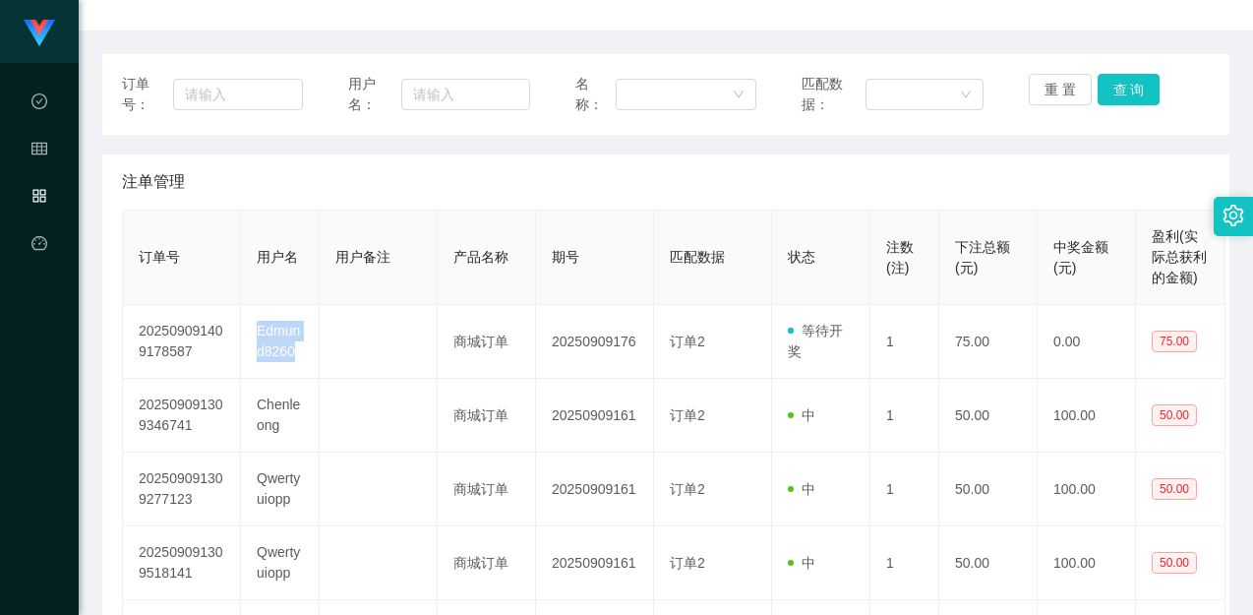
scroll to position [0, 0]
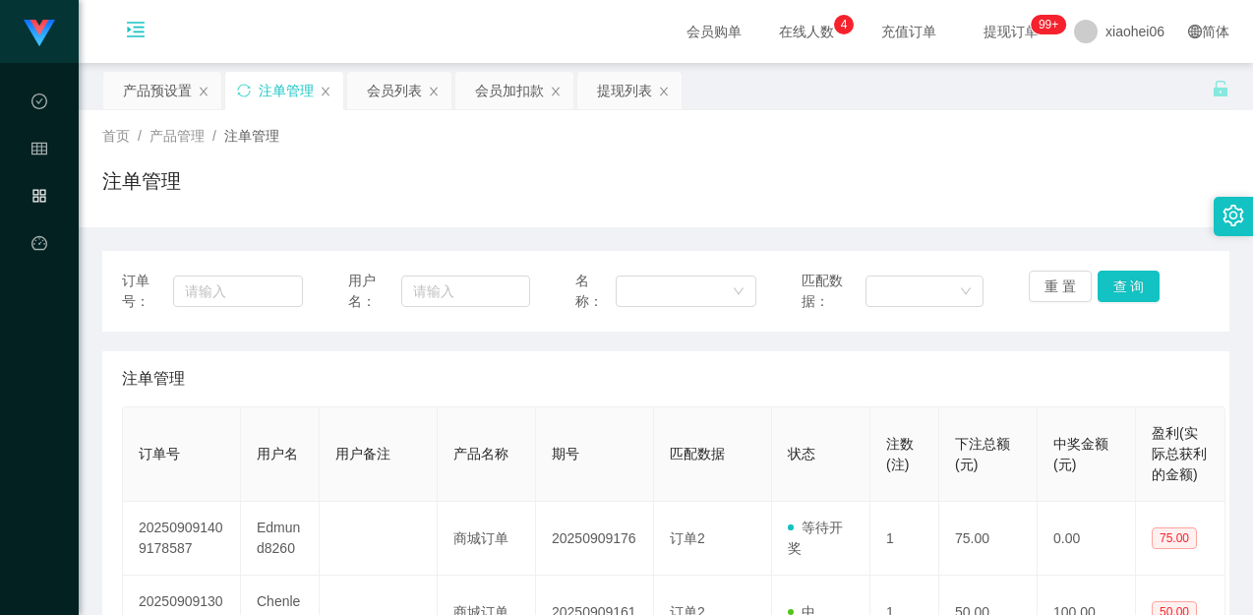
drag, startPoint x: 465, startPoint y: 148, endPoint x: 451, endPoint y: 145, distance: 15.0
click at [465, 148] on div "首页 / 产品管理 / 注单管理 / 注单管理" at bounding box center [665, 169] width 1127 height 86
click at [490, 91] on div "会员加扣款" at bounding box center [509, 90] width 69 height 37
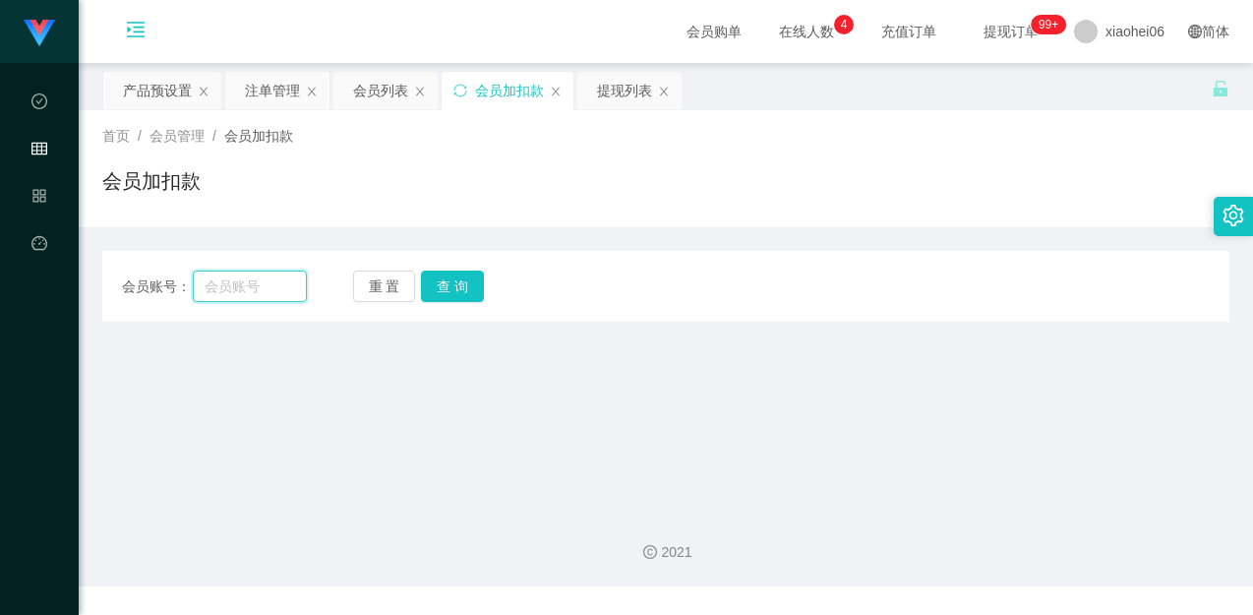
click at [230, 282] on input "text" at bounding box center [249, 286] width 113 height 31
paste input "Edmund8260"
type input "Edmund8260"
click at [457, 279] on button "查 询" at bounding box center [452, 286] width 63 height 31
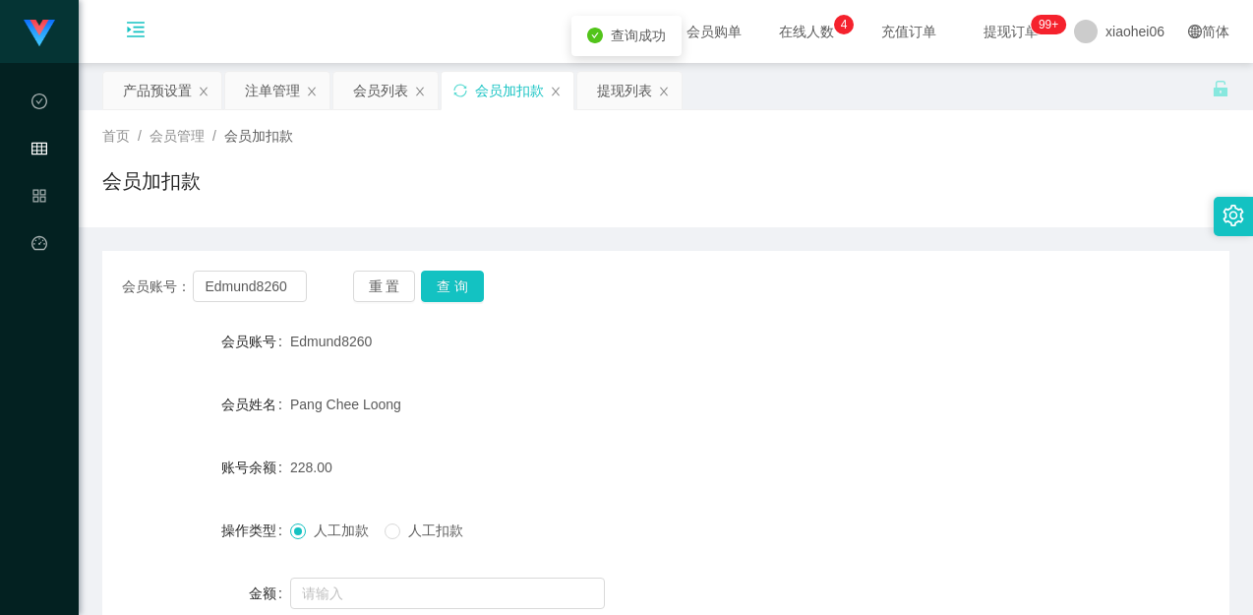
drag, startPoint x: 486, startPoint y: 366, endPoint x: 470, endPoint y: 367, distance: 15.8
click at [487, 366] on form "会员账号 Edmund8260 会员姓名 Pang Chee Loong 账号余额 228.00 操作类型 人工加款 人工扣款 金额 确 定" at bounding box center [665, 499] width 1127 height 354
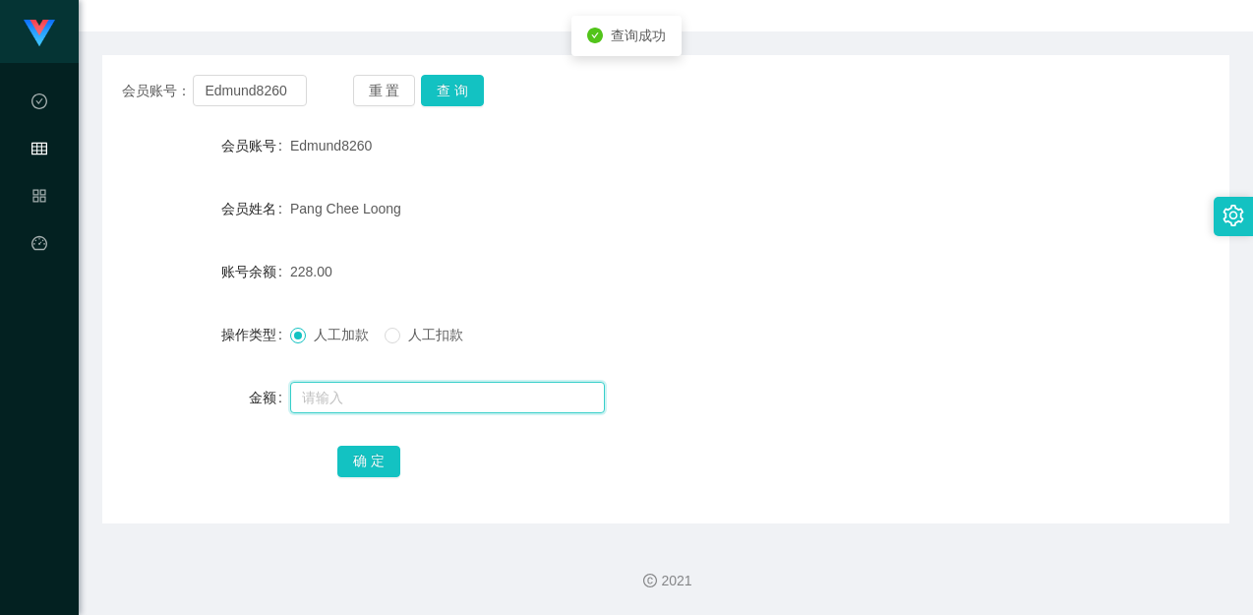
click at [404, 396] on input "text" at bounding box center [447, 397] width 315 height 31
type input "150"
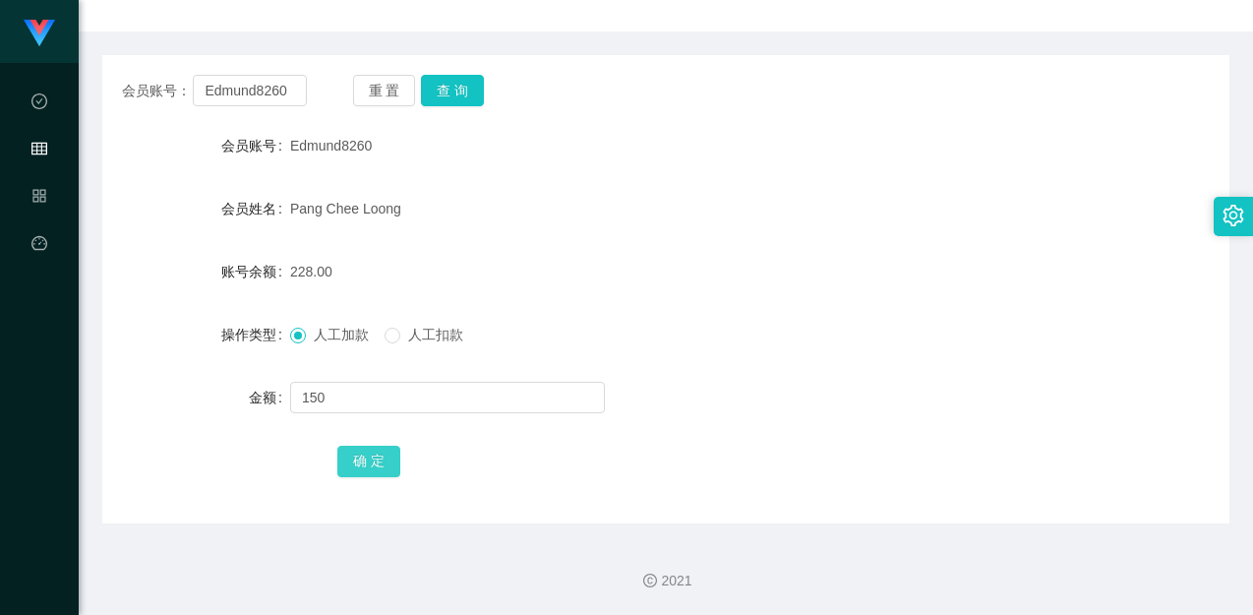
click at [376, 462] on button "确 定" at bounding box center [368, 461] width 63 height 31
click at [490, 252] on div "378.00" at bounding box center [619, 271] width 658 height 39
click at [643, 179] on form "会员账号 Edmund8260 会员姓名 Pang Chee Loong 账号余额 378.00 操作类型 人工加款 人工扣款 金额 确 定" at bounding box center [665, 303] width 1127 height 354
click at [457, 91] on button "查 询" at bounding box center [452, 90] width 63 height 31
click at [543, 130] on div "Edmund8260" at bounding box center [619, 145] width 658 height 39
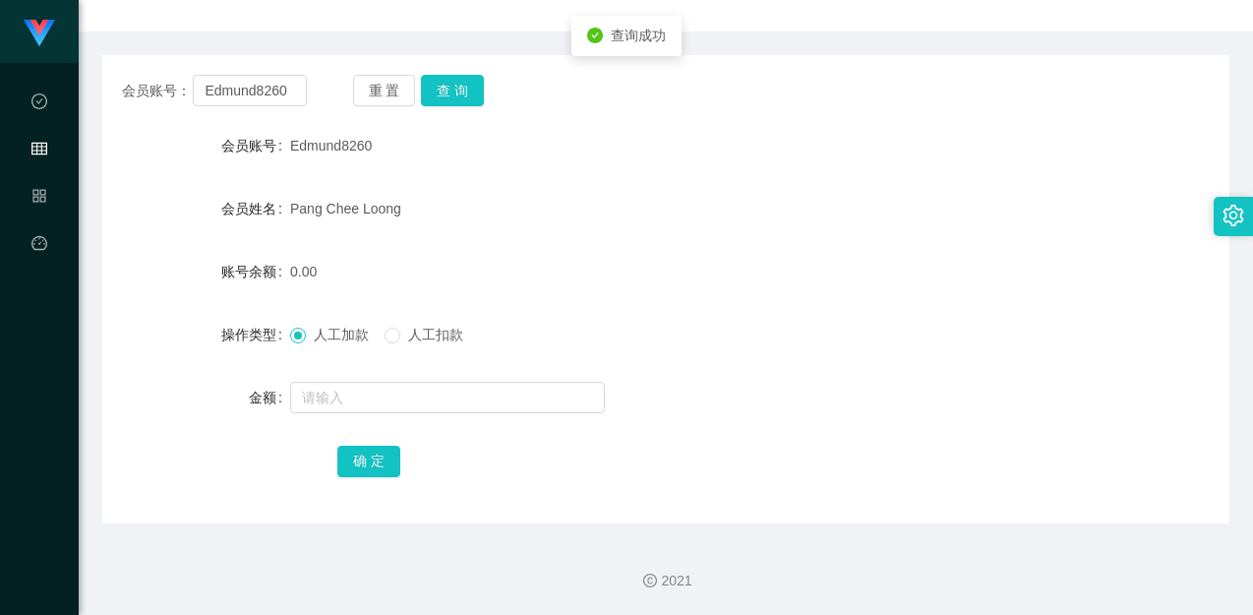
click at [543, 130] on div "Edmund8260" at bounding box center [619, 145] width 658 height 39
click at [288, 92] on input "Edmund8260" at bounding box center [249, 90] width 113 height 31
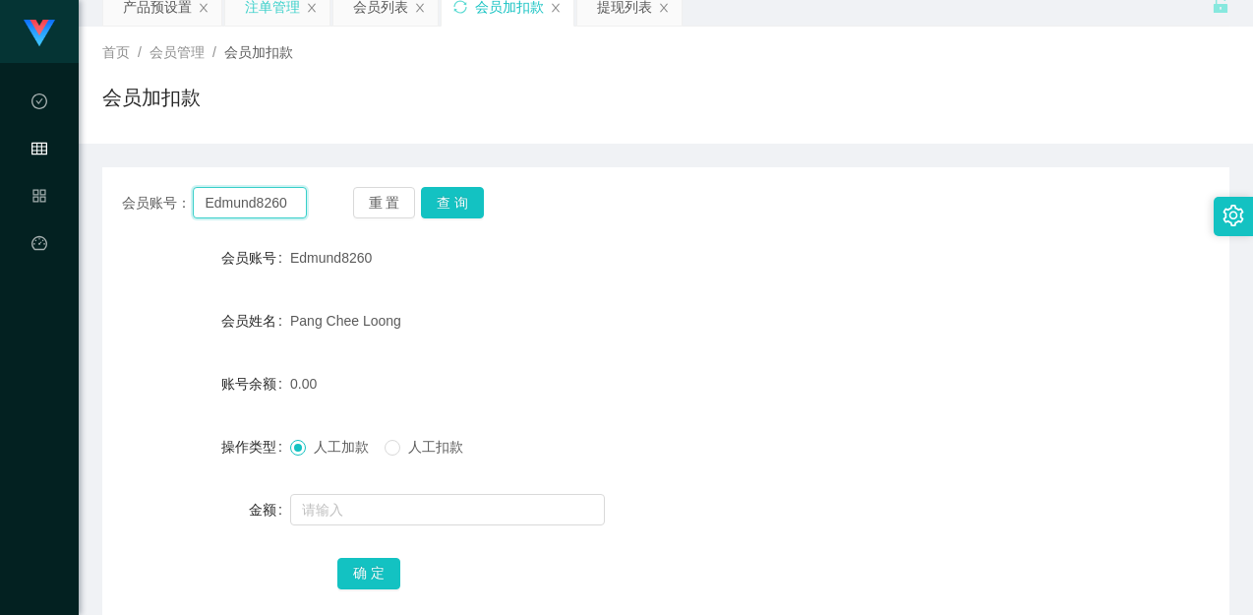
scroll to position [0, 0]
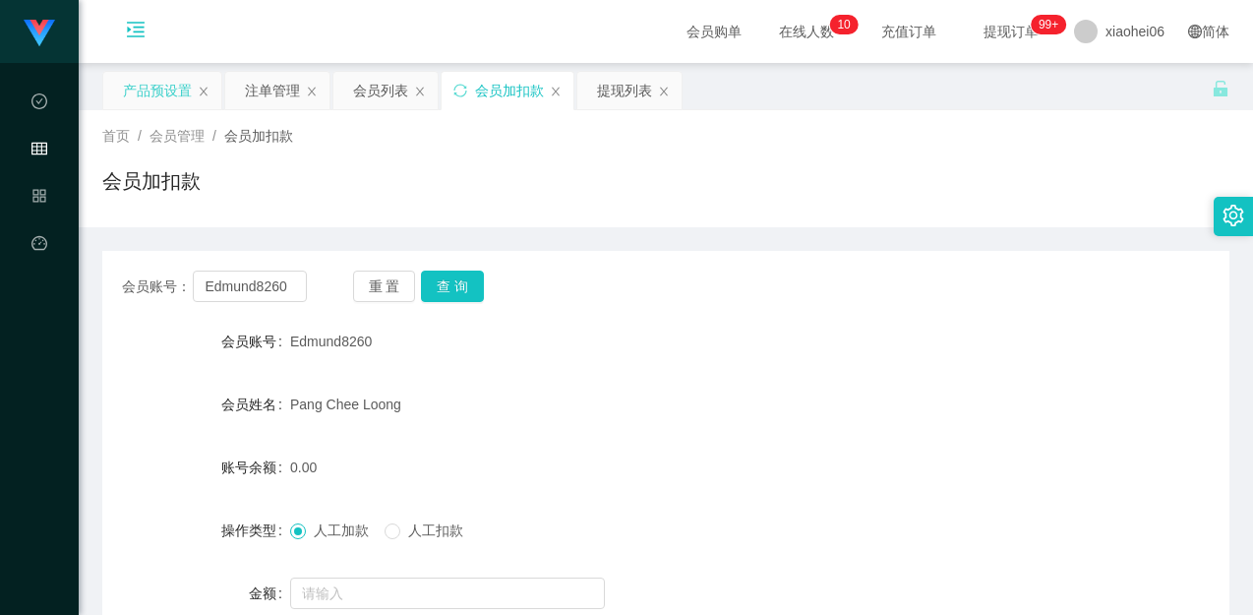
click at [175, 86] on div "产品预设置" at bounding box center [157, 90] width 69 height 37
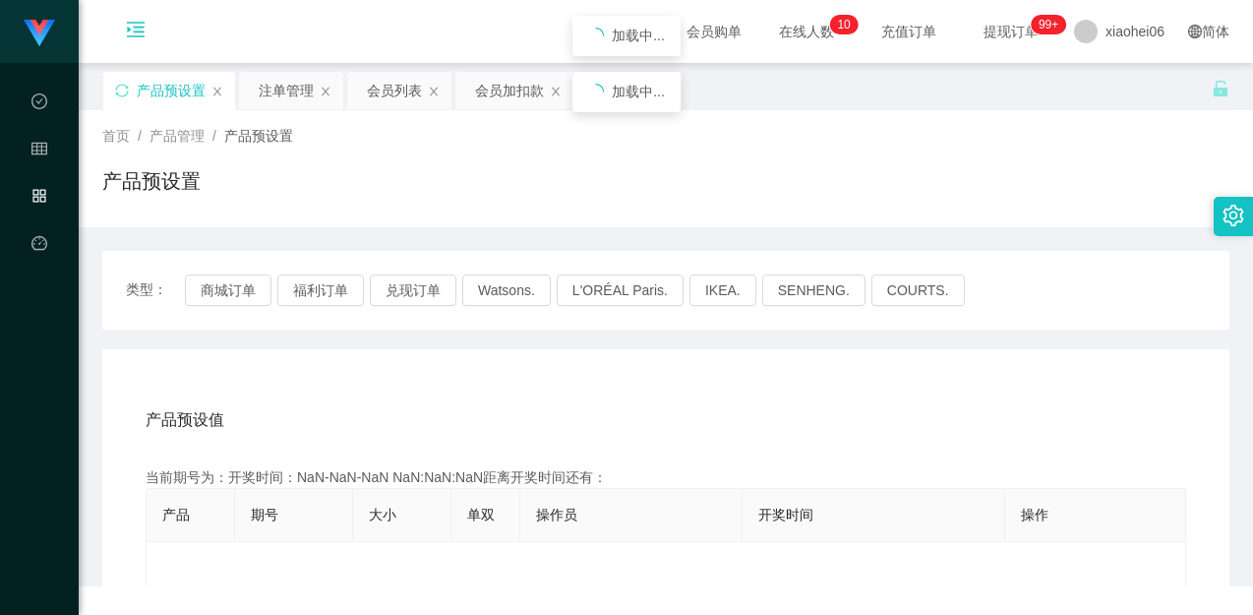
click at [653, 208] on div "产品预设置" at bounding box center [665, 188] width 1127 height 45
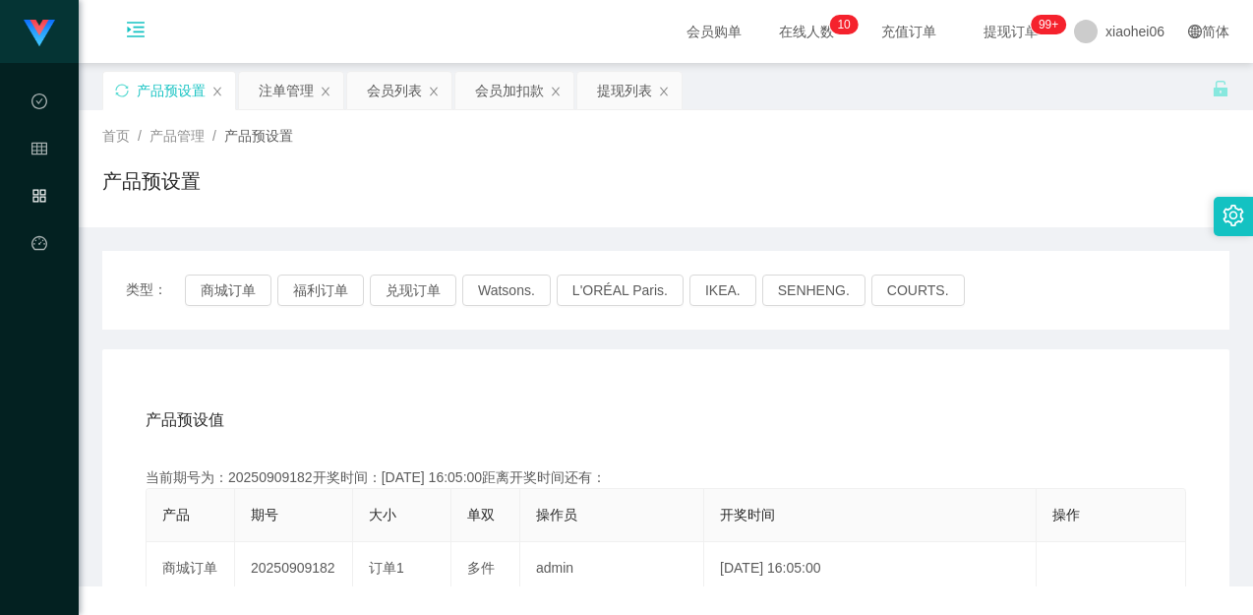
click at [784, 208] on div "产品预设置" at bounding box center [665, 188] width 1127 height 45
drag, startPoint x: 930, startPoint y: 161, endPoint x: 1024, endPoint y: 115, distance: 105.2
click at [936, 162] on div "首页 / 产品管理 / 产品预设置 / 产品预设置" at bounding box center [665, 169] width 1127 height 86
click at [289, 88] on div "注单管理" at bounding box center [286, 90] width 55 height 37
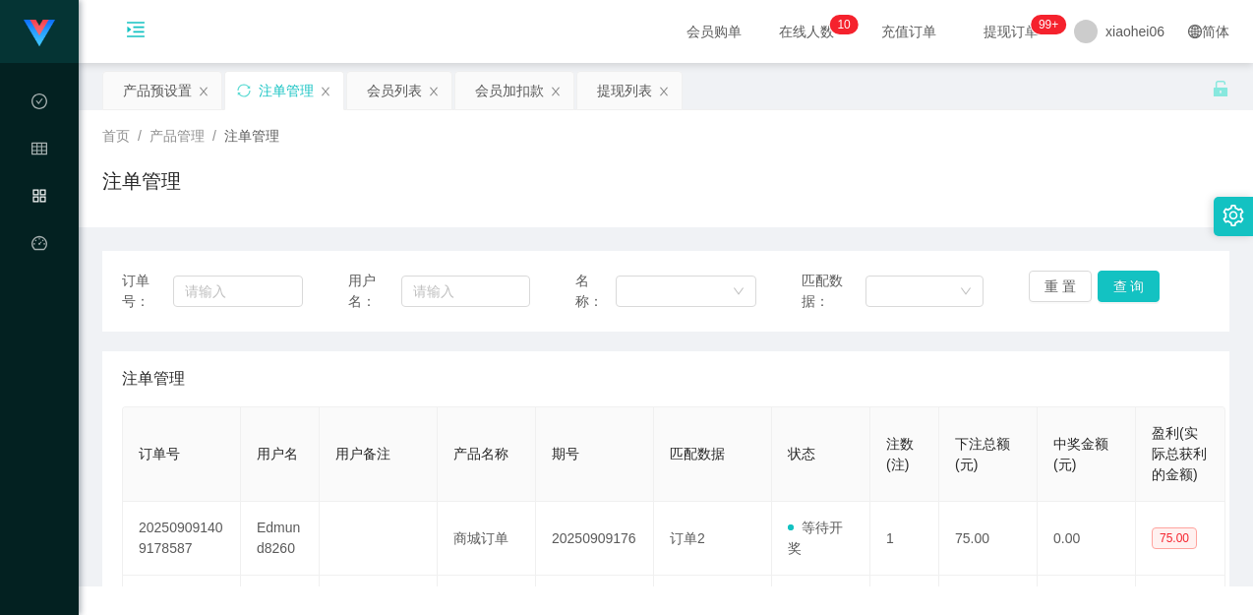
drag, startPoint x: 898, startPoint y: 208, endPoint x: 1057, endPoint y: 257, distance: 165.9
click at [903, 208] on div "注单管理" at bounding box center [665, 188] width 1127 height 45
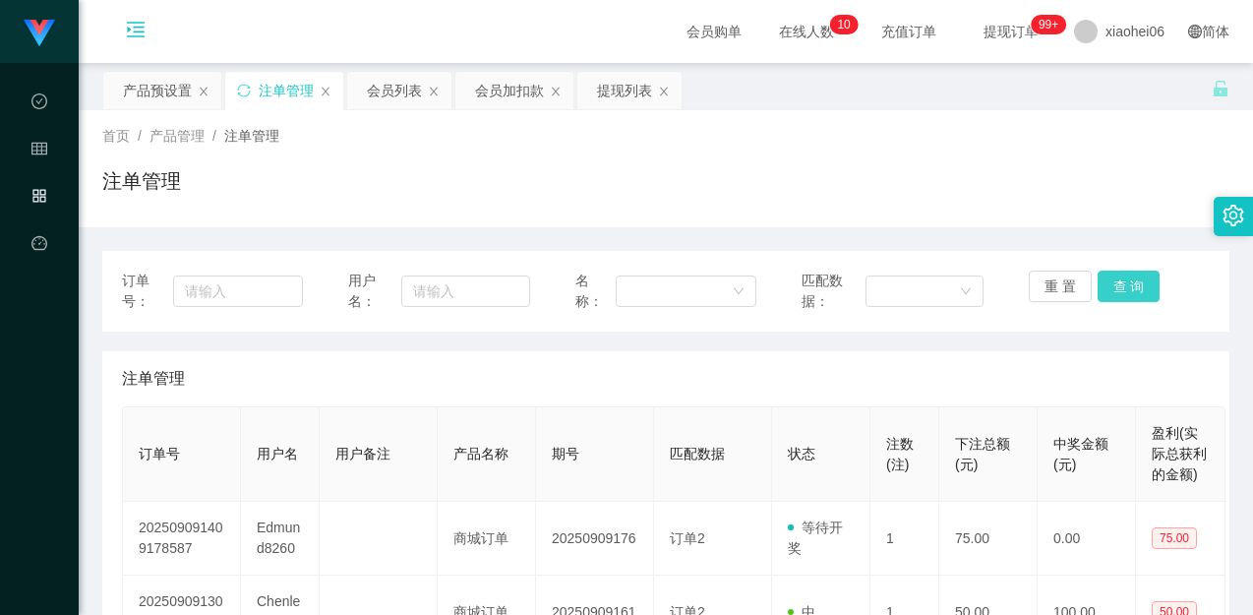
click at [1111, 291] on button "查 询" at bounding box center [1129, 286] width 63 height 31
click at [1066, 203] on div "注单管理" at bounding box center [665, 188] width 1127 height 45
click at [1149, 287] on button "查 询" at bounding box center [1129, 286] width 63 height 31
click at [1127, 274] on div "重 置 查 询" at bounding box center [1119, 291] width 181 height 41
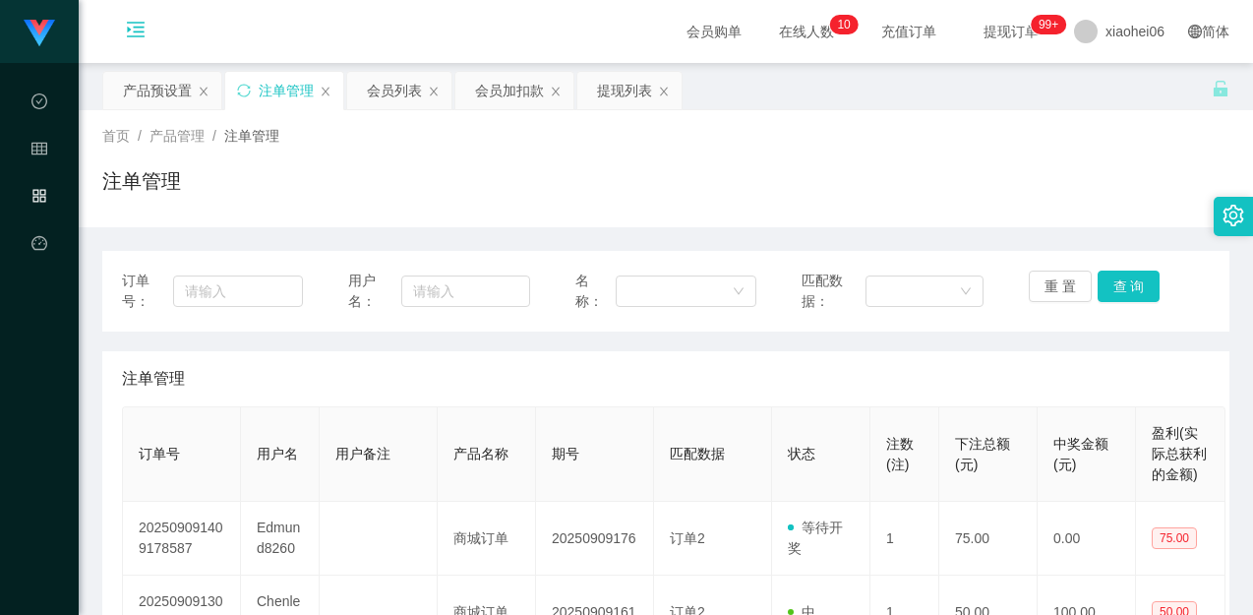
click at [1094, 198] on div "注单管理" at bounding box center [665, 188] width 1127 height 45
